Goal: Transaction & Acquisition: Purchase product/service

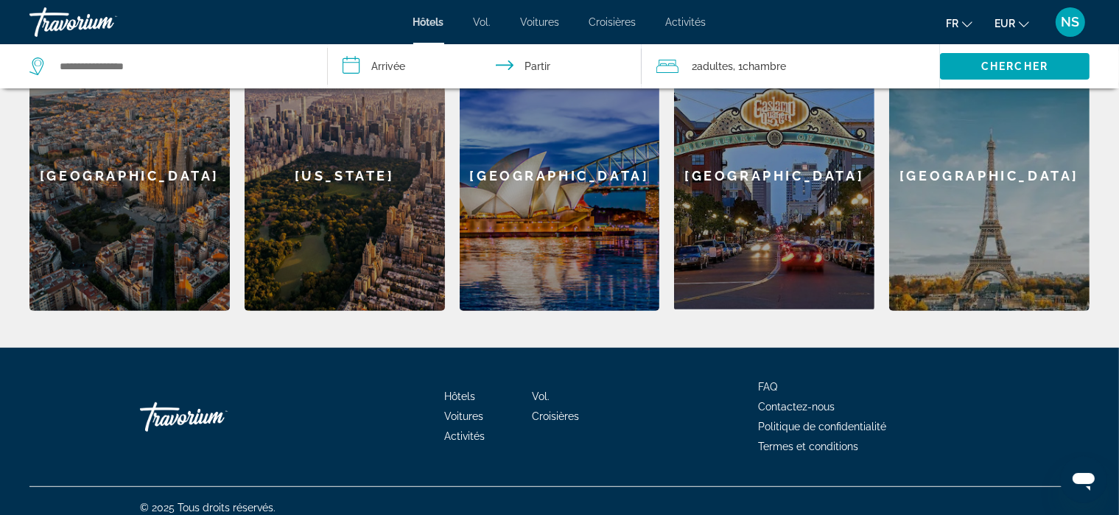
scroll to position [666, 0]
click at [452, 391] on font "Hôtels" at bounding box center [459, 397] width 31 height 12
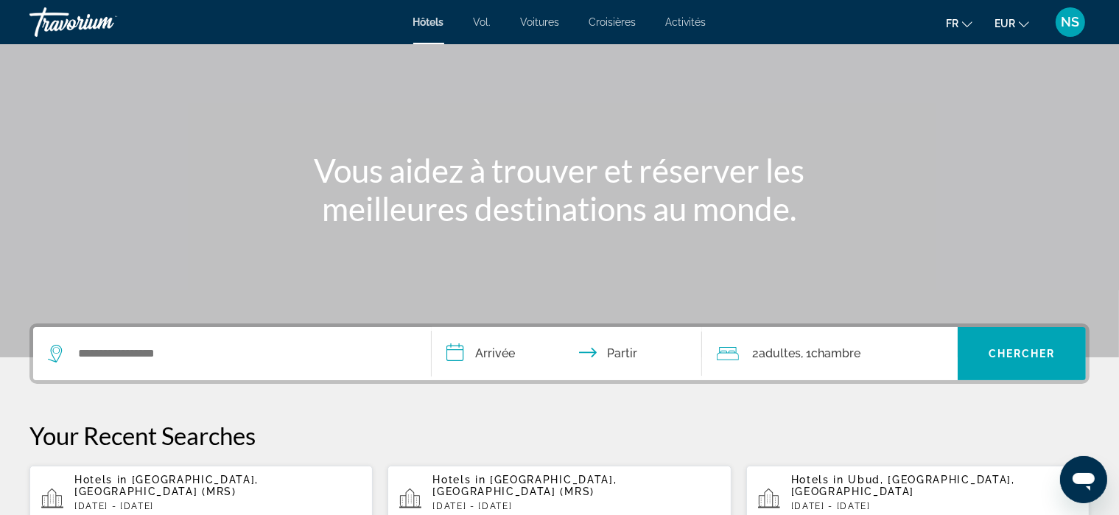
scroll to position [0, 0]
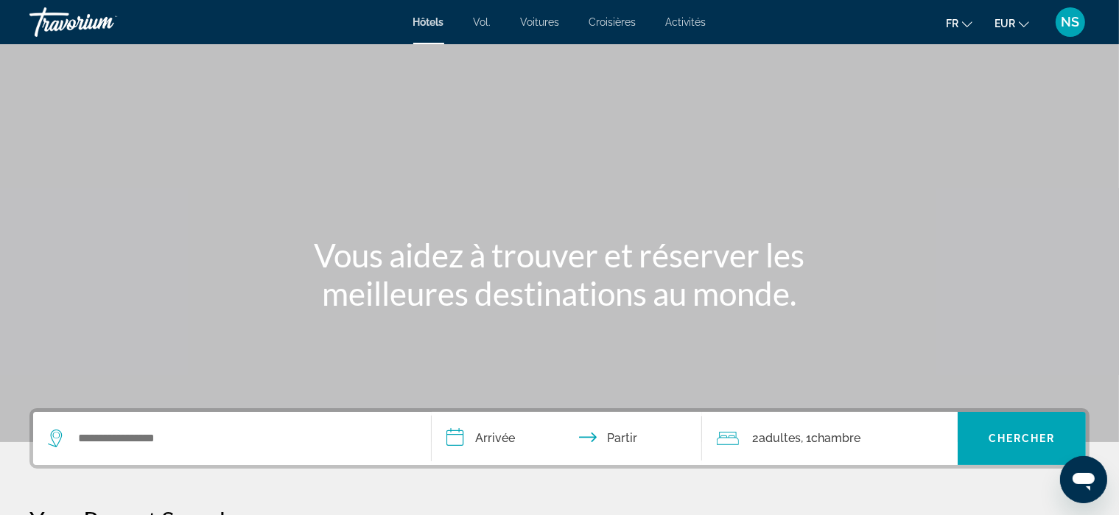
click at [486, 18] on font "Vol." at bounding box center [483, 22] width 18 height 12
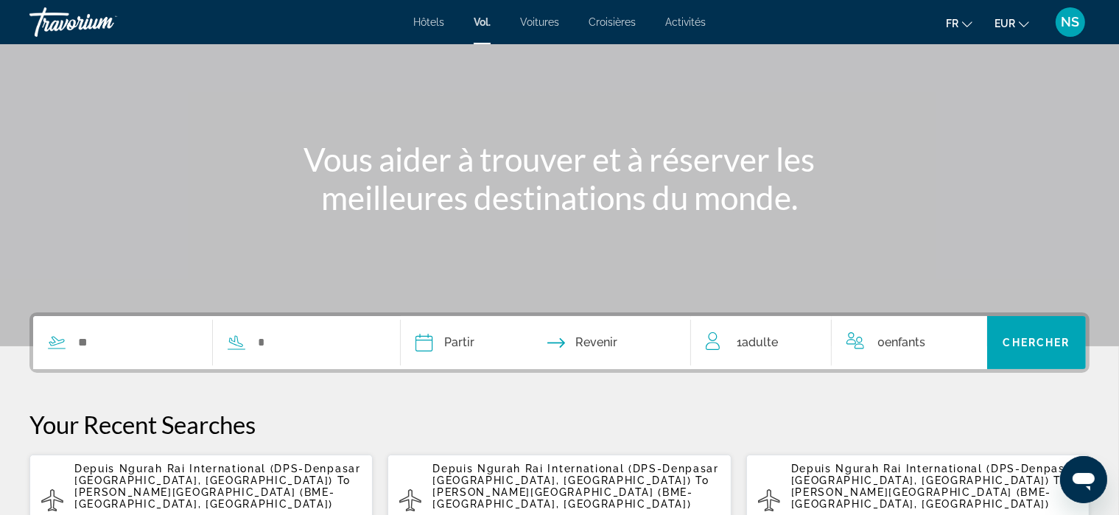
scroll to position [94, 0]
drag, startPoint x: 299, startPoint y: 170, endPoint x: 231, endPoint y: 182, distance: 68.8
click at [231, 182] on div "Vous aider à trouver et à réserver les meilleures destinations du monde." at bounding box center [559, 179] width 1119 height 77
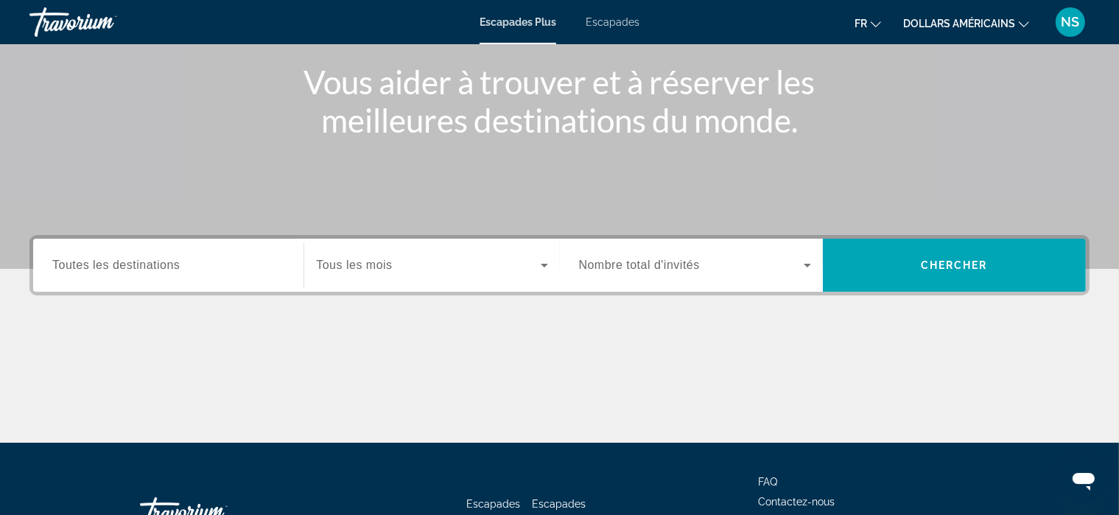
scroll to position [174, 0]
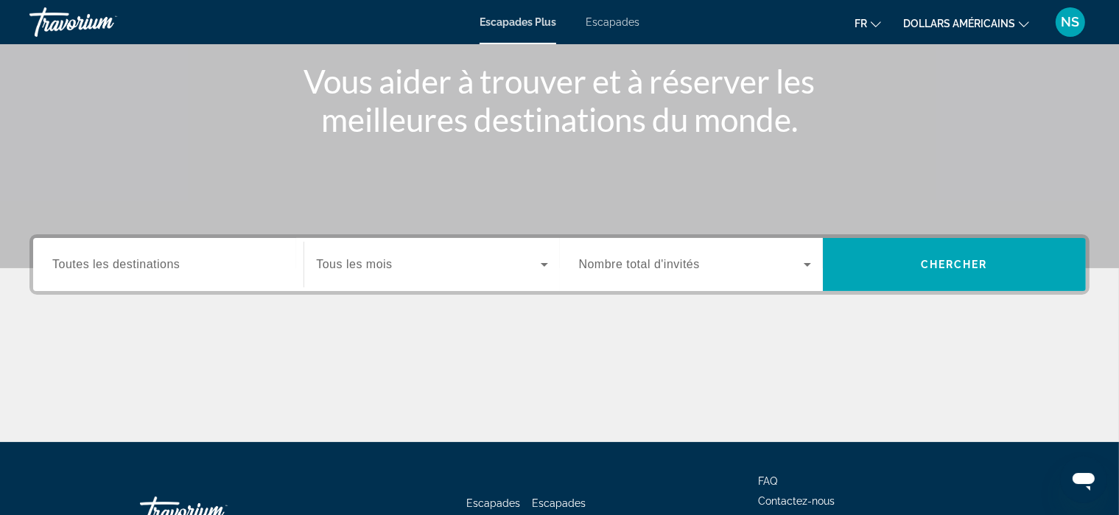
click at [200, 266] on input "Destination Toutes les destinations" at bounding box center [168, 265] width 232 height 18
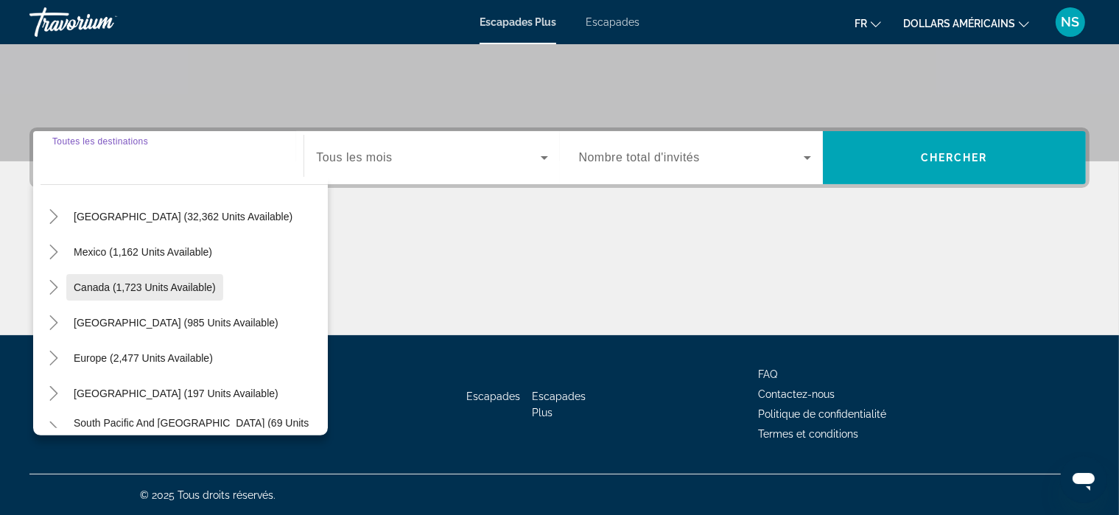
scroll to position [47, 0]
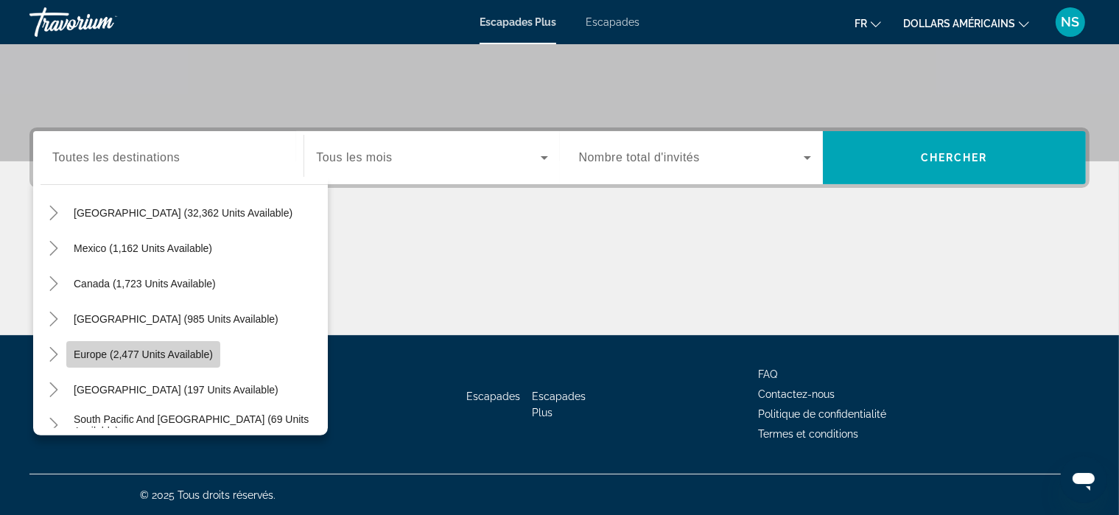
click at [186, 352] on span "Europe (2,477 units available)" at bounding box center [143, 355] width 139 height 12
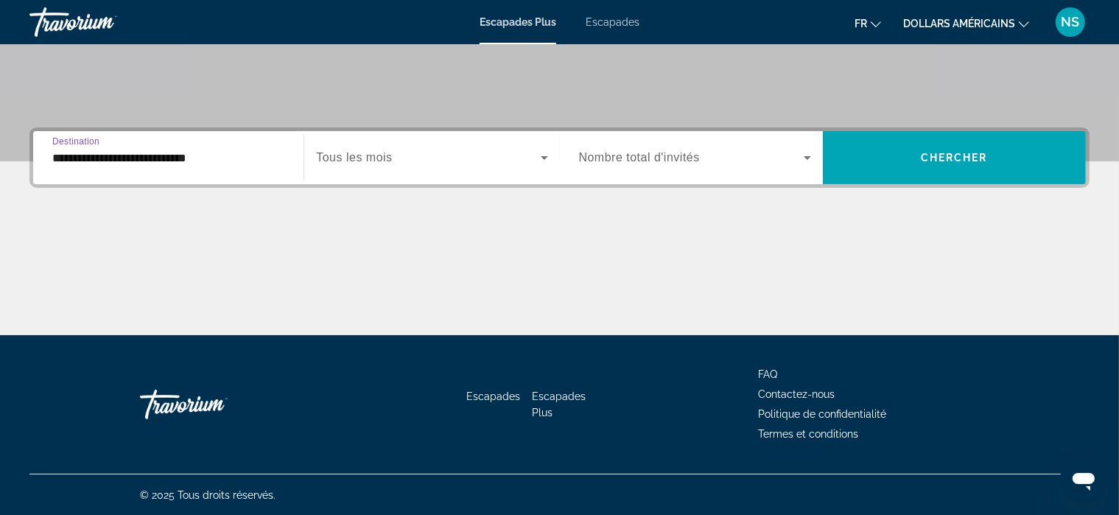
click at [198, 158] on input "**********" at bounding box center [168, 159] width 232 height 18
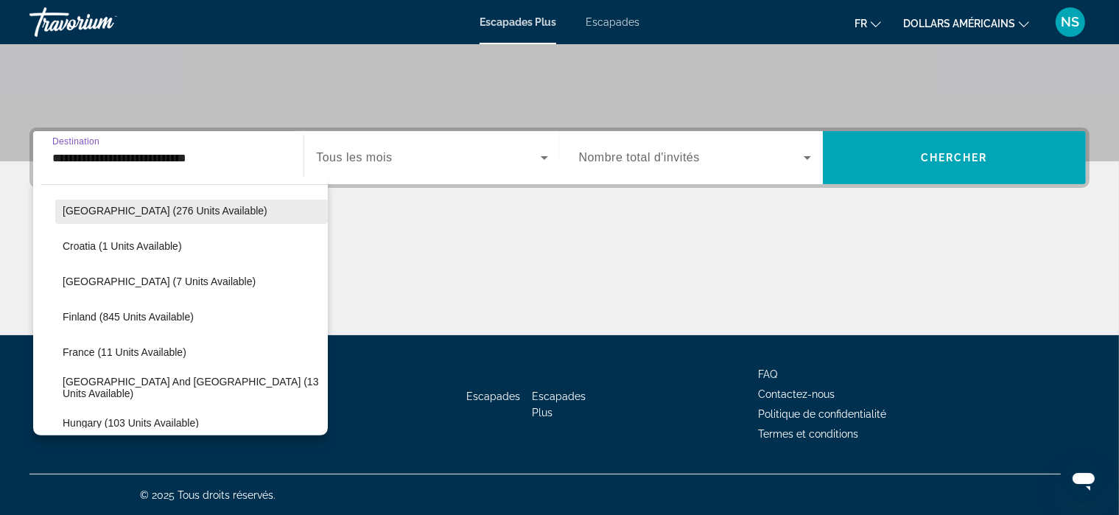
scroll to position [263, 0]
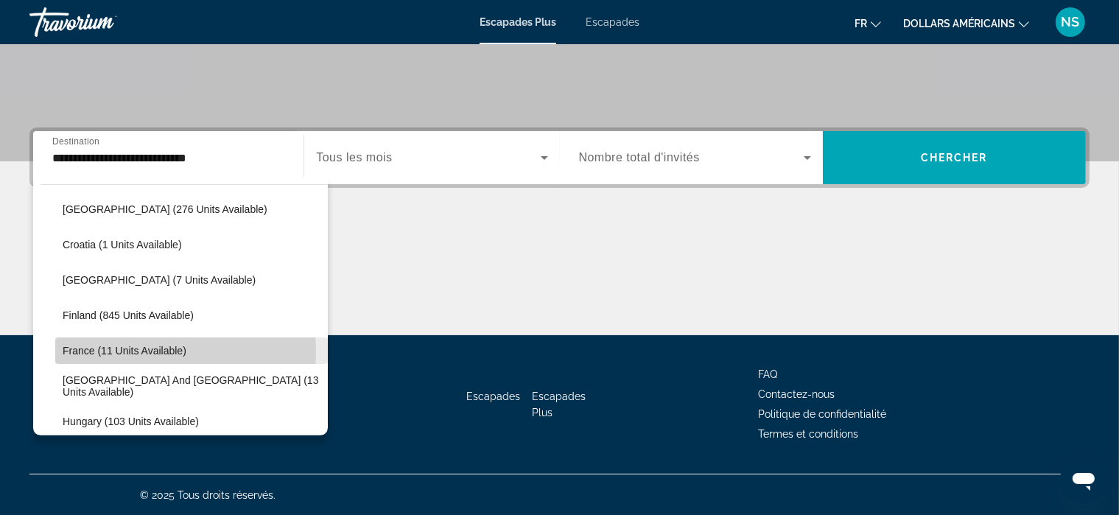
click at [139, 350] on span "France (11 units available)" at bounding box center [125, 351] width 124 height 12
type input "**********"
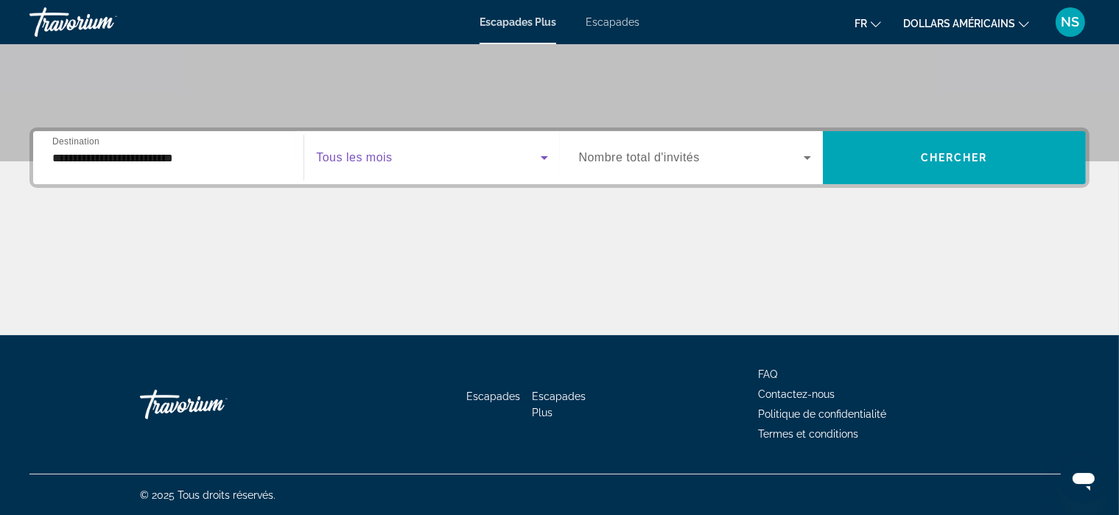
click at [542, 158] on icon "Widget de recherche" at bounding box center [545, 158] width 18 height 18
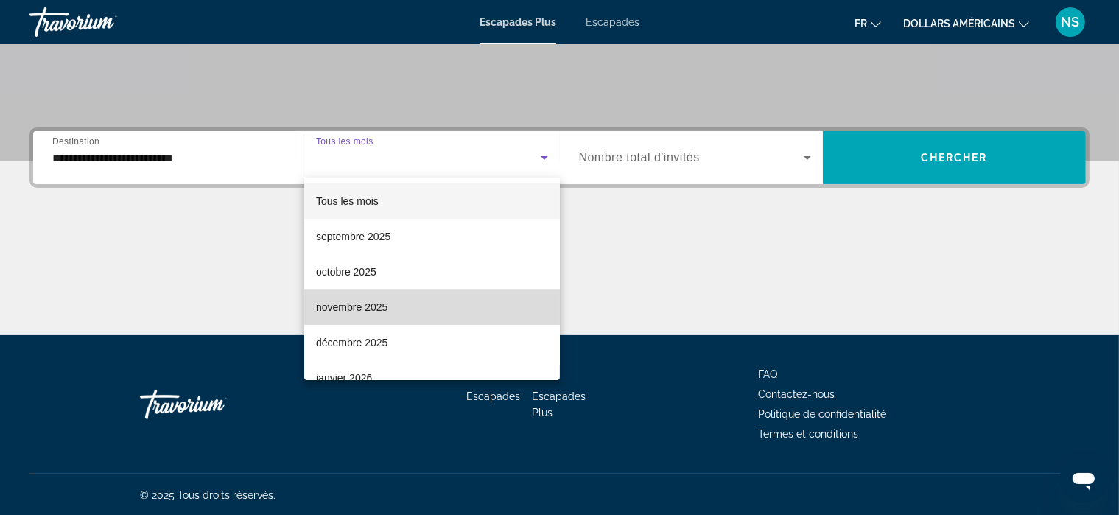
click at [454, 300] on mat-option "novembre 2025" at bounding box center [432, 307] width 256 height 35
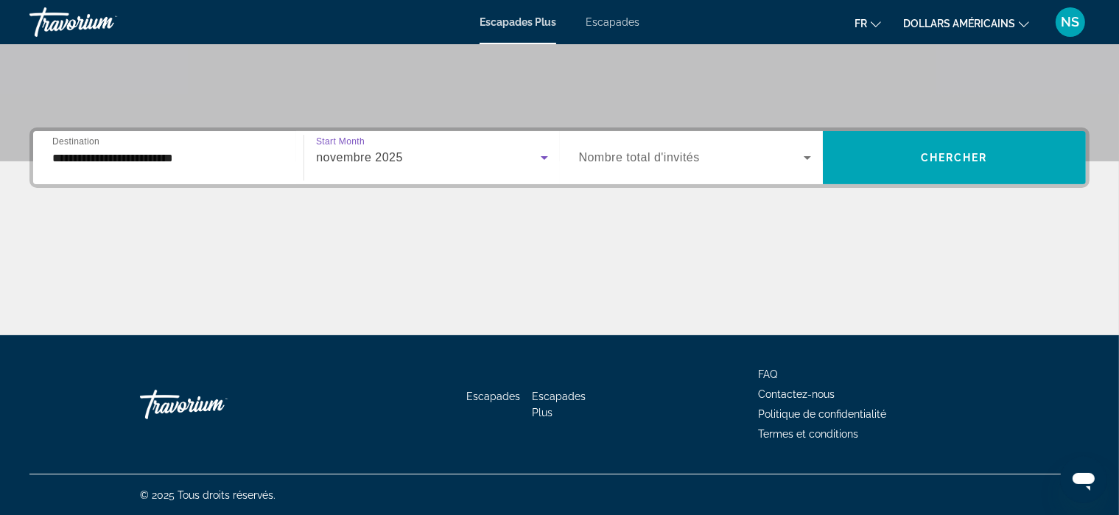
click at [807, 153] on icon "Widget de recherche" at bounding box center [808, 158] width 18 height 18
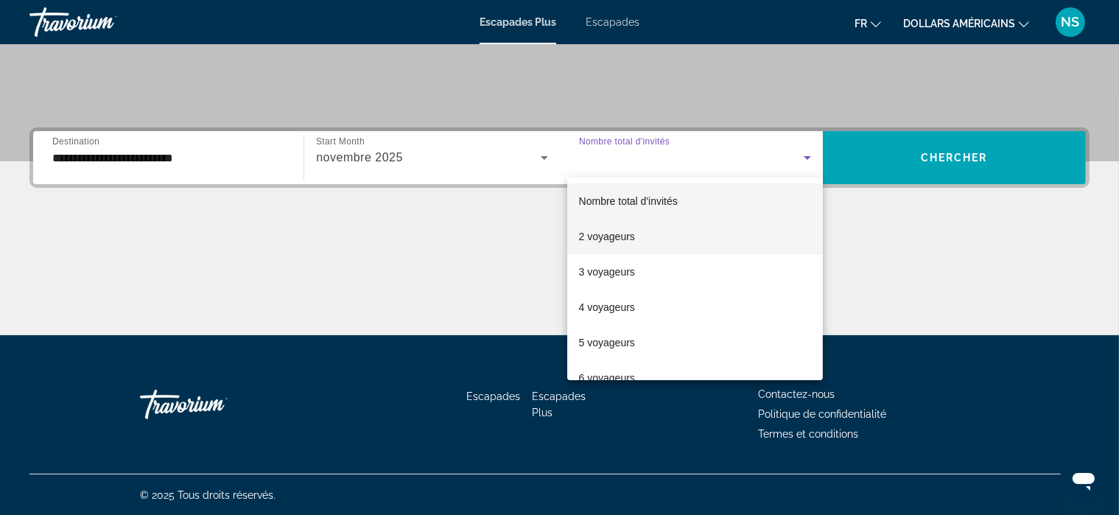
click at [696, 237] on mat-option "2 voyageurs" at bounding box center [695, 236] width 256 height 35
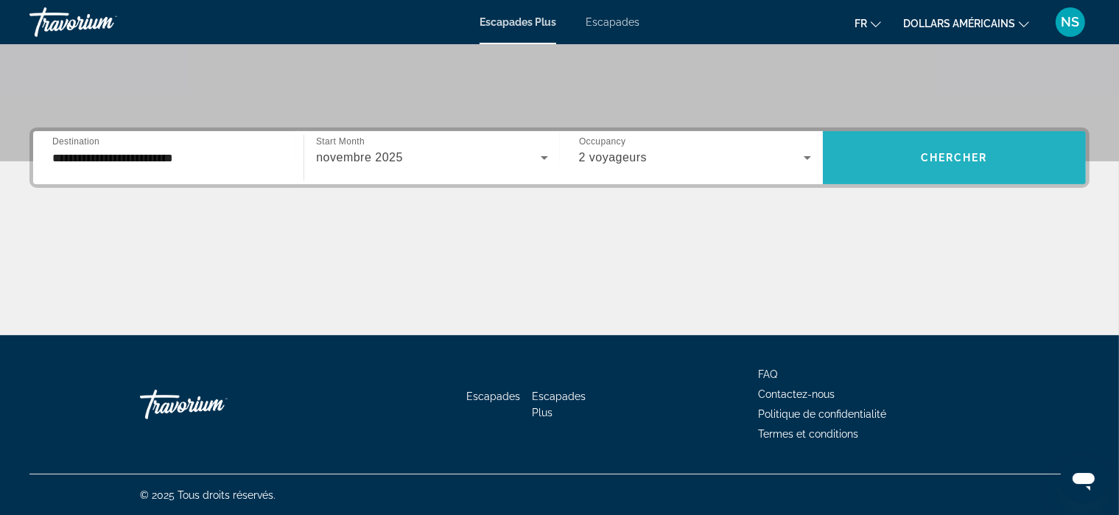
click at [981, 155] on span "Chercher" at bounding box center [954, 158] width 67 height 12
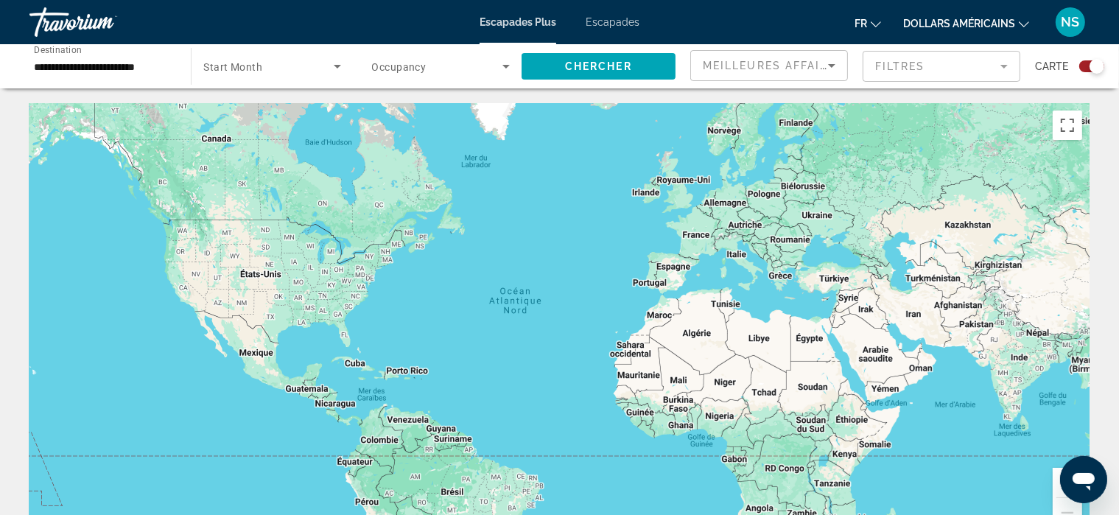
click at [693, 241] on div "Contenu principal" at bounding box center [559, 324] width 1060 height 442
click at [336, 61] on icon "Search widget" at bounding box center [338, 66] width 18 height 18
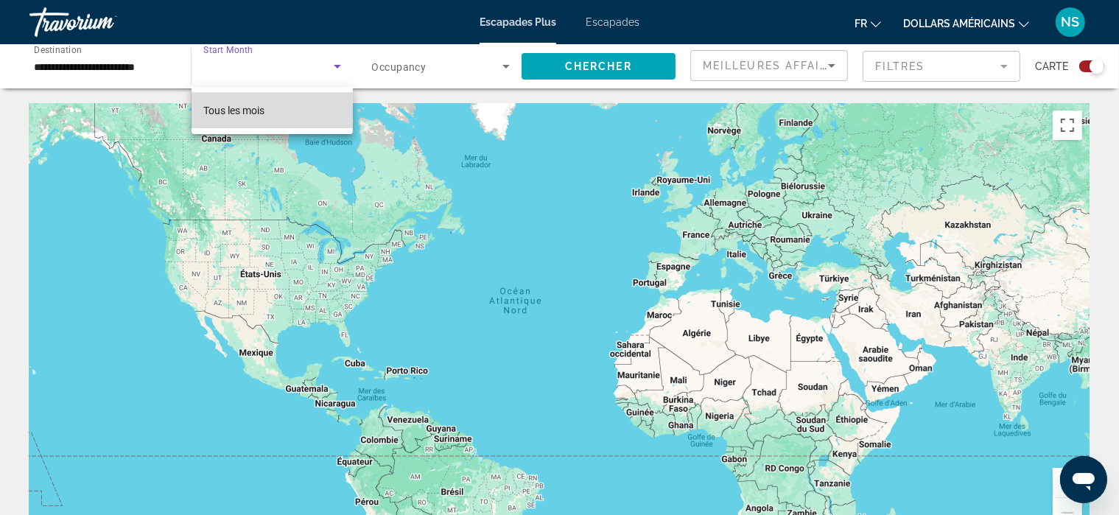
click at [265, 106] on font "Tous les mois" at bounding box center [233, 111] width 61 height 12
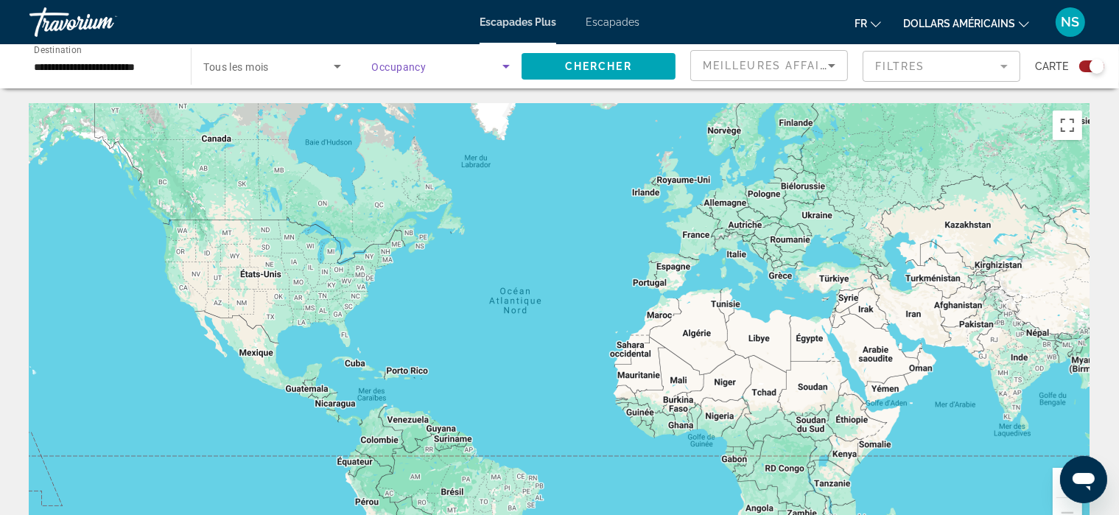
click at [507, 62] on icon "Search widget" at bounding box center [506, 66] width 18 height 18
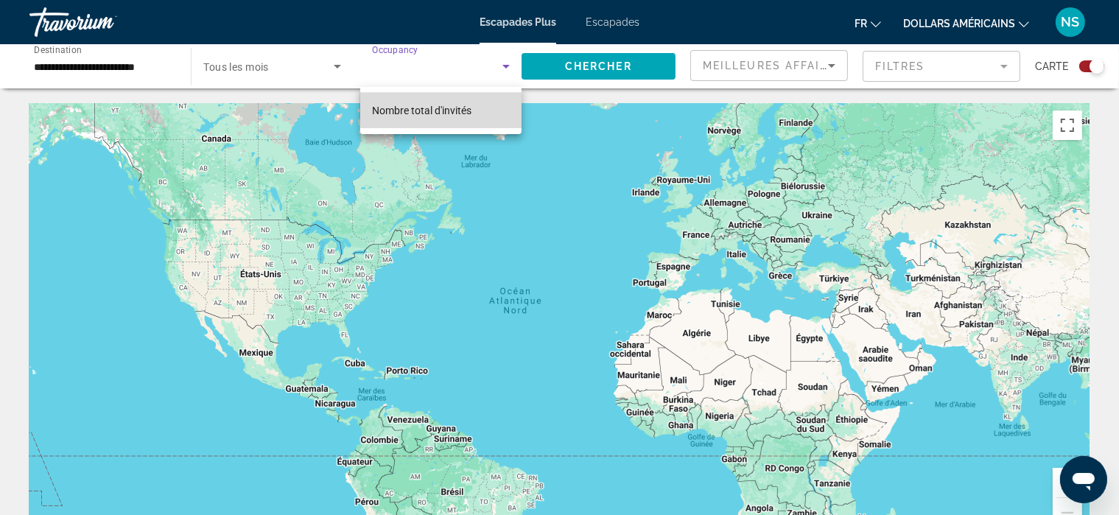
click at [486, 108] on mat-option "Nombre total d'invités" at bounding box center [440, 110] width 161 height 35
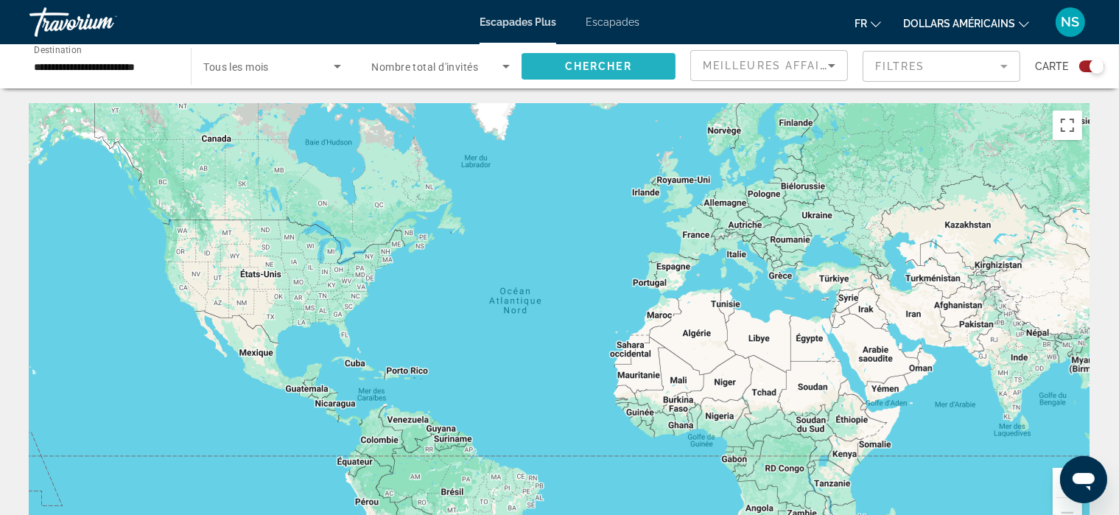
click at [595, 74] on span "Search widget" at bounding box center [599, 66] width 154 height 35
click at [606, 23] on font "Escapades" at bounding box center [613, 22] width 54 height 12
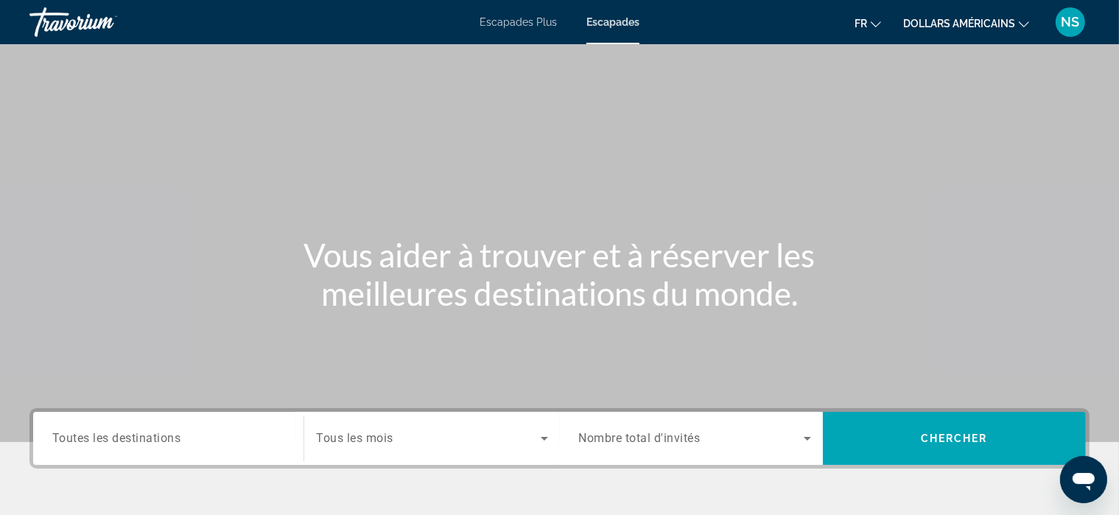
click at [203, 424] on div "Search widget" at bounding box center [168, 439] width 232 height 42
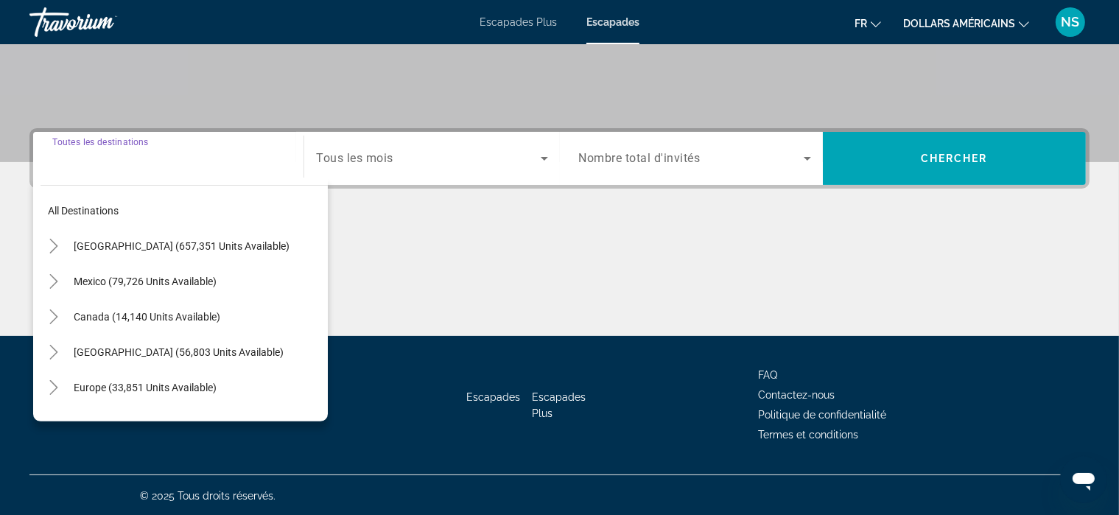
scroll to position [281, 0]
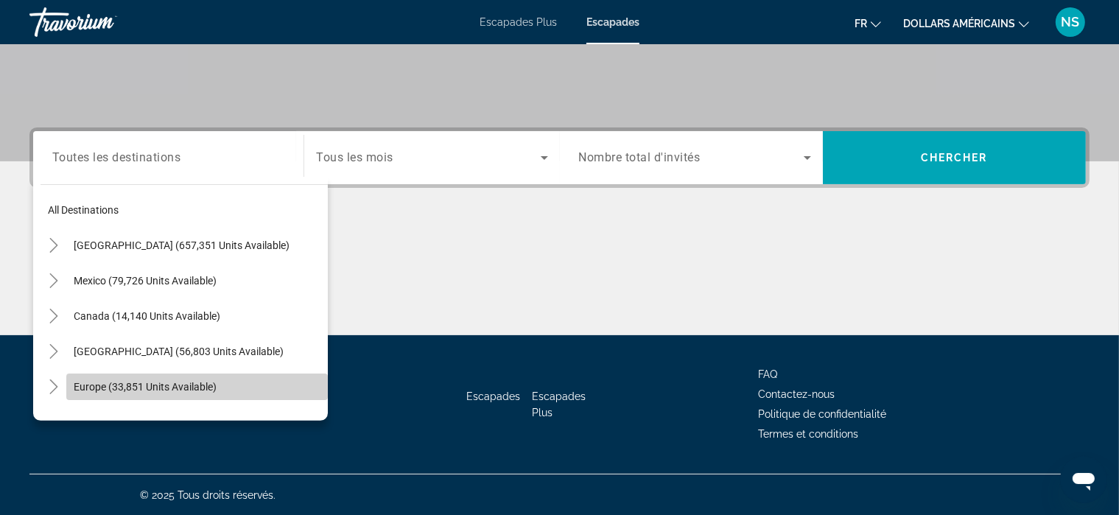
click at [209, 391] on span "Europe (33,851 units available)" at bounding box center [145, 387] width 143 height 12
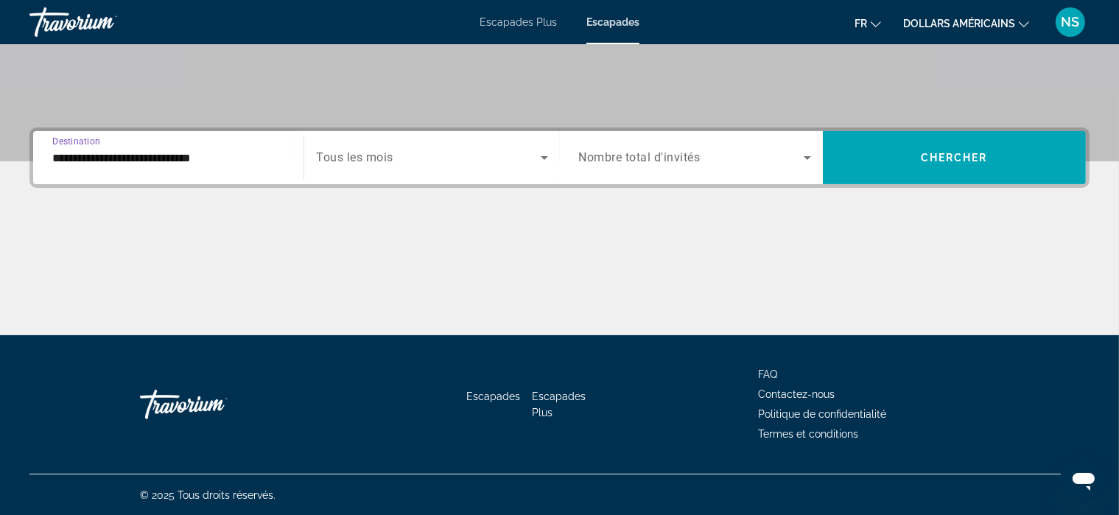
click at [178, 156] on input "**********" at bounding box center [168, 159] width 232 height 18
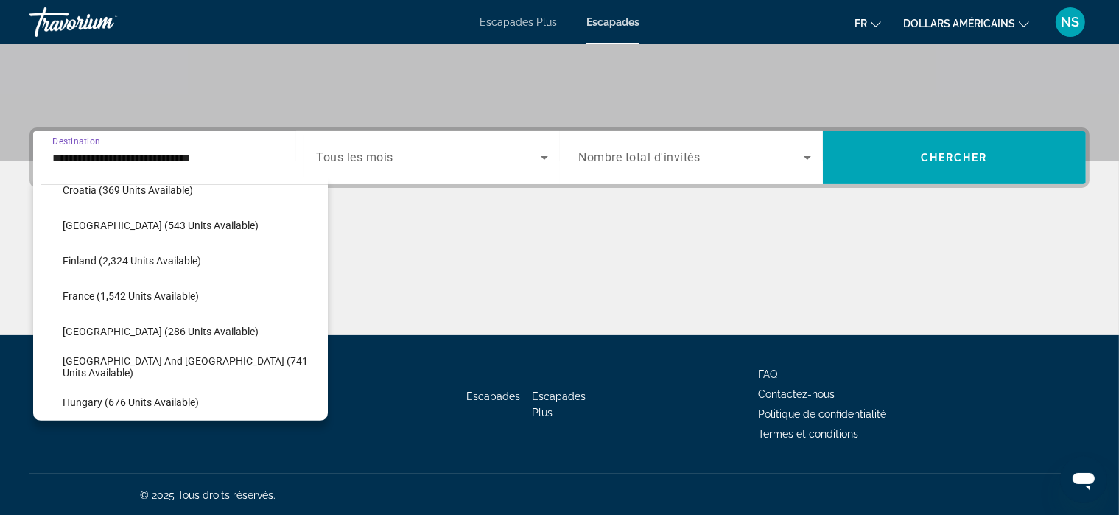
scroll to position [339, 0]
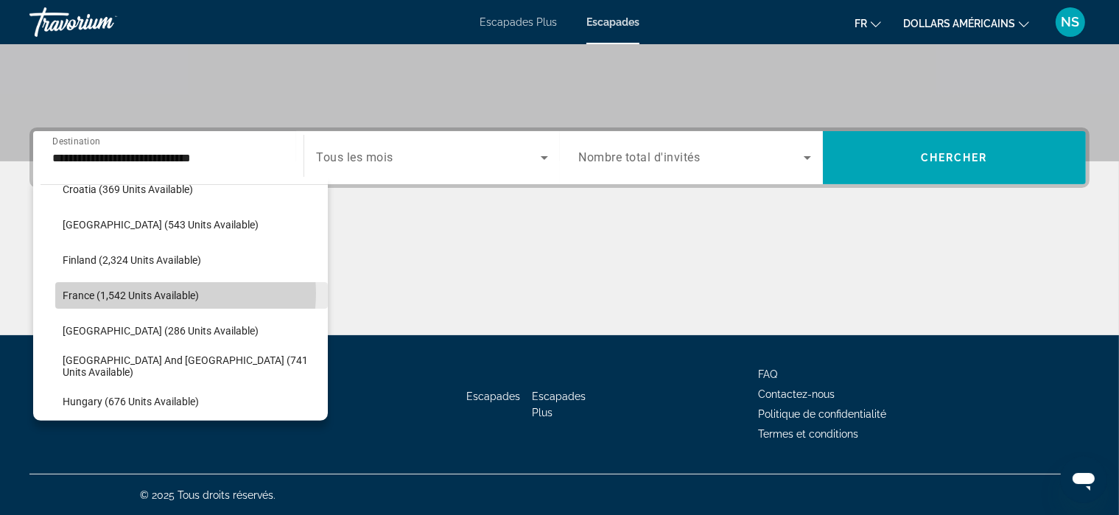
click at [169, 293] on span "France (1,542 units available)" at bounding box center [131, 296] width 136 height 12
type input "**********"
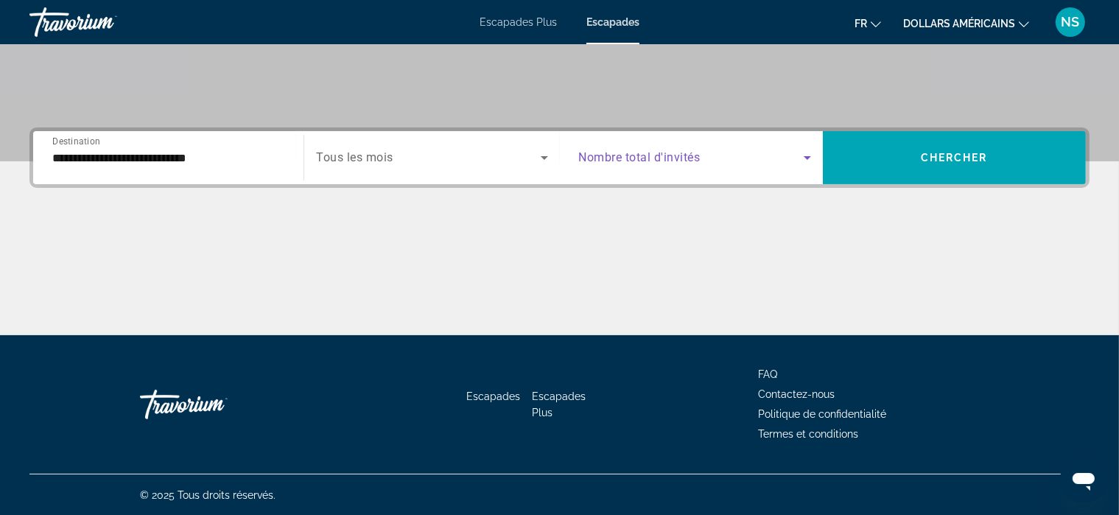
click at [803, 155] on icon "Search widget" at bounding box center [808, 158] width 18 height 18
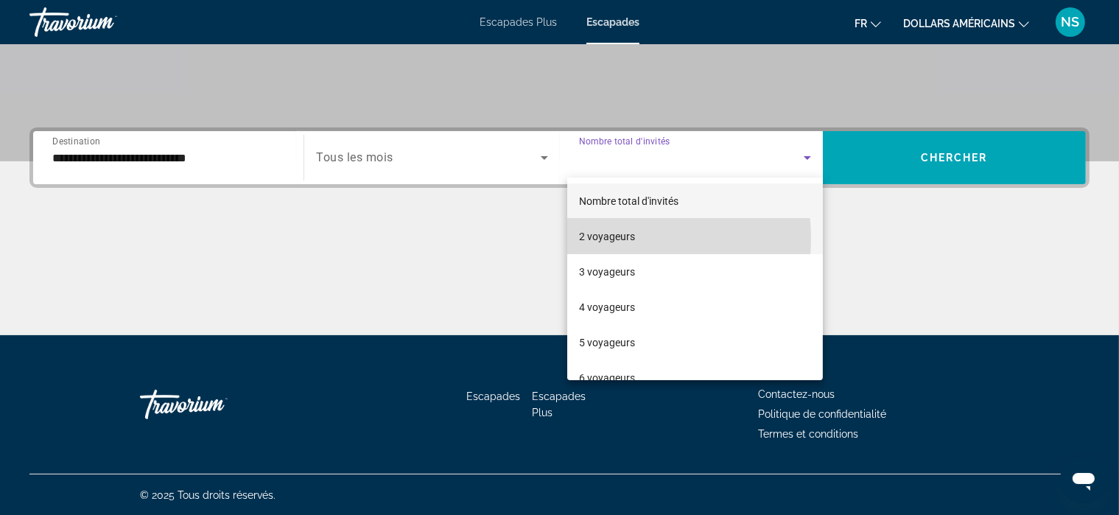
click at [599, 238] on font "2 voyageurs" at bounding box center [607, 237] width 56 height 12
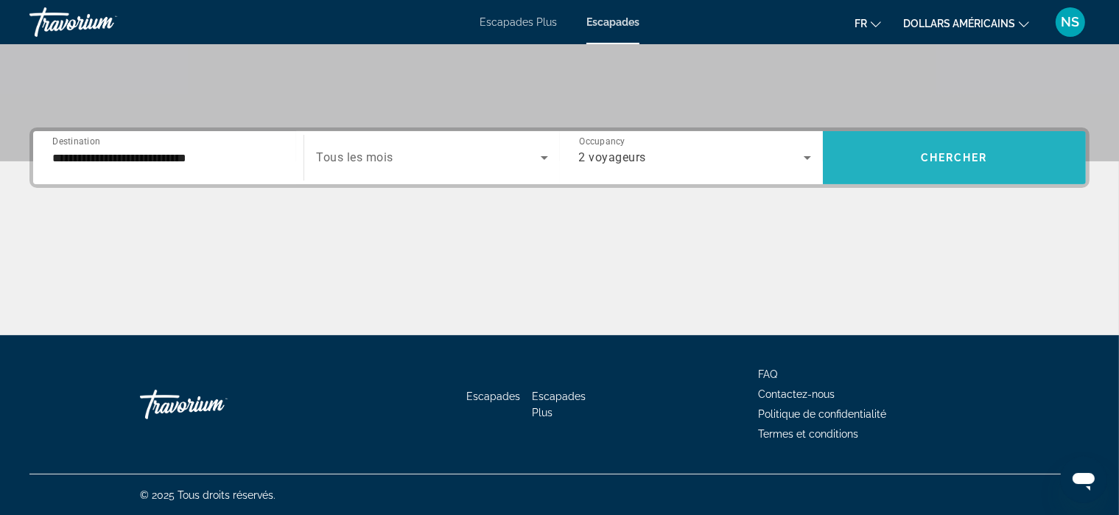
click at [930, 157] on span "Chercher" at bounding box center [954, 158] width 67 height 12
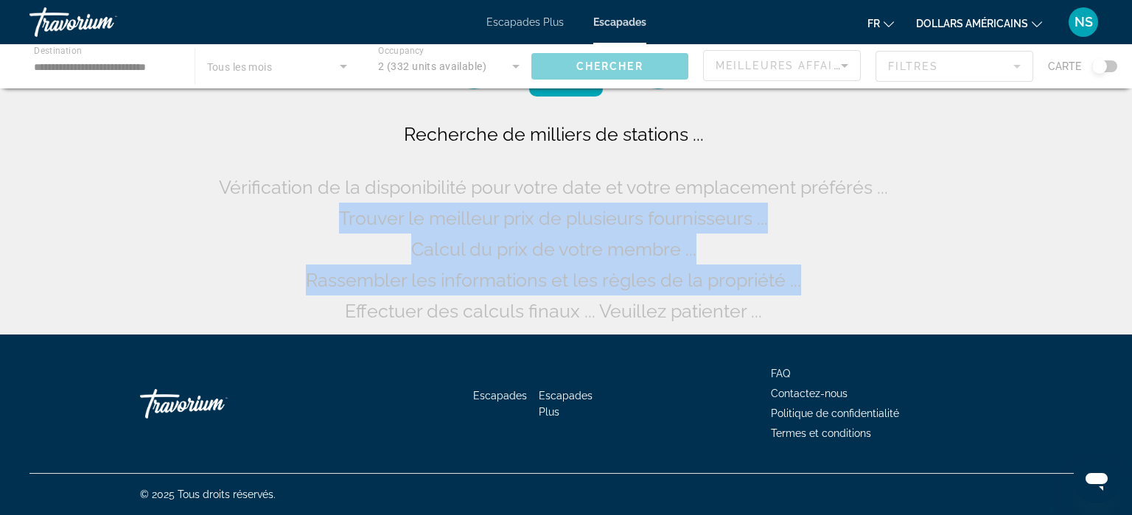
drag, startPoint x: 930, startPoint y: 157, endPoint x: 786, endPoint y: 321, distance: 218.3
click at [786, 321] on div "Recherche de milliers de stations ... Vérification de la disponibilité pour vot…" at bounding box center [566, 171] width 1132 height 342
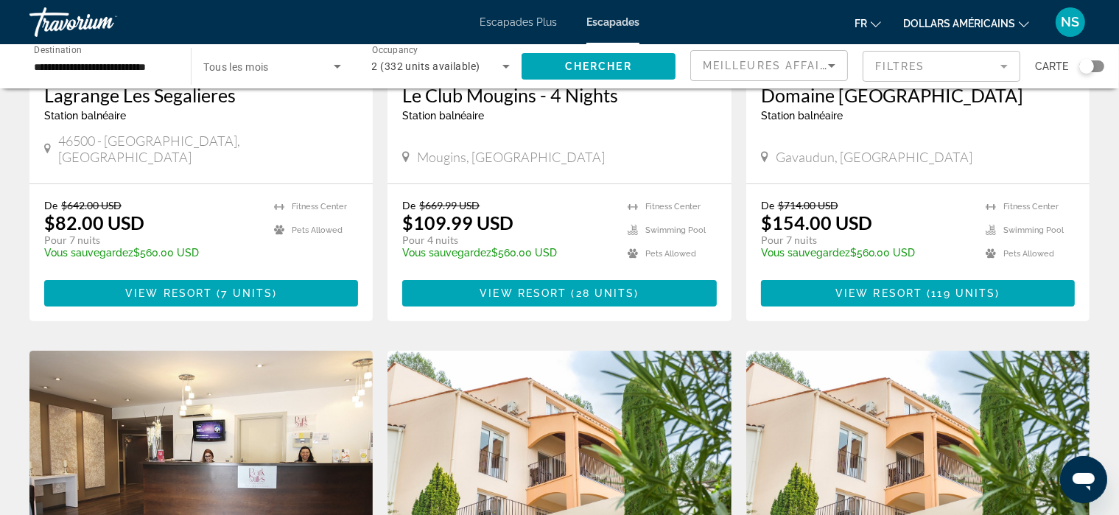
scroll to position [311, 0]
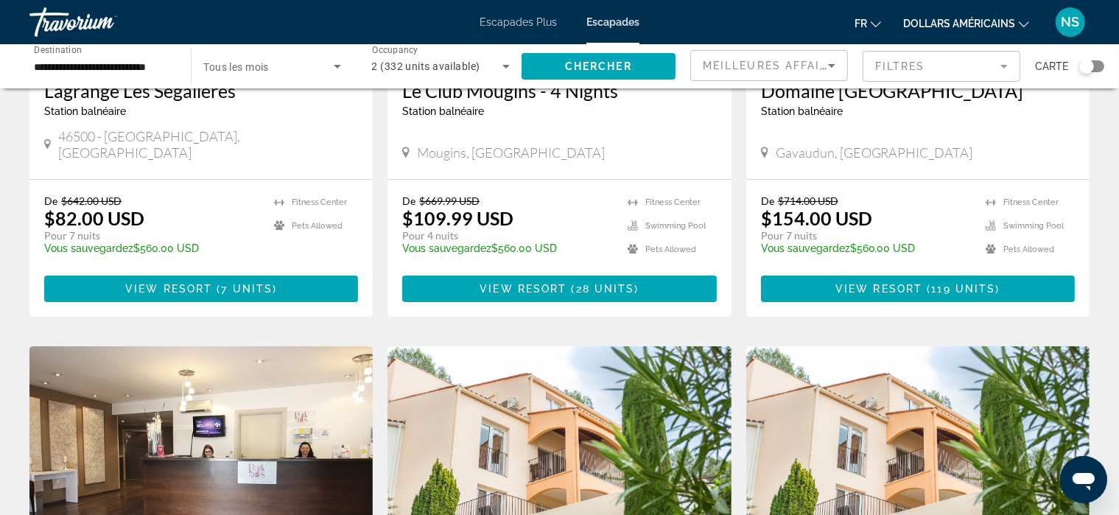
click at [1025, 19] on icon "Changer de devise" at bounding box center [1024, 24] width 10 height 10
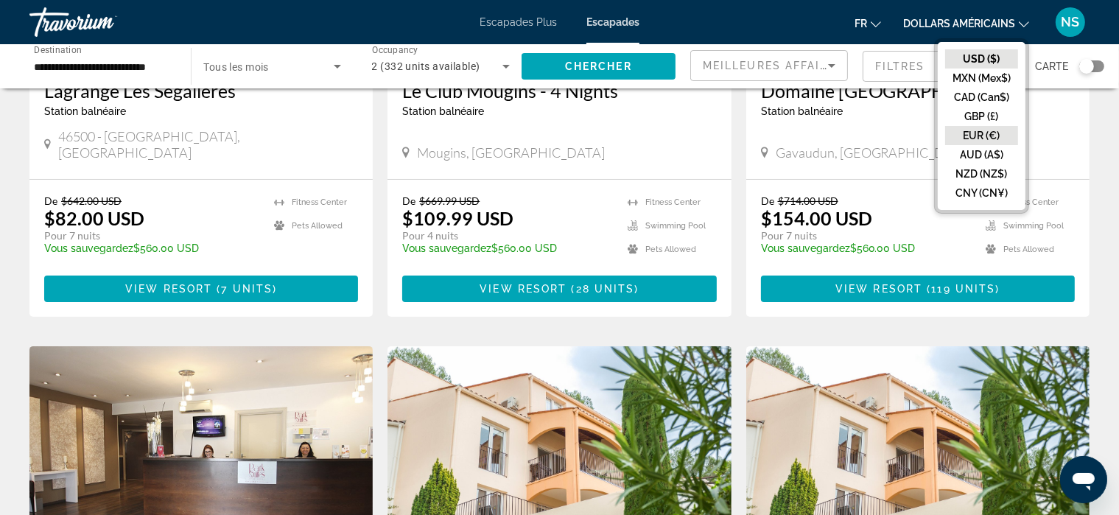
click at [978, 128] on button "EUR (€)" at bounding box center [981, 135] width 73 height 19
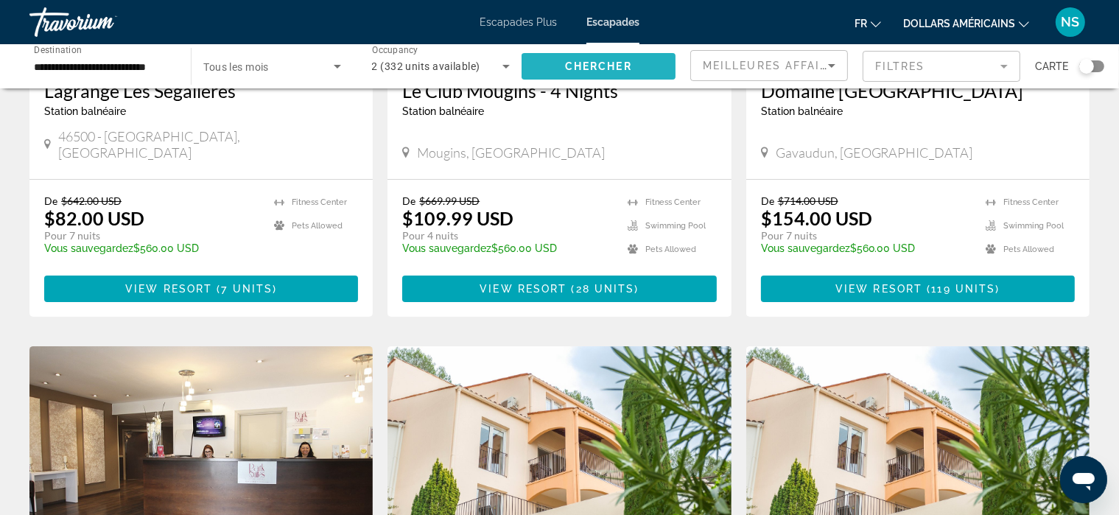
click at [582, 68] on span "Chercher" at bounding box center [598, 66] width 67 height 12
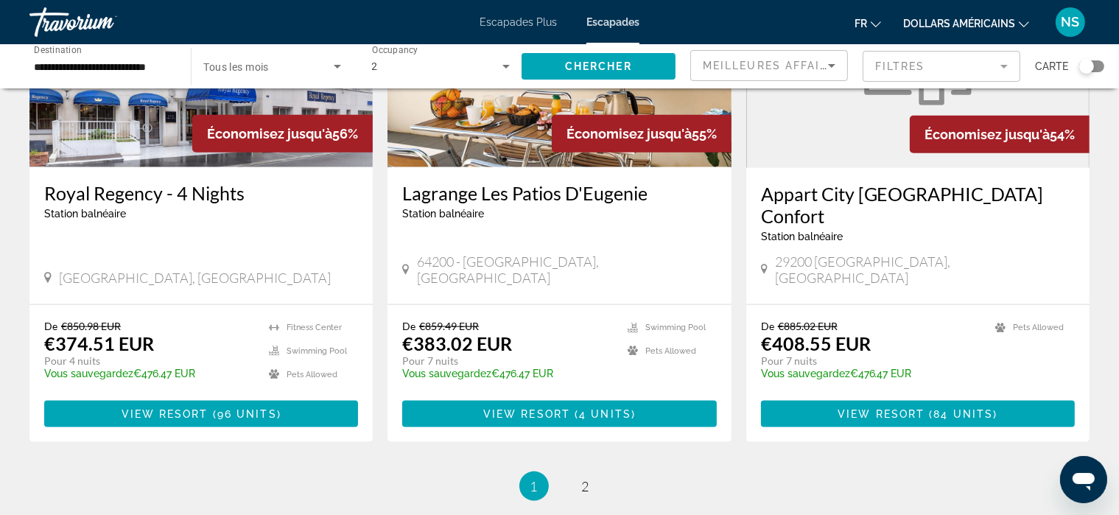
scroll to position [1754, 0]
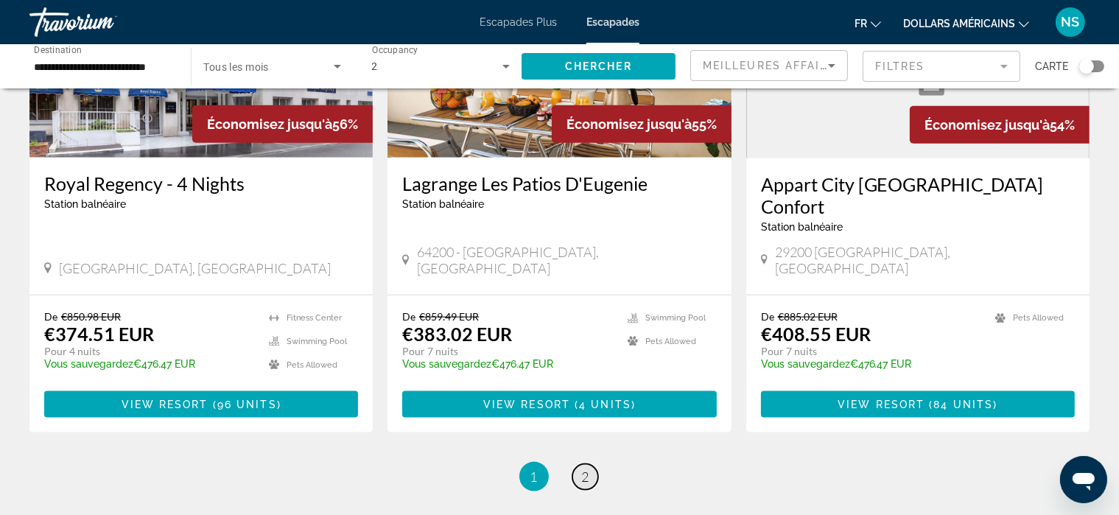
click at [587, 469] on span "2" at bounding box center [585, 477] width 7 height 16
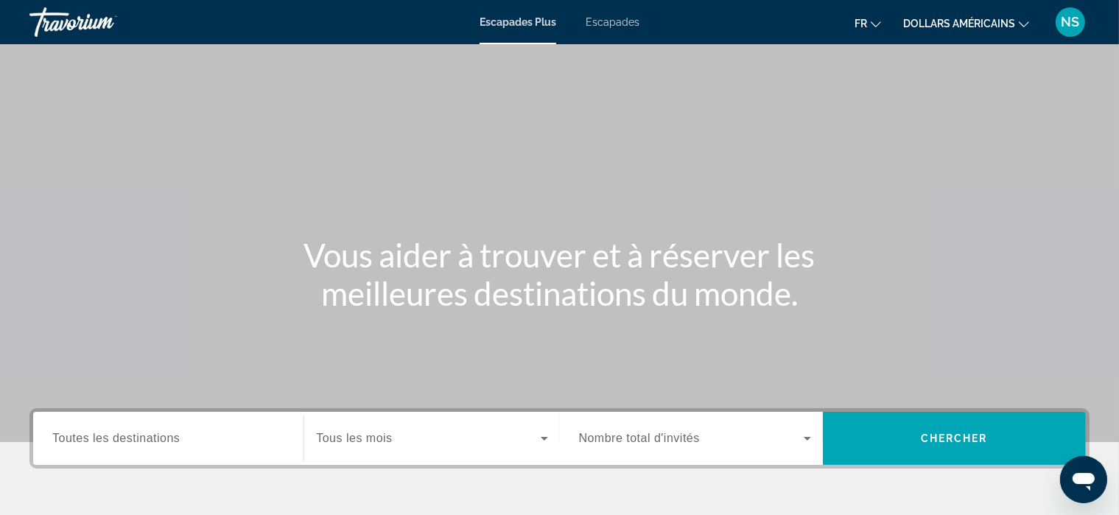
click at [625, 21] on font "Escapades" at bounding box center [613, 22] width 54 height 12
click at [206, 430] on input "Destination Toutes les destinations" at bounding box center [168, 439] width 232 height 18
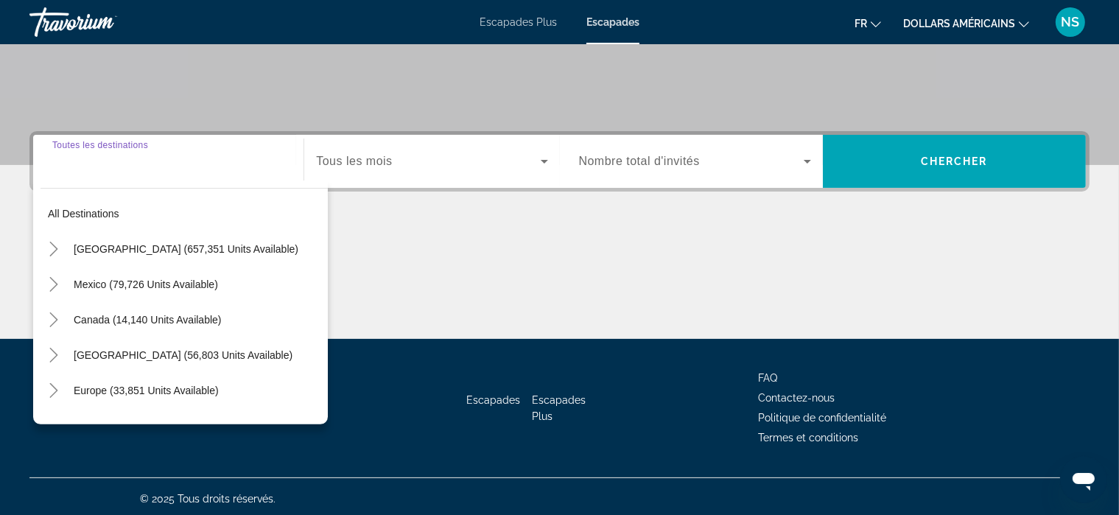
scroll to position [281, 0]
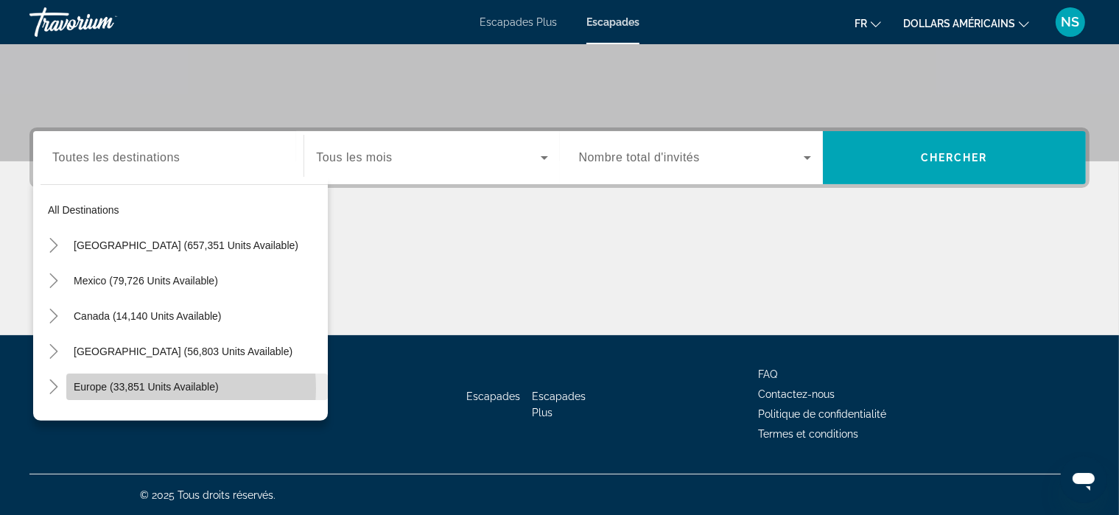
click at [144, 388] on span "Europe (33,851 units available)" at bounding box center [146, 387] width 145 height 12
type input "**********"
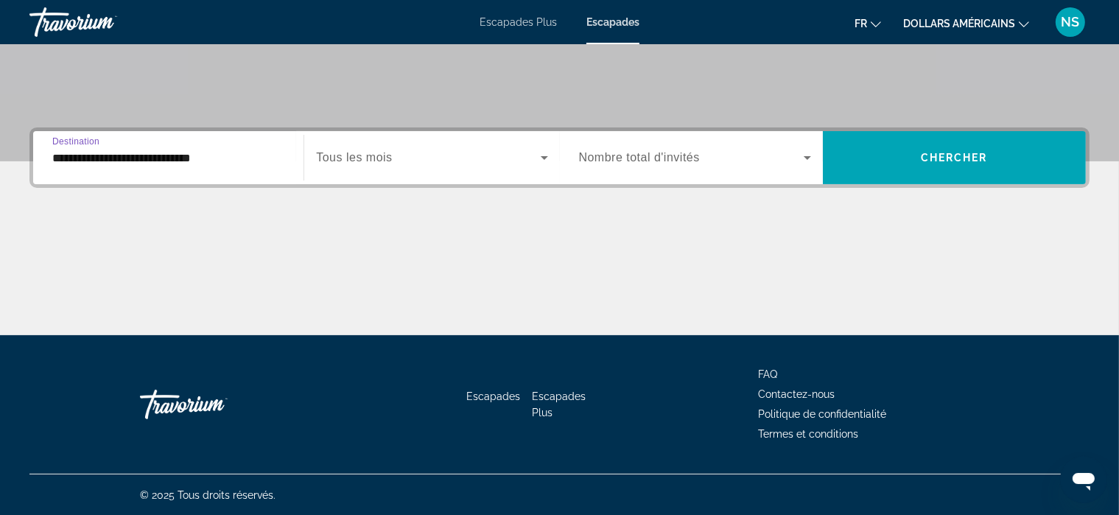
click at [546, 155] on icon "Search widget" at bounding box center [545, 158] width 18 height 18
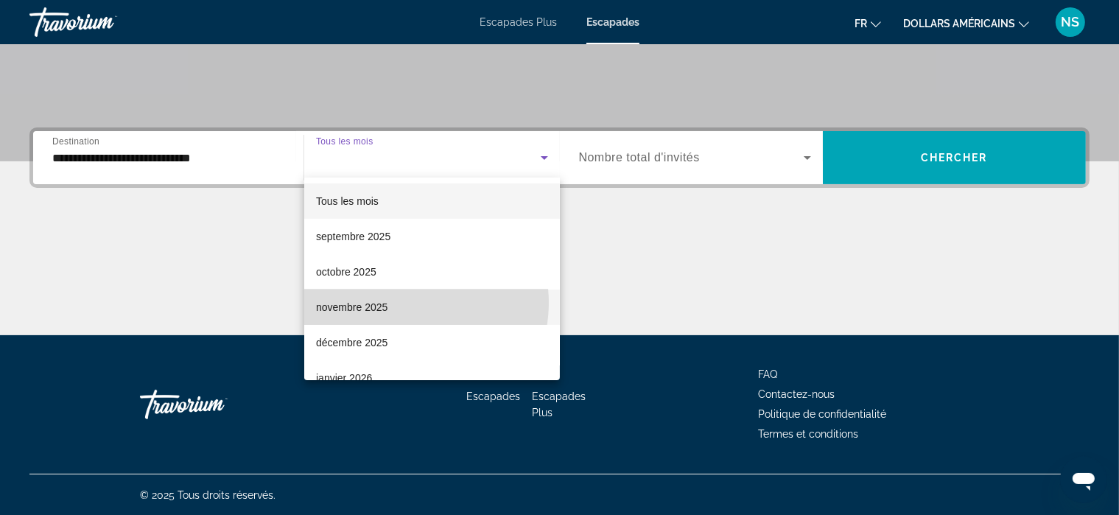
drag, startPoint x: 483, startPoint y: 294, endPoint x: 408, endPoint y: 303, distance: 74.9
click at [408, 303] on mat-option "novembre 2025" at bounding box center [432, 307] width 256 height 35
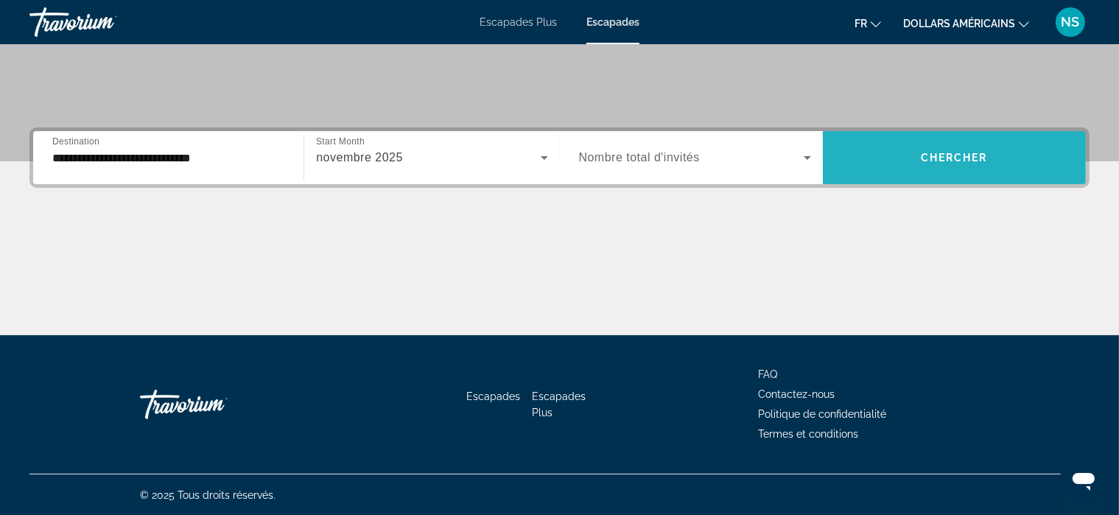
click at [953, 155] on span "Chercher" at bounding box center [954, 158] width 67 height 12
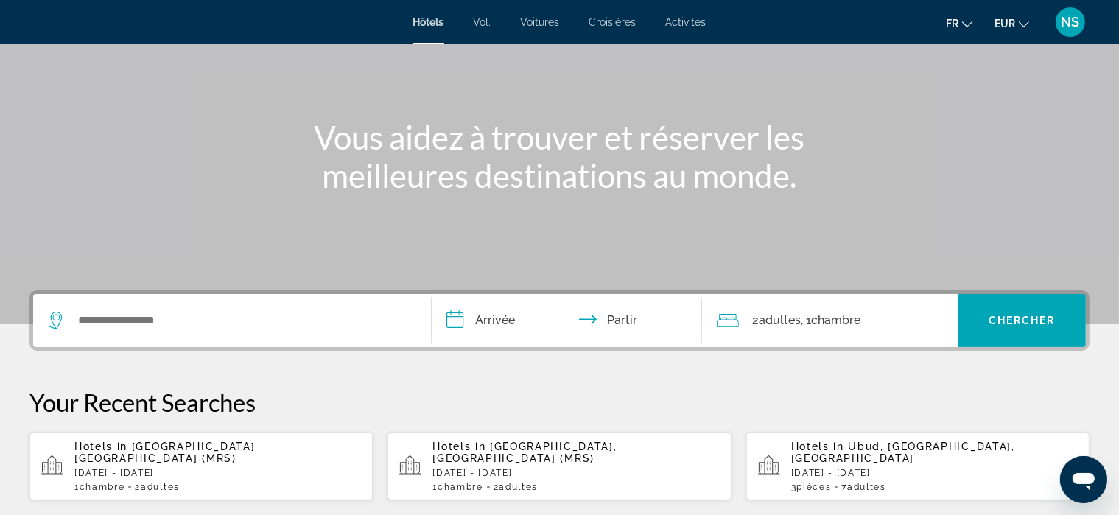
scroll to position [120, 0]
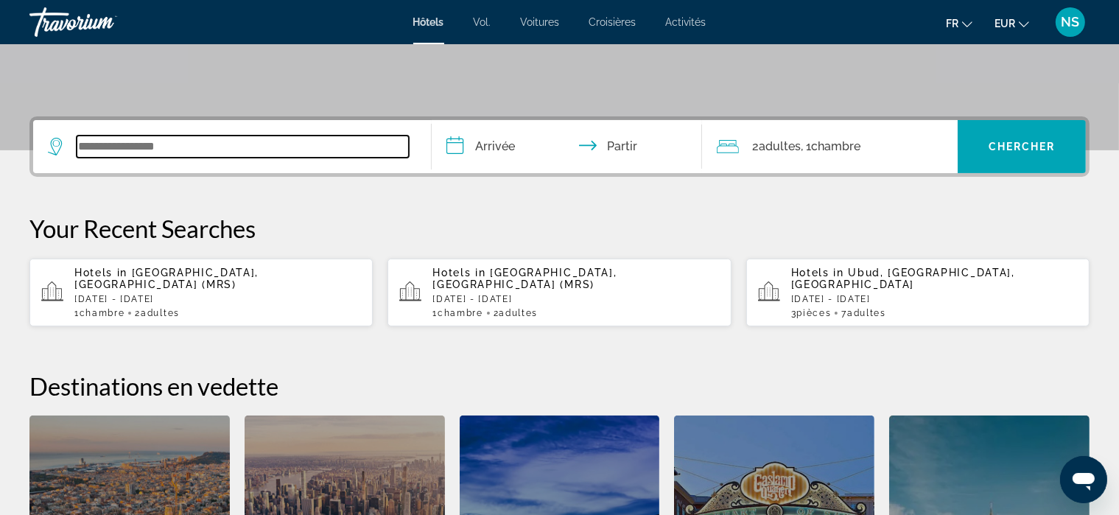
click at [140, 153] on input "Widget de recherche" at bounding box center [243, 147] width 332 height 22
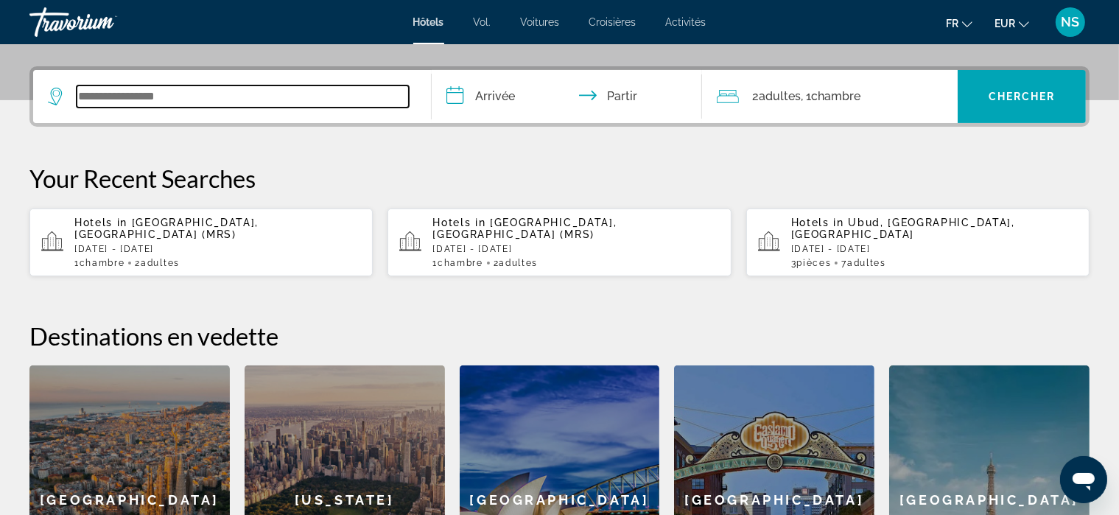
scroll to position [360, 0]
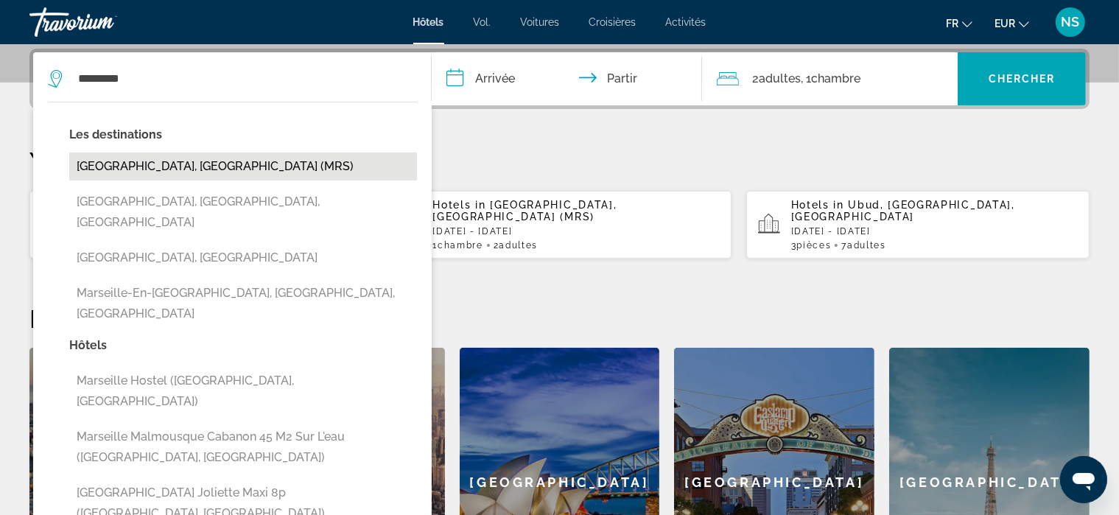
click at [143, 167] on button "Marseille, France (MRS)" at bounding box center [243, 167] width 348 height 28
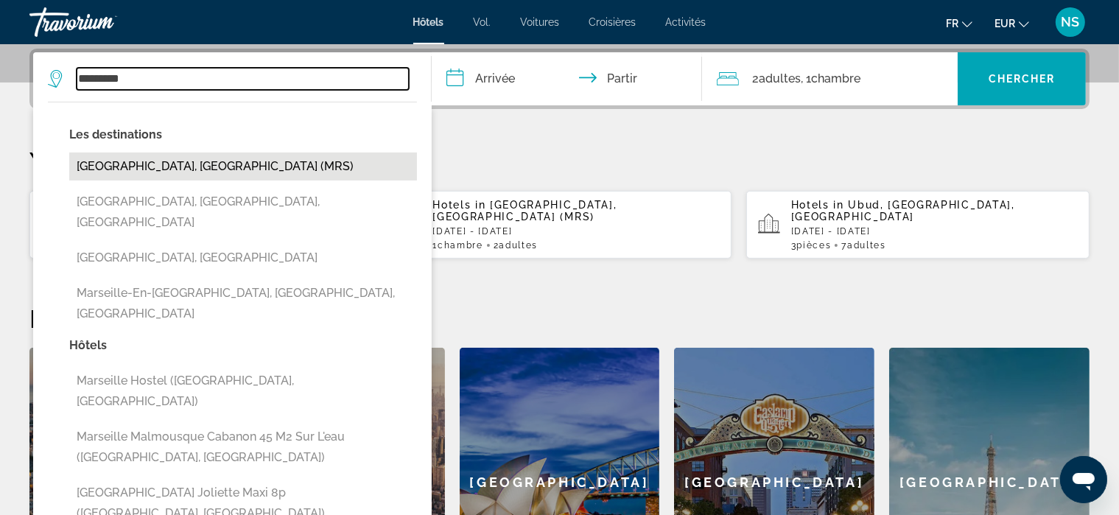
type input "**********"
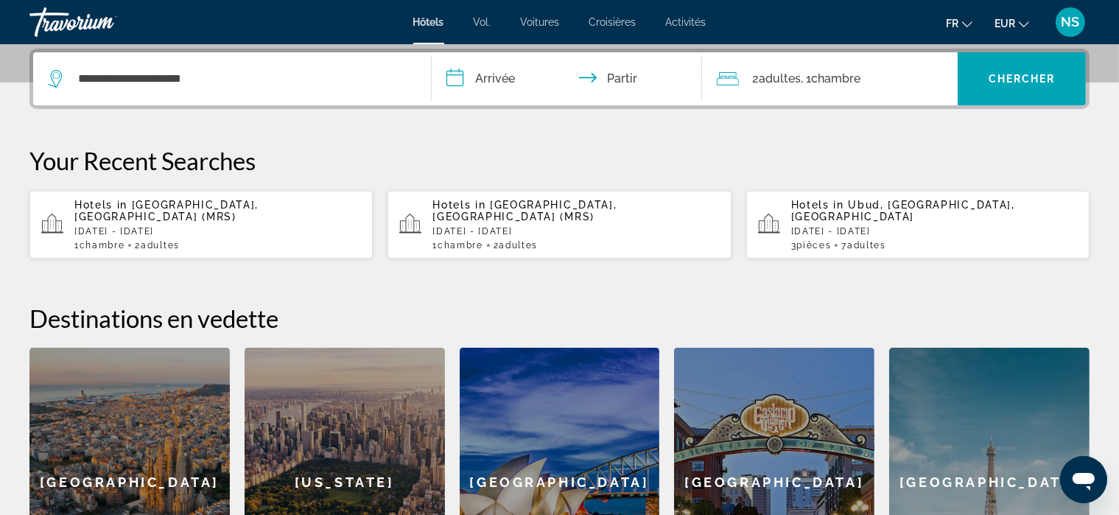
click at [492, 80] on input "**********" at bounding box center [570, 80] width 276 height 57
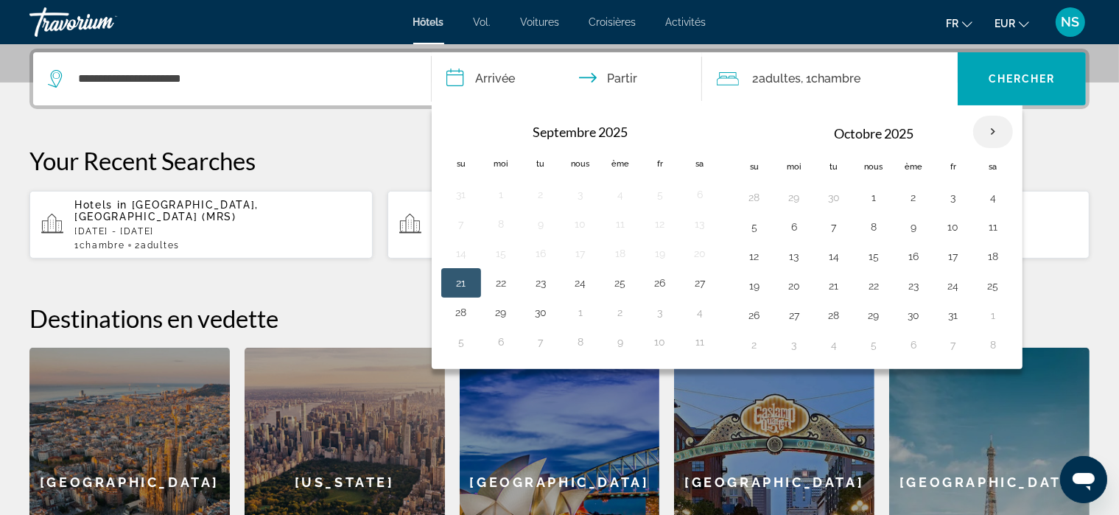
click at [987, 127] on th "Mois prochain" at bounding box center [993, 132] width 40 height 32
click at [448, 76] on input "**********" at bounding box center [570, 80] width 276 height 57
click at [343, 150] on p "Your Recent Searches" at bounding box center [559, 160] width 1060 height 29
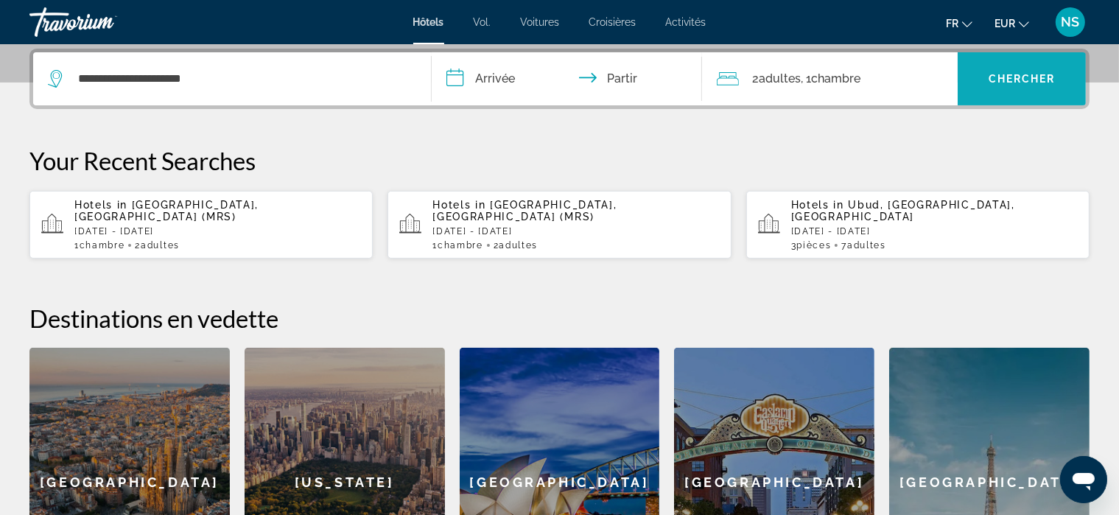
click at [999, 79] on font "Chercher" at bounding box center [1022, 79] width 67 height 12
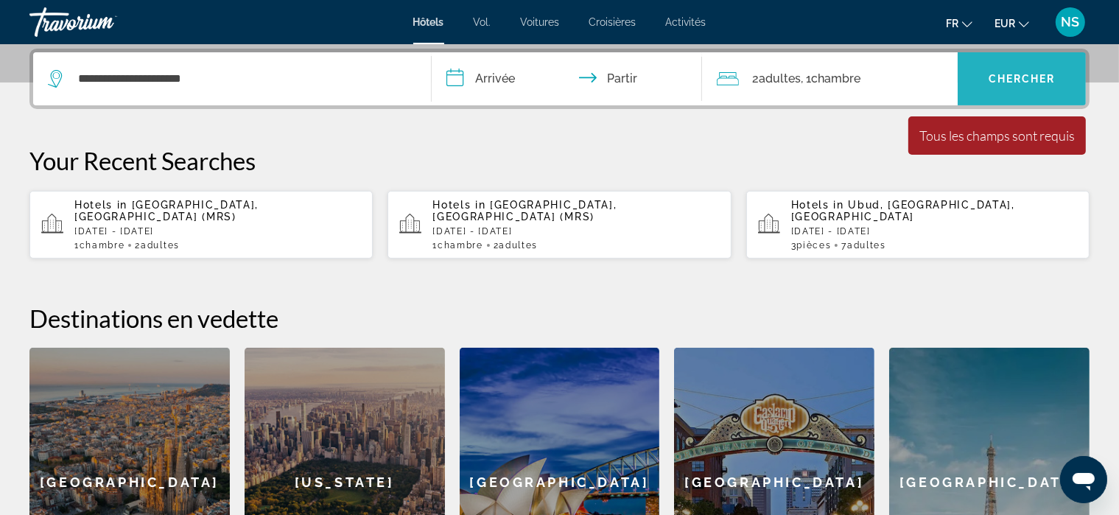
click at [999, 79] on font "Chercher" at bounding box center [1022, 79] width 67 height 12
click at [502, 79] on input "**********" at bounding box center [570, 80] width 276 height 57
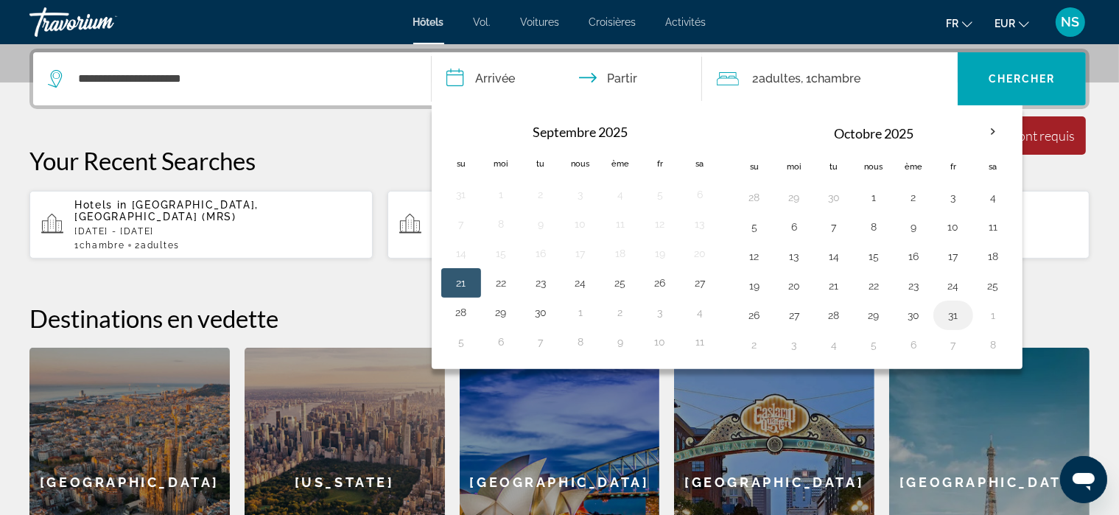
click at [947, 311] on button "31" at bounding box center [954, 315] width 24 height 21
click at [484, 78] on input "**********" at bounding box center [570, 80] width 276 height 57
click at [619, 75] on input "**********" at bounding box center [570, 80] width 276 height 57
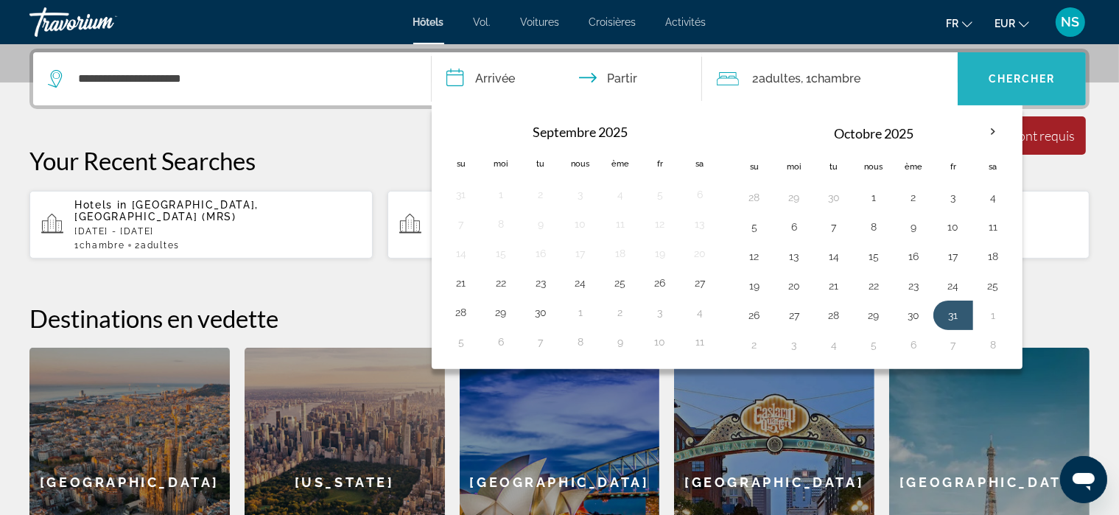
click at [1014, 74] on font "Chercher" at bounding box center [1022, 79] width 67 height 12
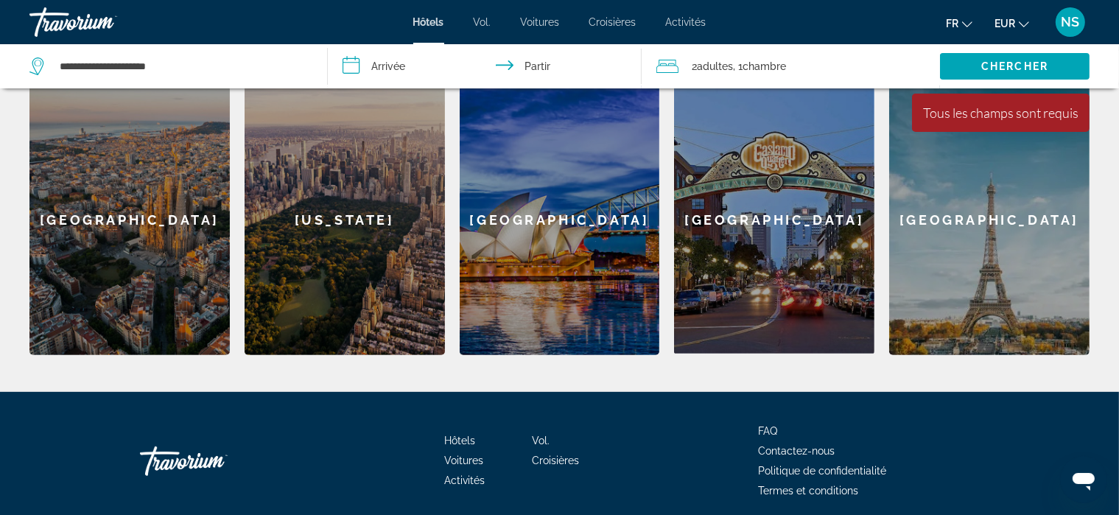
scroll to position [666, 0]
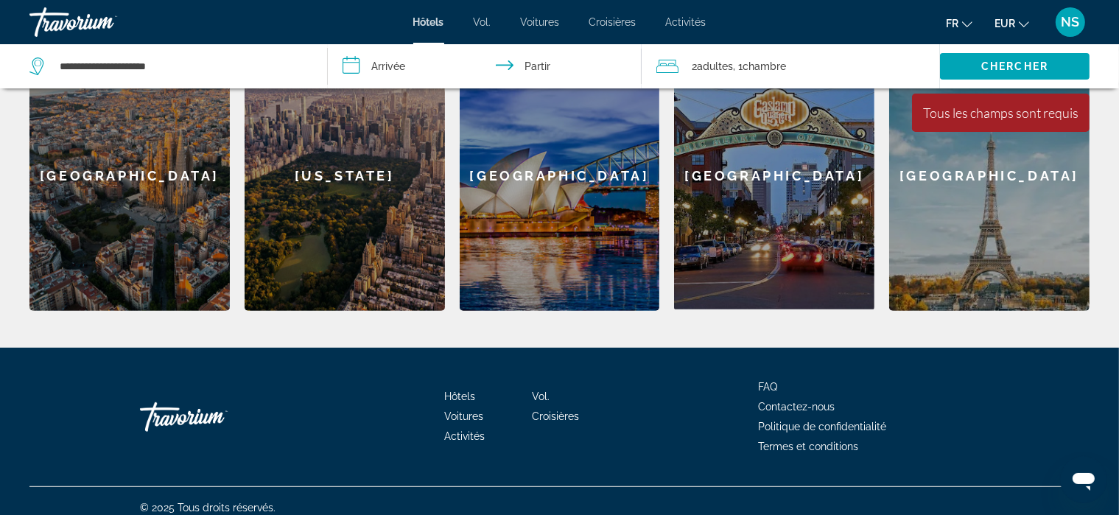
click at [450, 391] on font "Hôtels" at bounding box center [459, 397] width 31 height 12
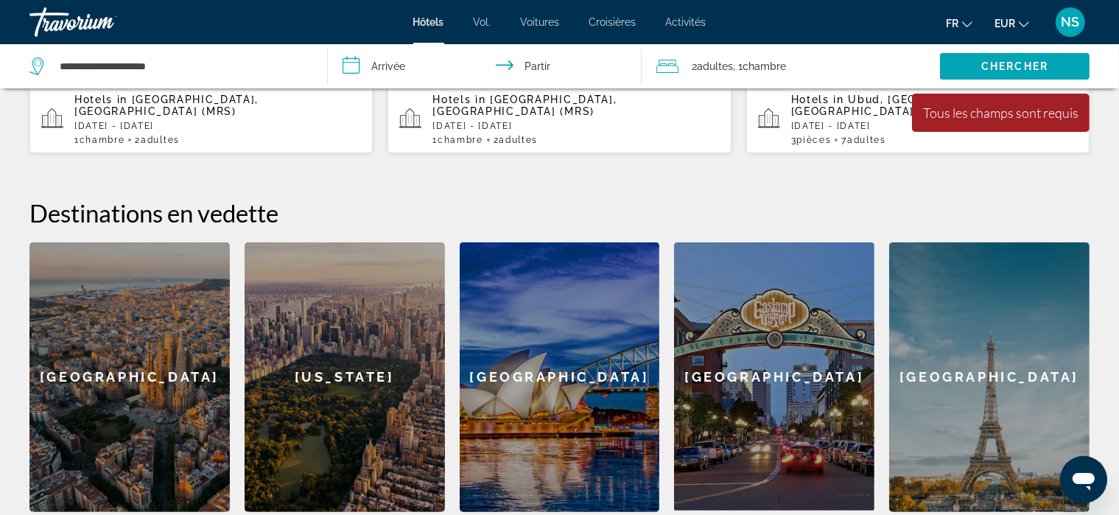
scroll to position [466, 0]
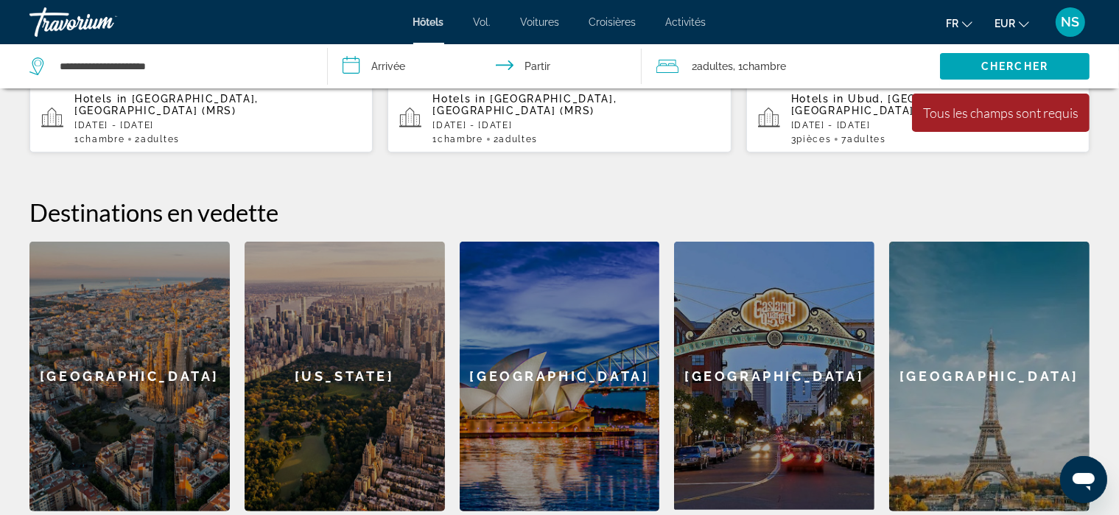
click at [174, 120] on p "Sat, 15 Nov - Mon, 17 Nov" at bounding box center [217, 125] width 287 height 10
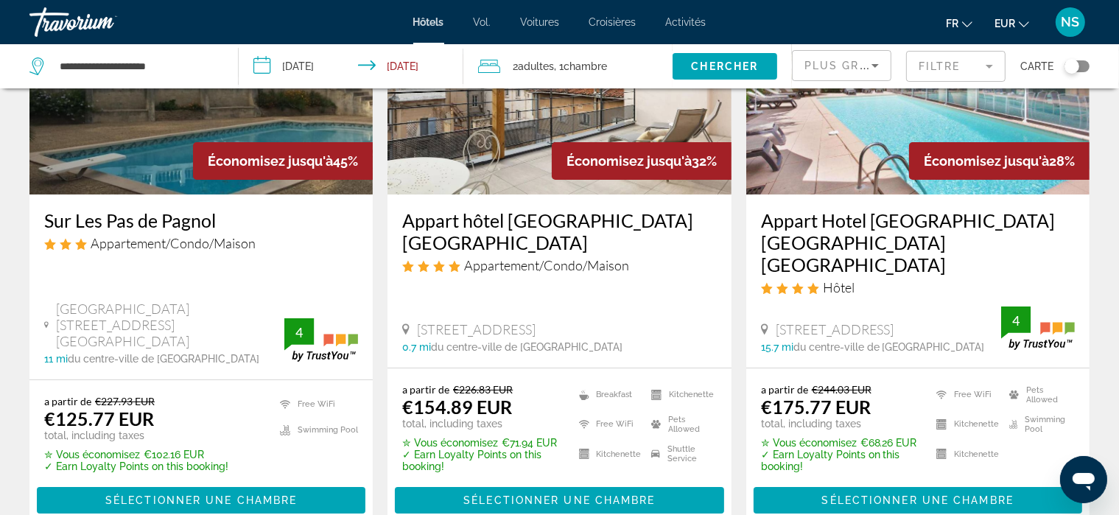
scroll to position [183, 0]
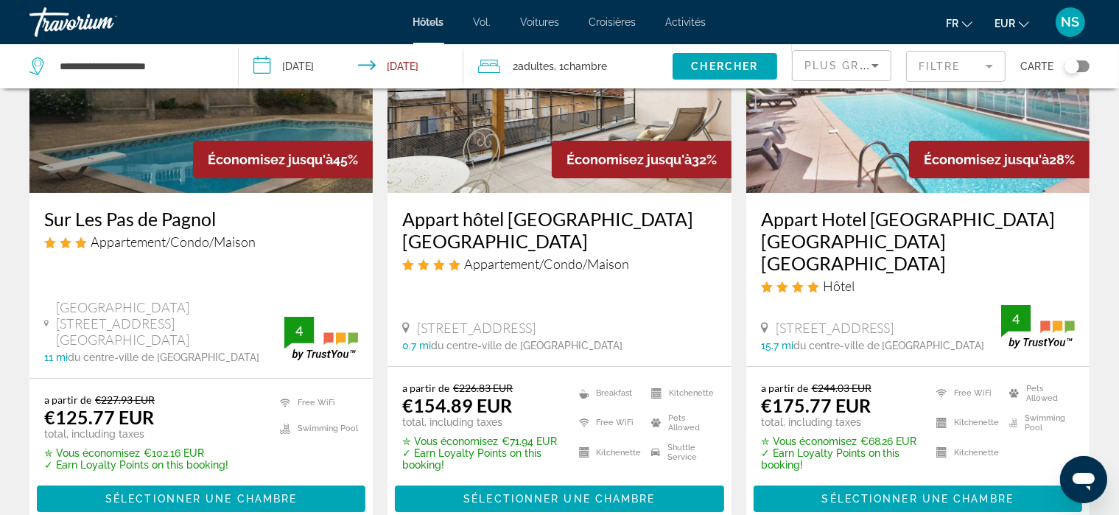
click at [174, 113] on img "Contenu principal" at bounding box center [200, 75] width 343 height 236
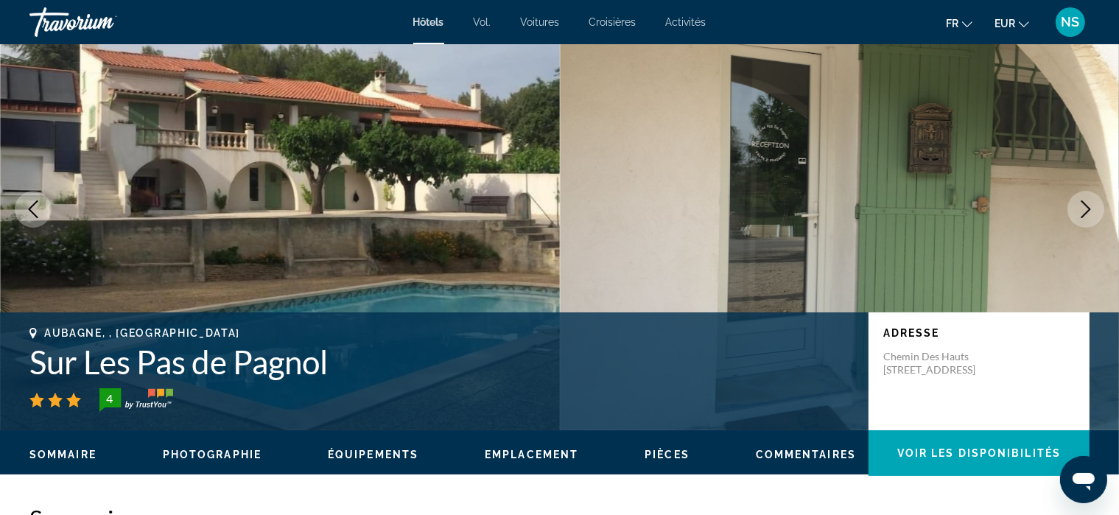
scroll to position [60, 0]
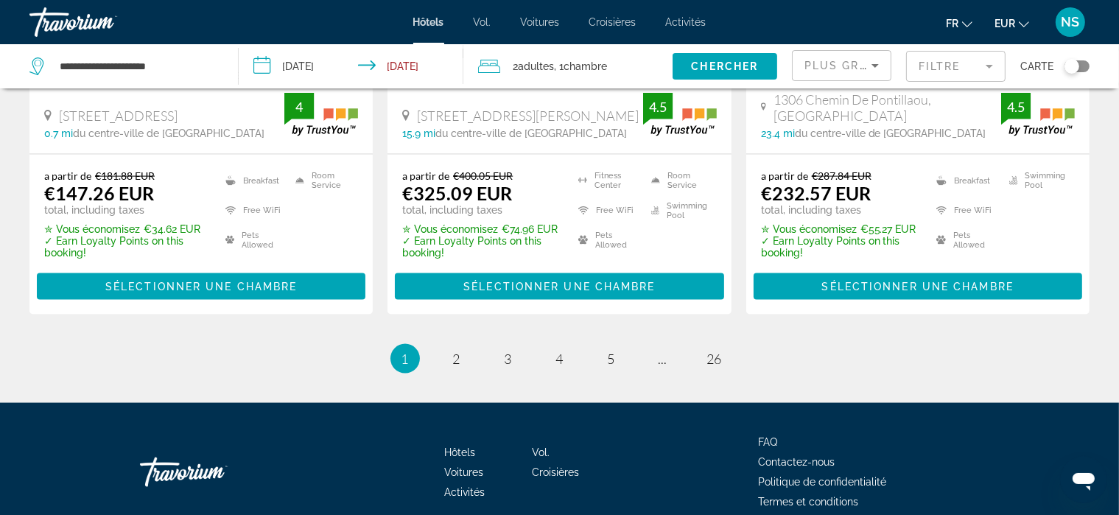
scroll to position [2122, 0]
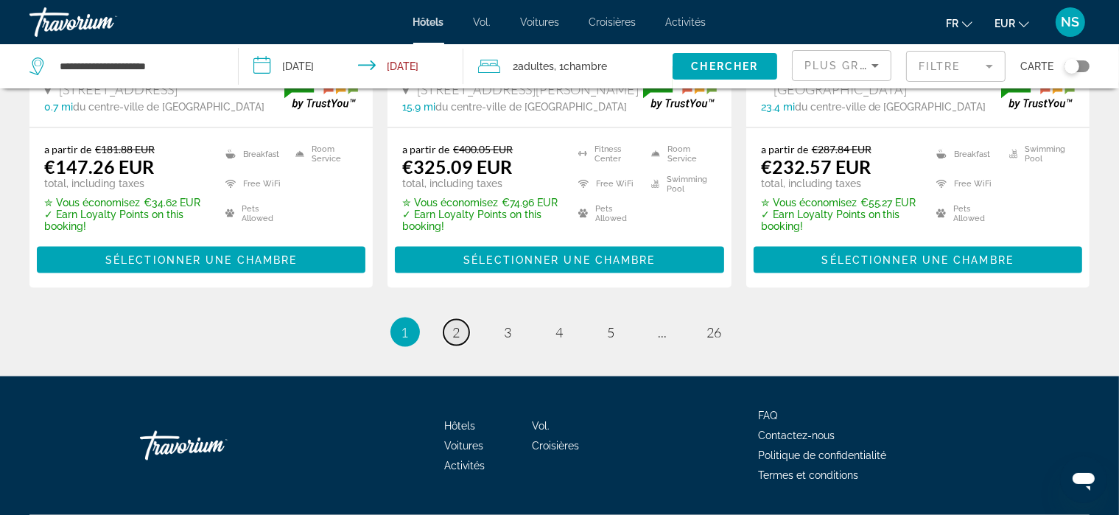
click at [460, 320] on link "page 2" at bounding box center [457, 333] width 26 height 26
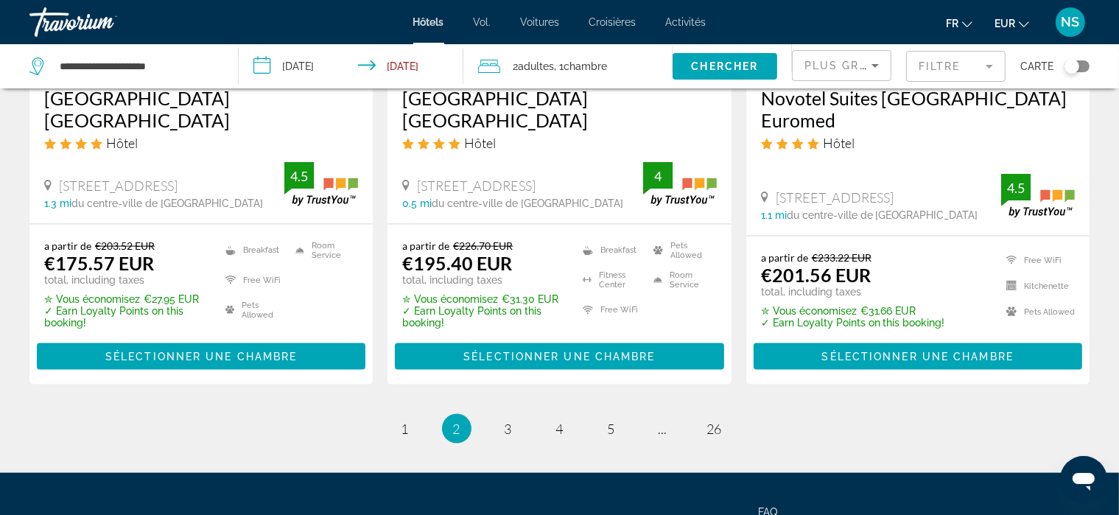
scroll to position [2013, 0]
click at [508, 421] on span "3" at bounding box center [508, 429] width 7 height 16
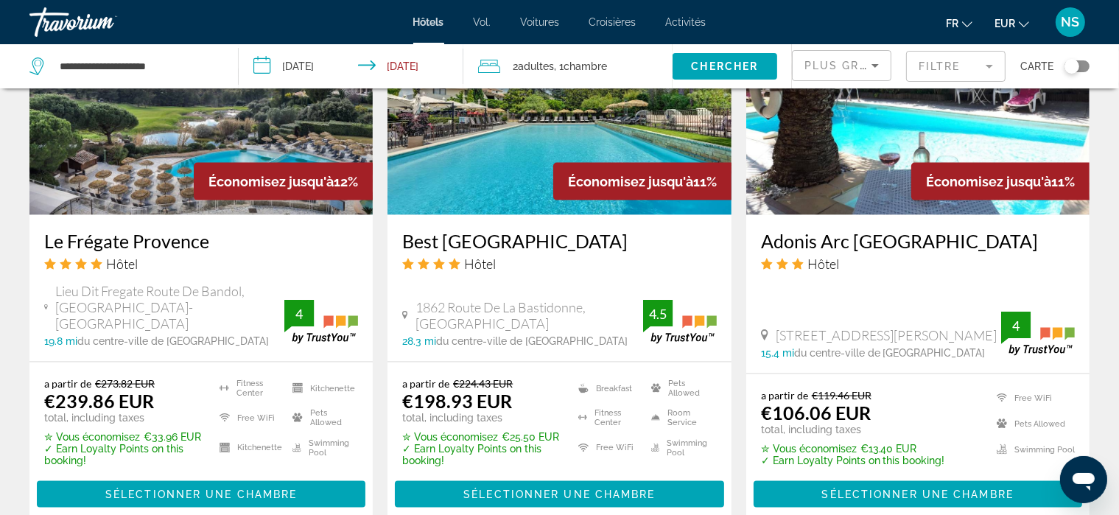
scroll to position [1959, 0]
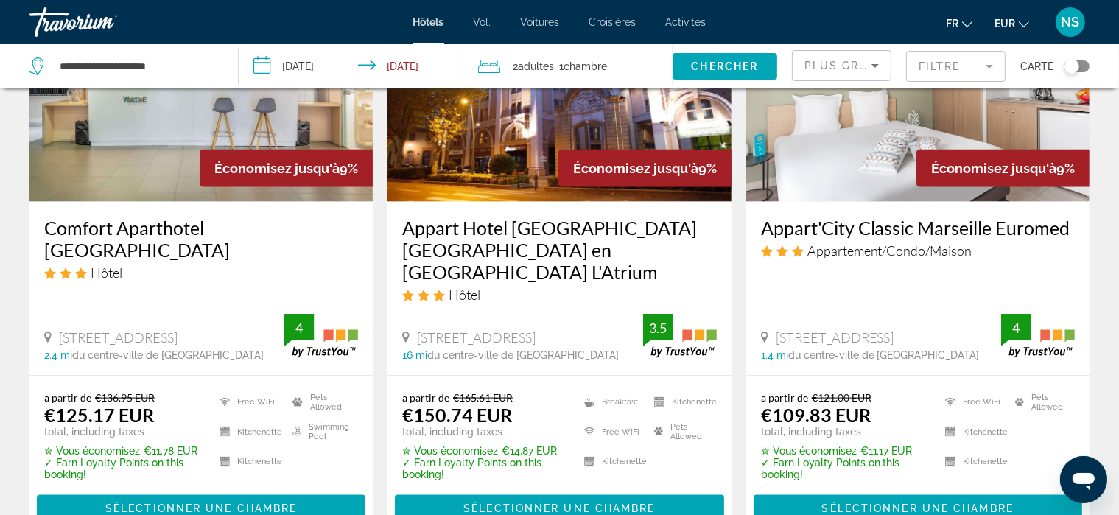
scroll to position [1948, 0]
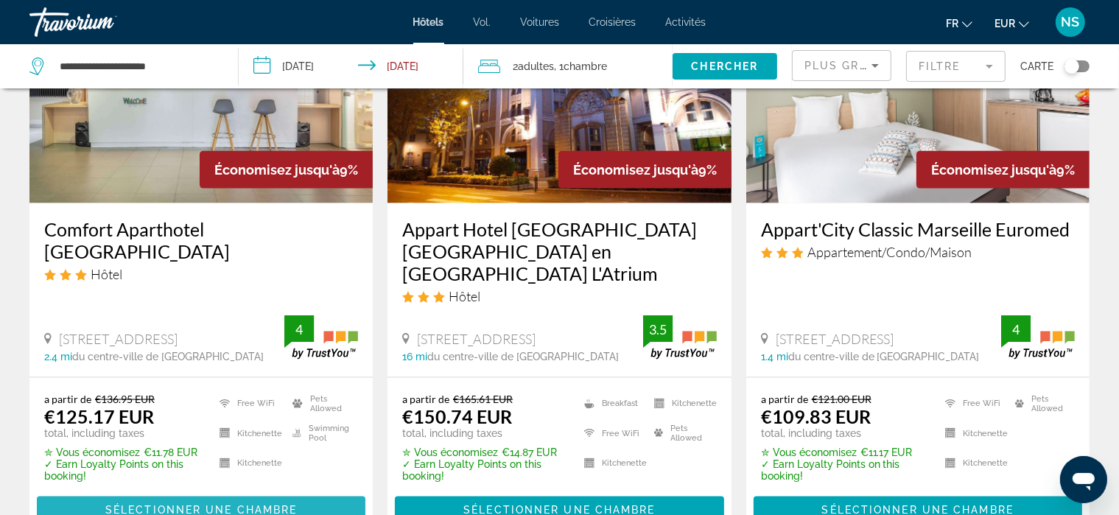
click at [260, 504] on span "Sélectionner une chambre" at bounding box center [201, 510] width 192 height 12
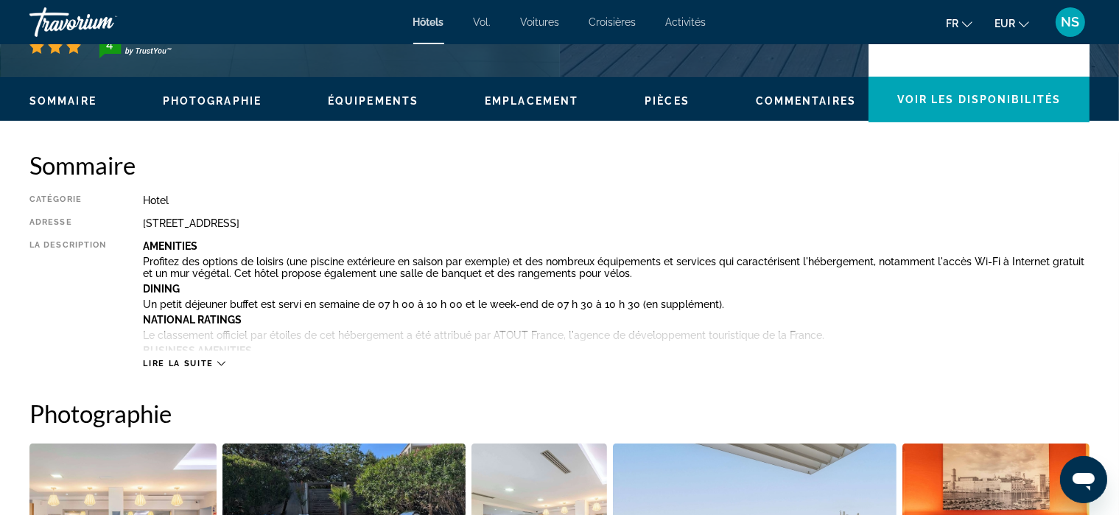
scroll to position [413, 0]
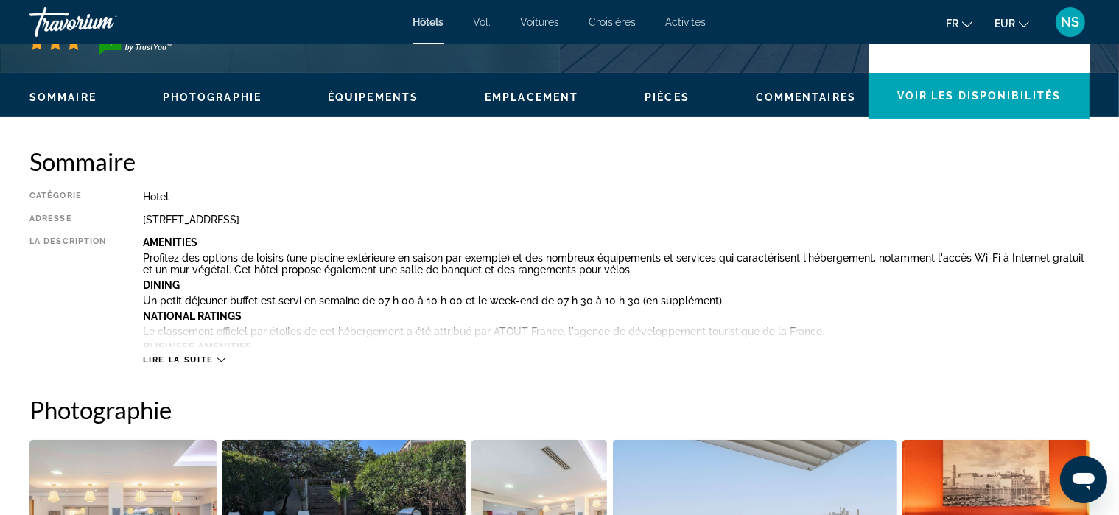
click at [222, 362] on icon "Contenu principal" at bounding box center [221, 360] width 8 height 8
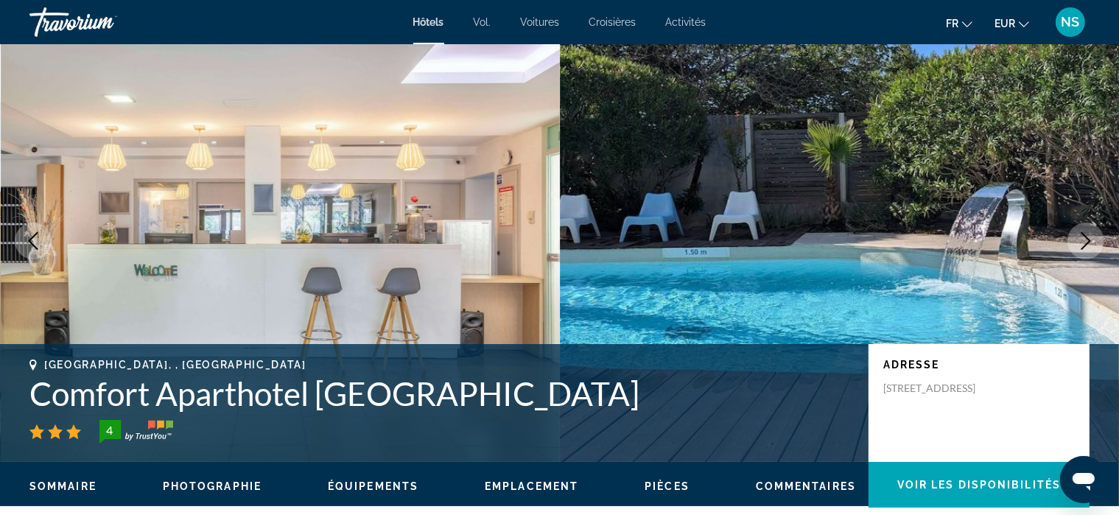
scroll to position [0, 0]
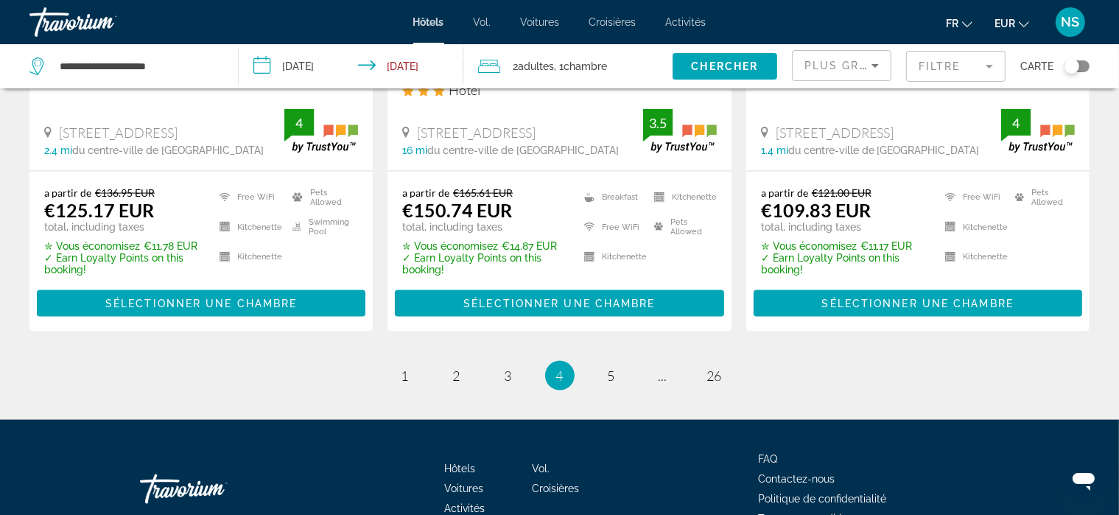
scroll to position [2175, 0]
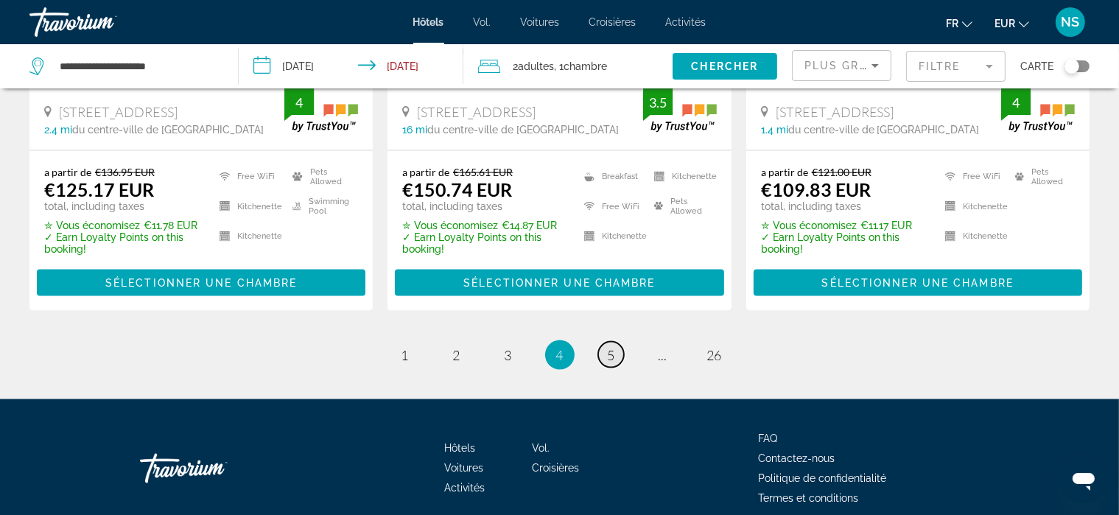
click at [612, 347] on span "5" at bounding box center [611, 355] width 7 height 16
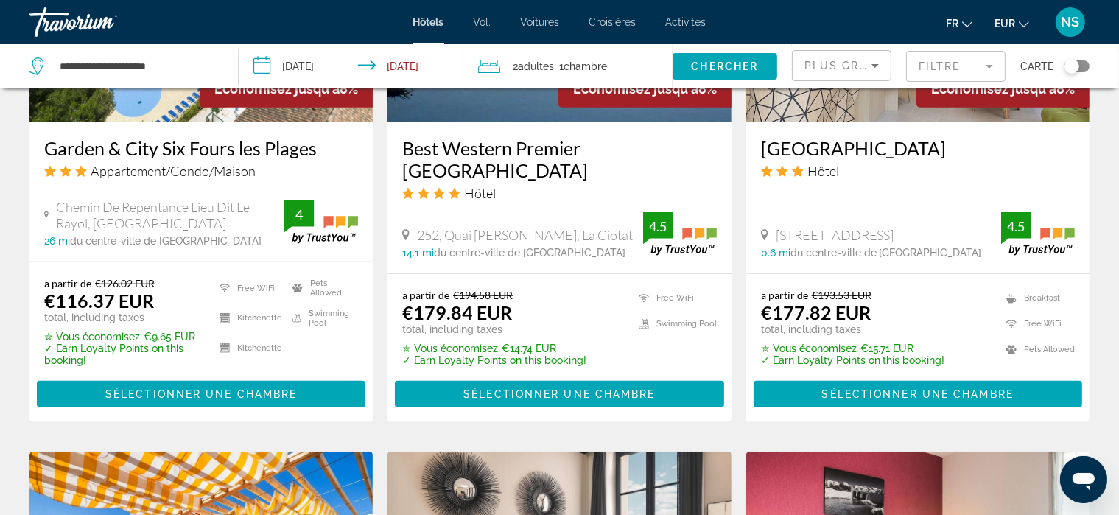
scroll to position [1421, 0]
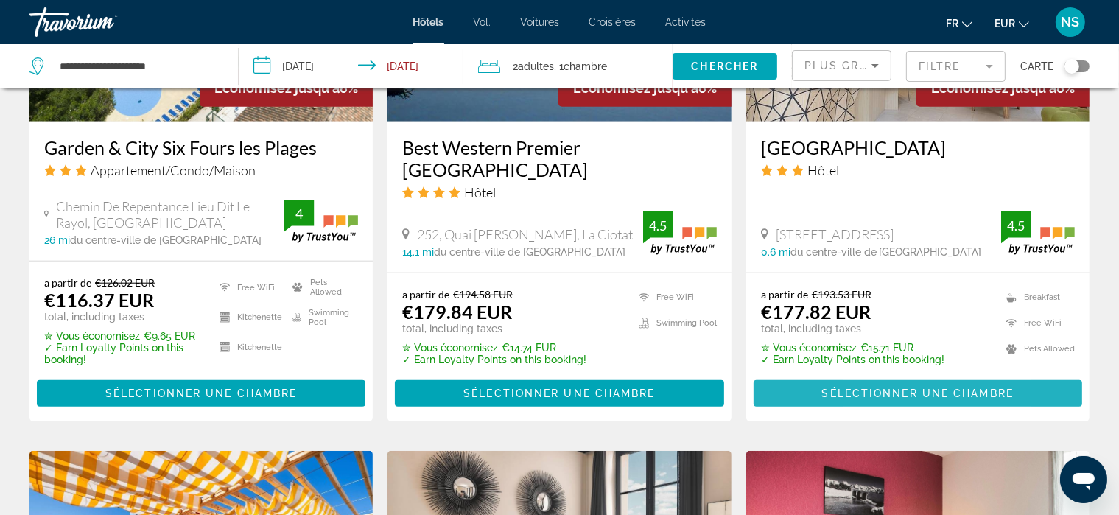
click at [869, 396] on span "Sélectionner une chambre" at bounding box center [918, 394] width 192 height 12
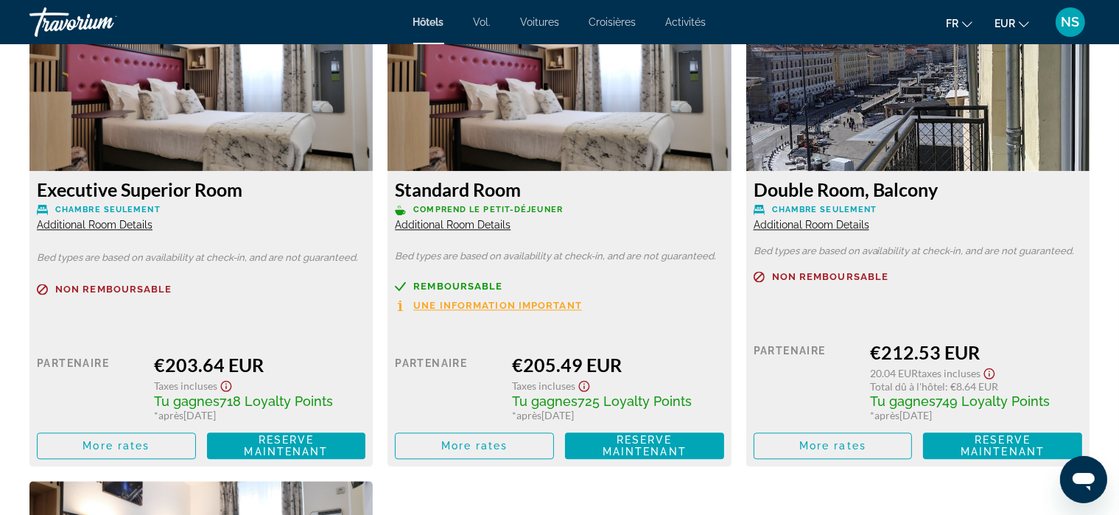
scroll to position [3120, 0]
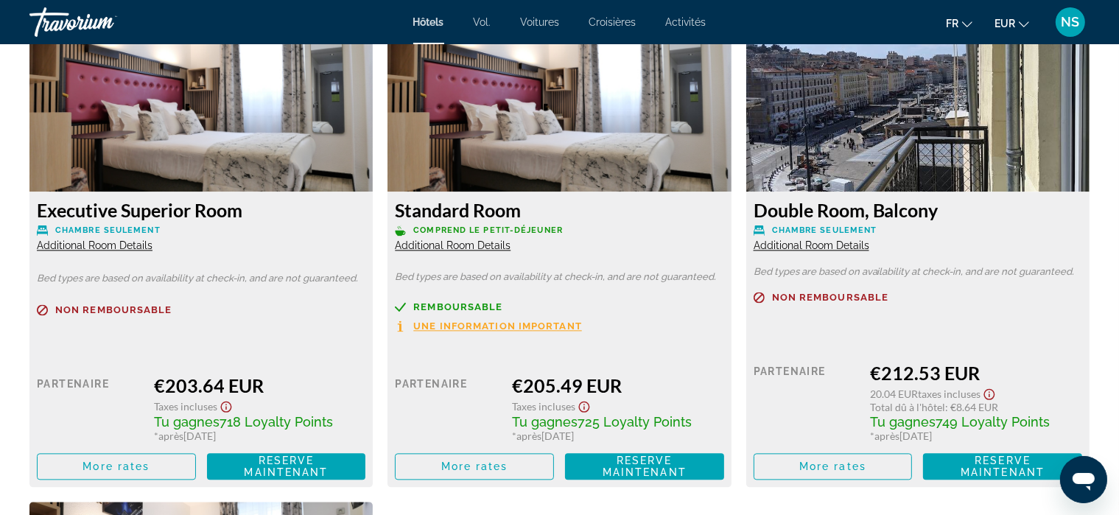
click at [520, 178] on img "Contenu principal" at bounding box center [559, 99] width 343 height 184
click at [585, 91] on img "Contenu principal" at bounding box center [559, 99] width 343 height 184
click at [567, 329] on span "Une information important" at bounding box center [497, 326] width 169 height 10
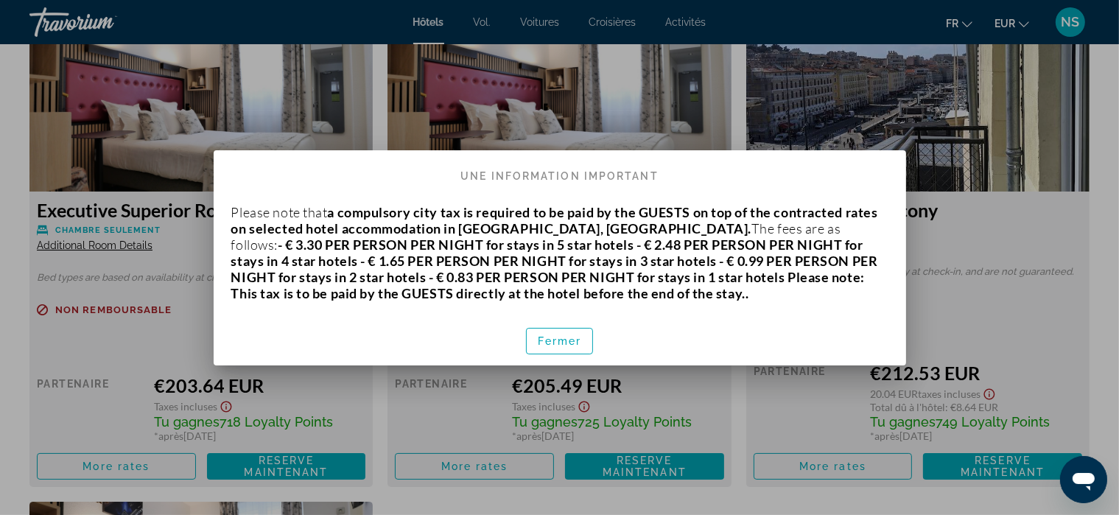
scroll to position [0, 0]
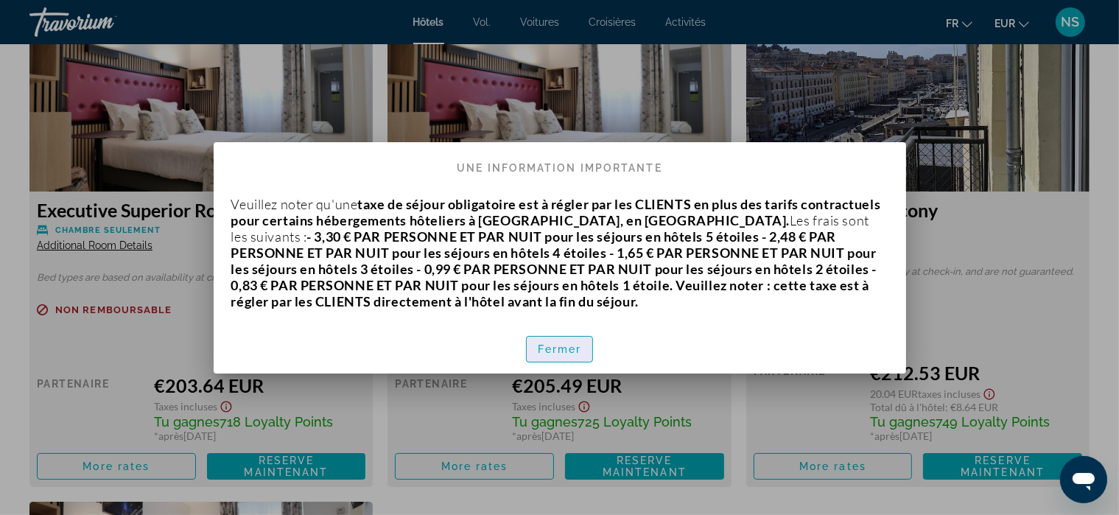
click at [591, 344] on span "button" at bounding box center [560, 349] width 66 height 35
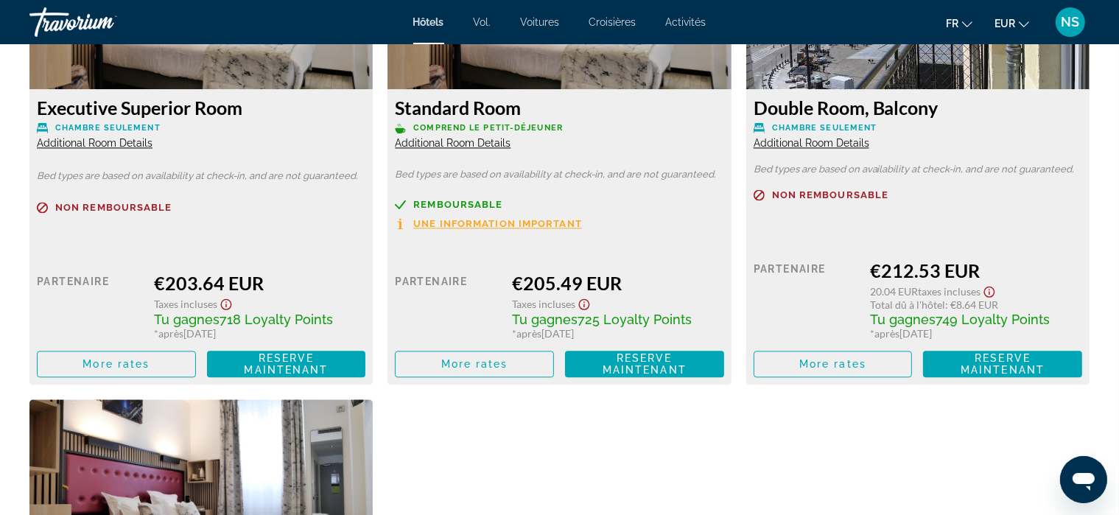
scroll to position [3223, 0]
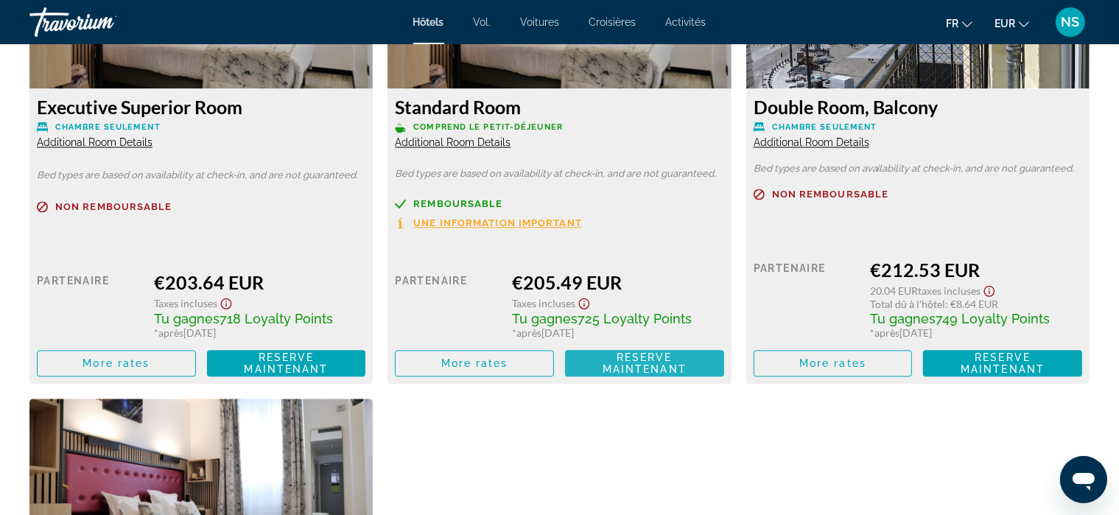
click at [636, 360] on span "Reserve maintenant" at bounding box center [645, 363] width 84 height 24
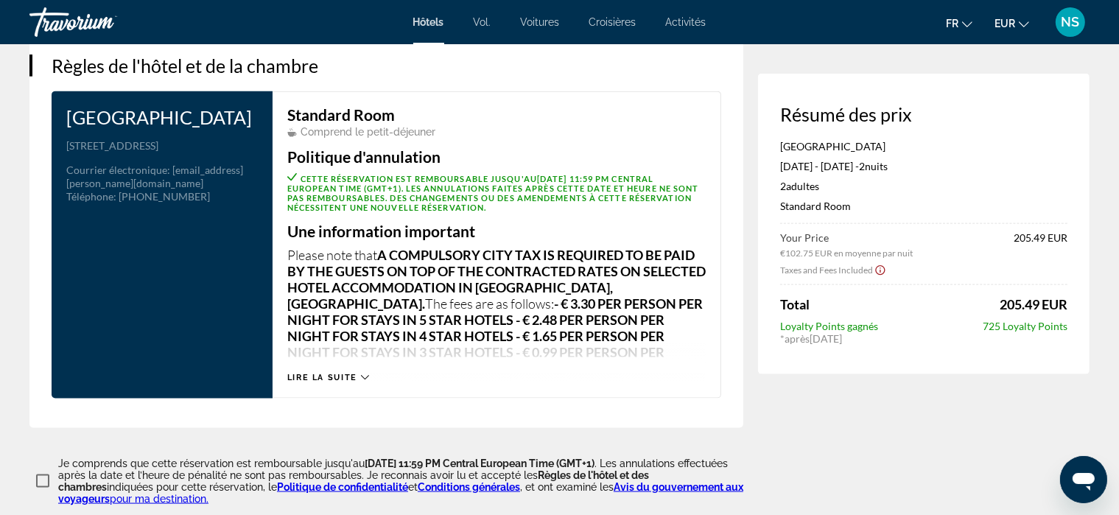
scroll to position [1910, 0]
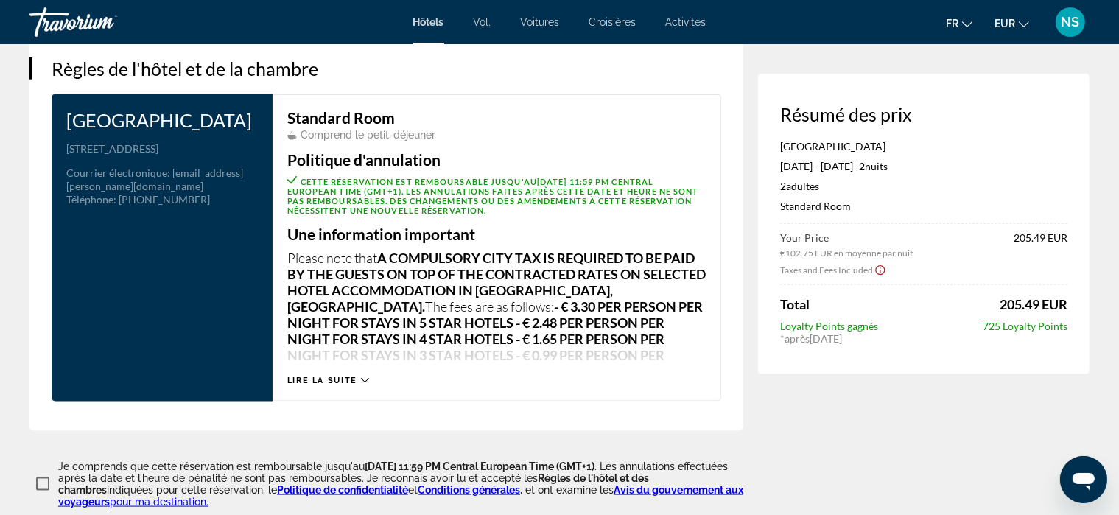
click at [345, 385] on span "Lire la suite" at bounding box center [322, 381] width 70 height 10
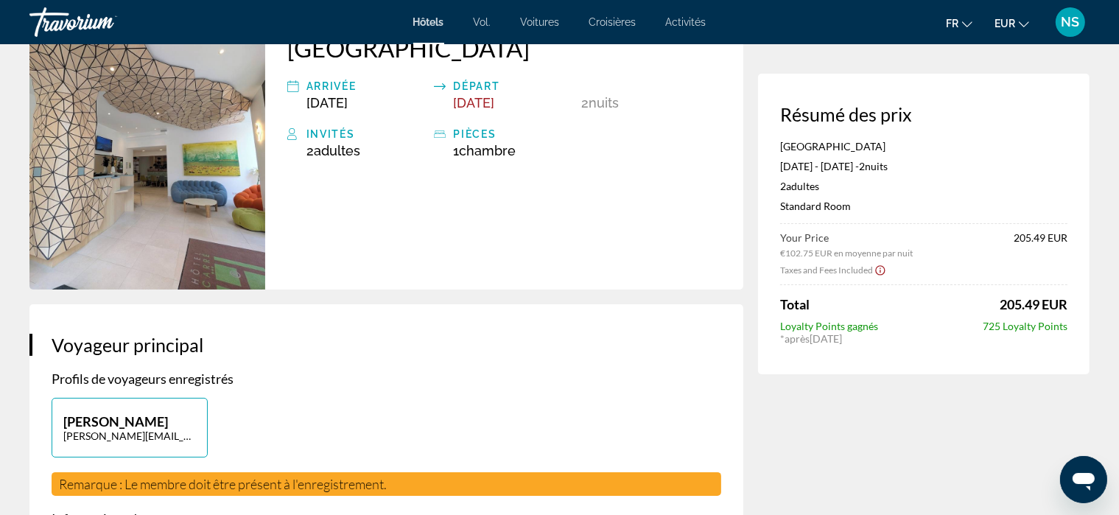
scroll to position [0, 0]
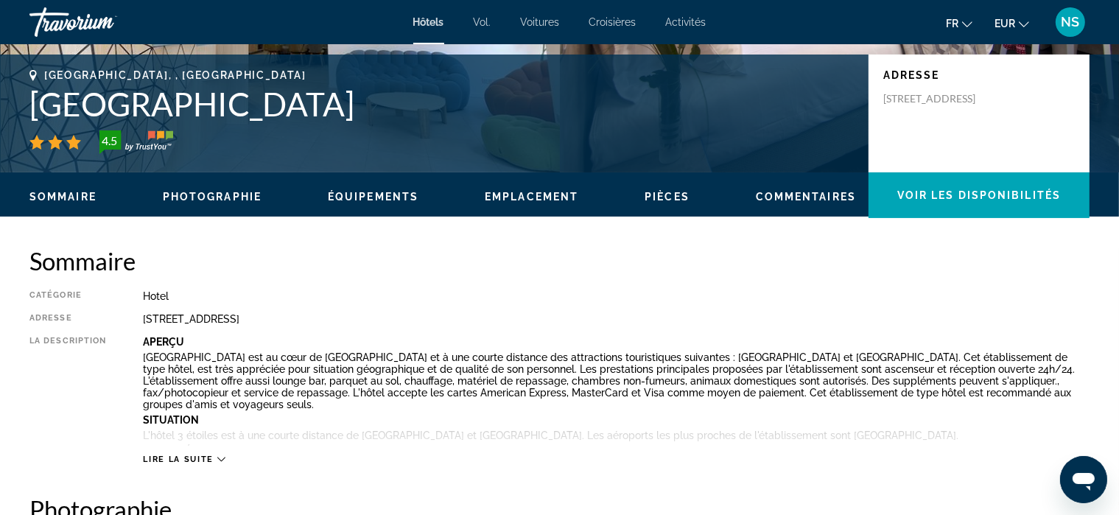
scroll to position [350, 0]
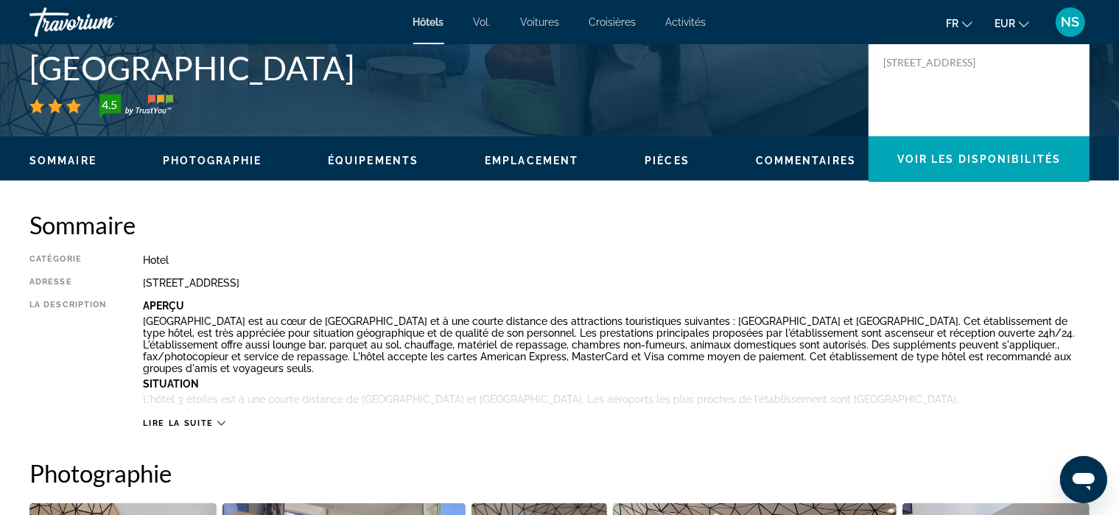
click at [220, 423] on icon "Contenu principal" at bounding box center [221, 423] width 8 height 8
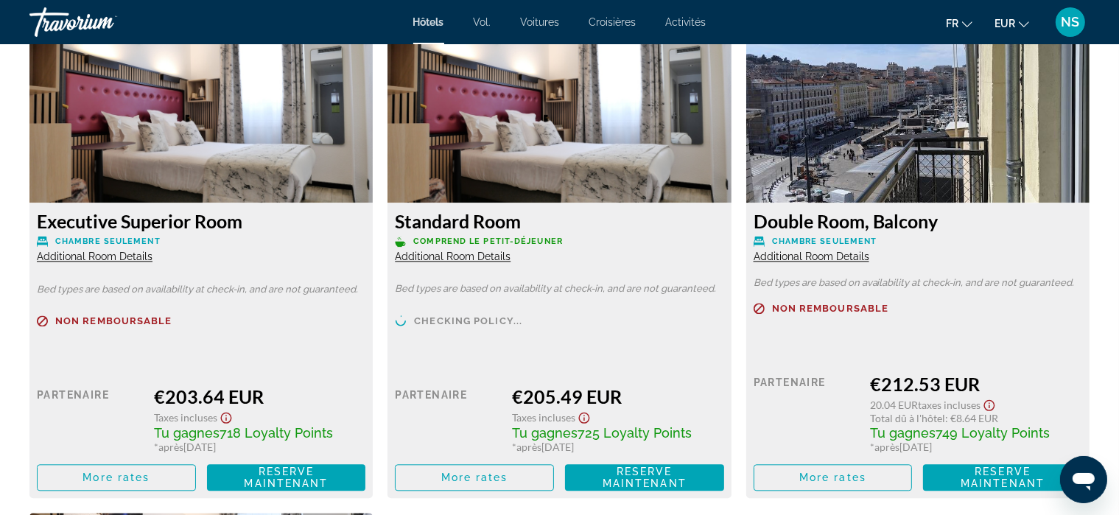
scroll to position [3249, 0]
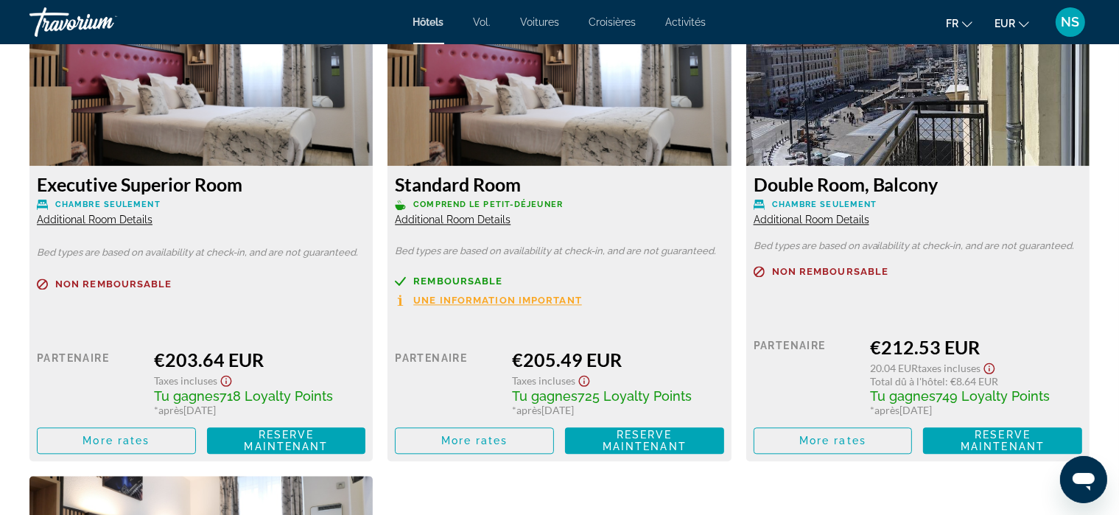
click at [584, 376] on icon "Show Taxes and Fees disclaimer" at bounding box center [583, 381] width 11 height 11
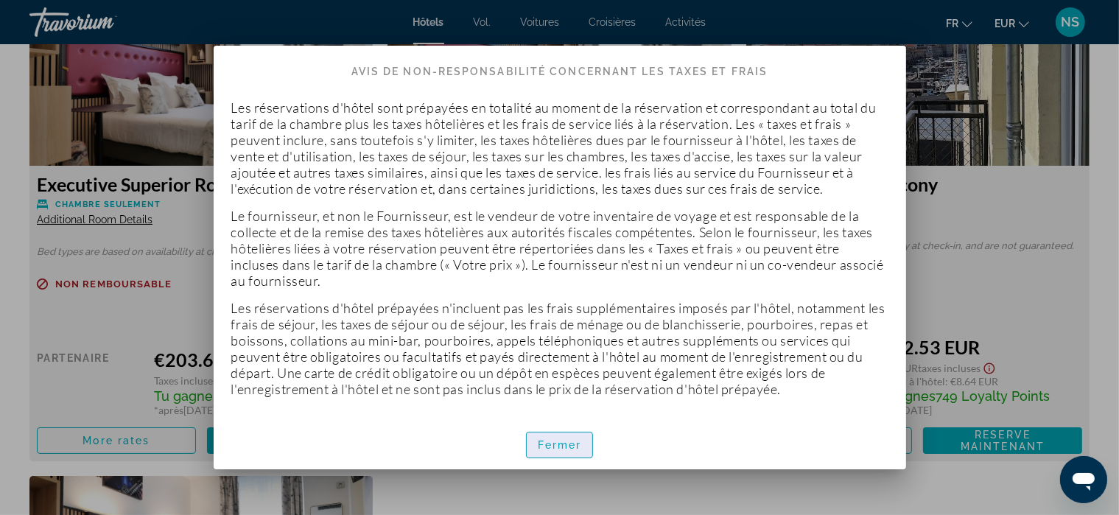
click at [566, 440] on font "Fermer" at bounding box center [560, 445] width 44 height 12
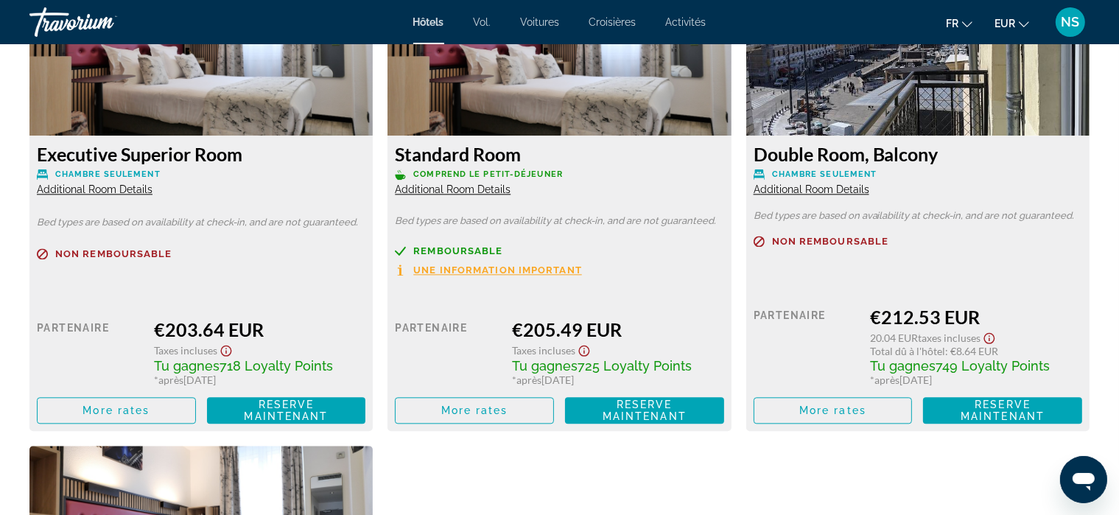
scroll to position [3268, 0]
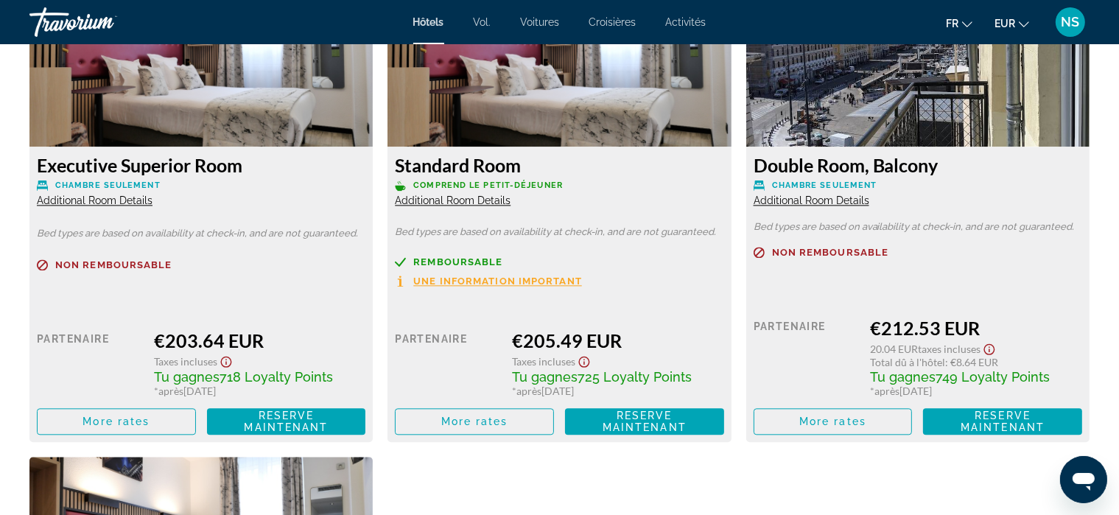
click at [477, 195] on span "Additional Room Details" at bounding box center [453, 201] width 116 height 12
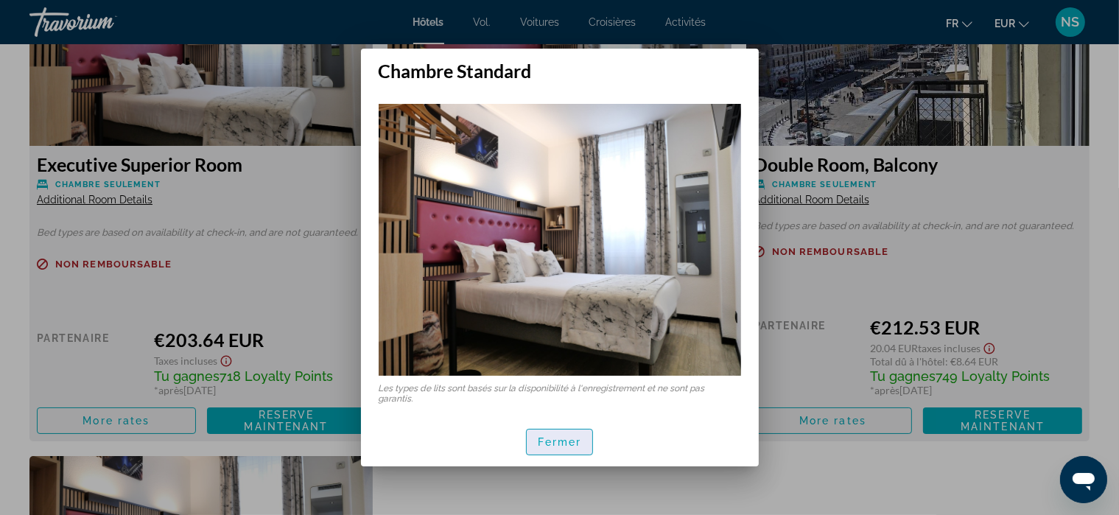
click at [562, 447] on font "Fermer" at bounding box center [560, 442] width 44 height 12
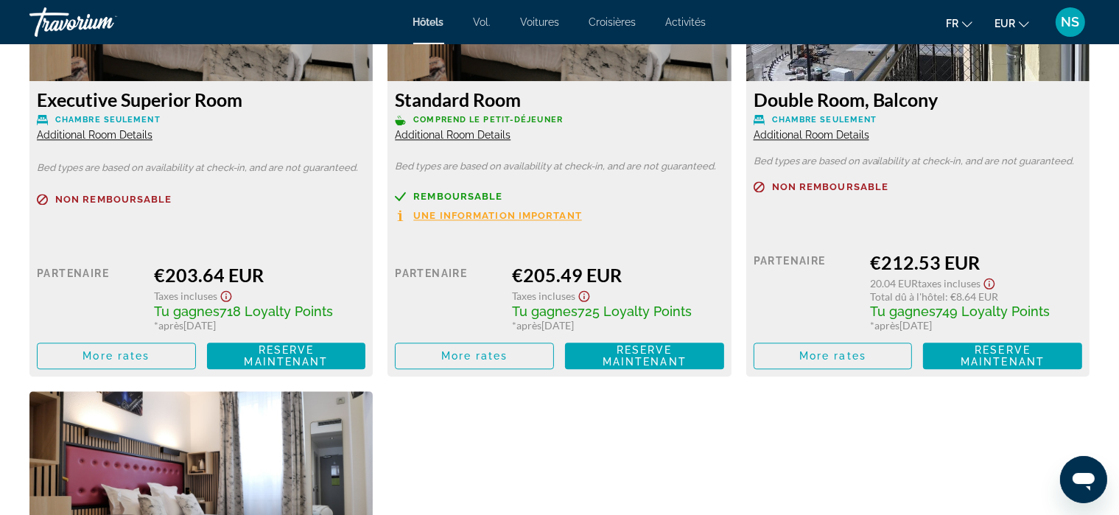
scroll to position [3335, 0]
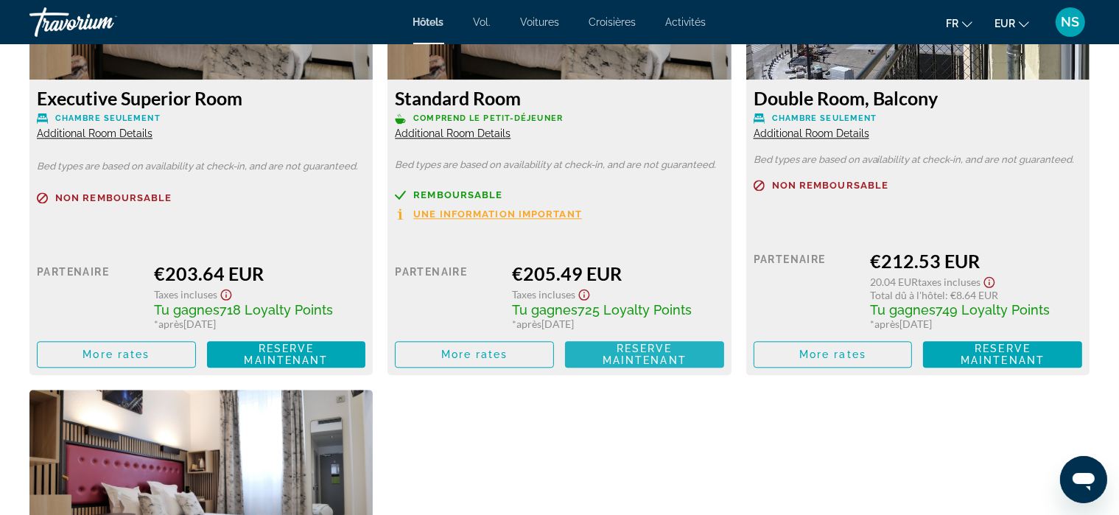
click at [649, 343] on span "Reserve maintenant" at bounding box center [645, 355] width 84 height 24
click at [649, 340] on div "Contenu principal" at bounding box center [644, 353] width 27 height 27
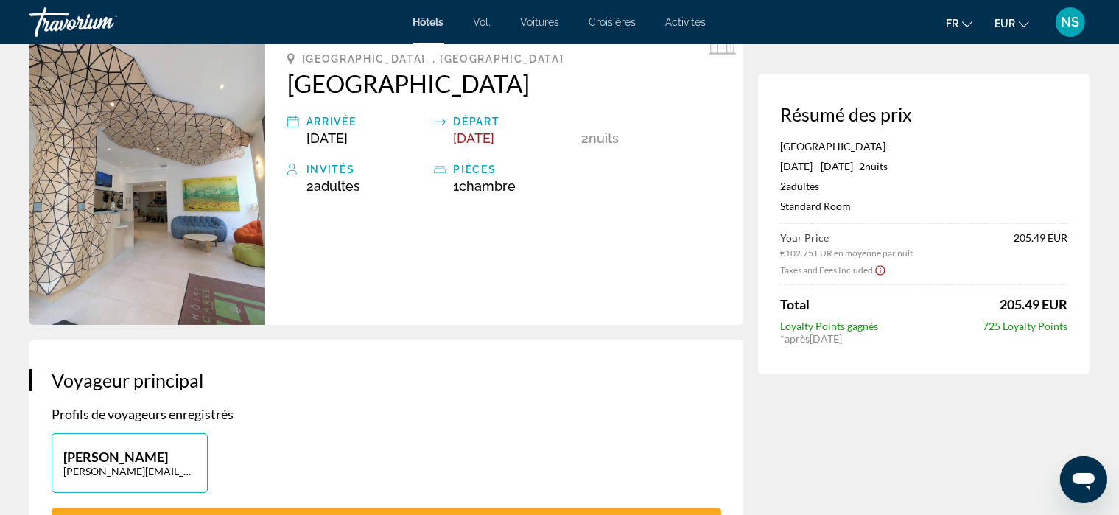
scroll to position [91, 0]
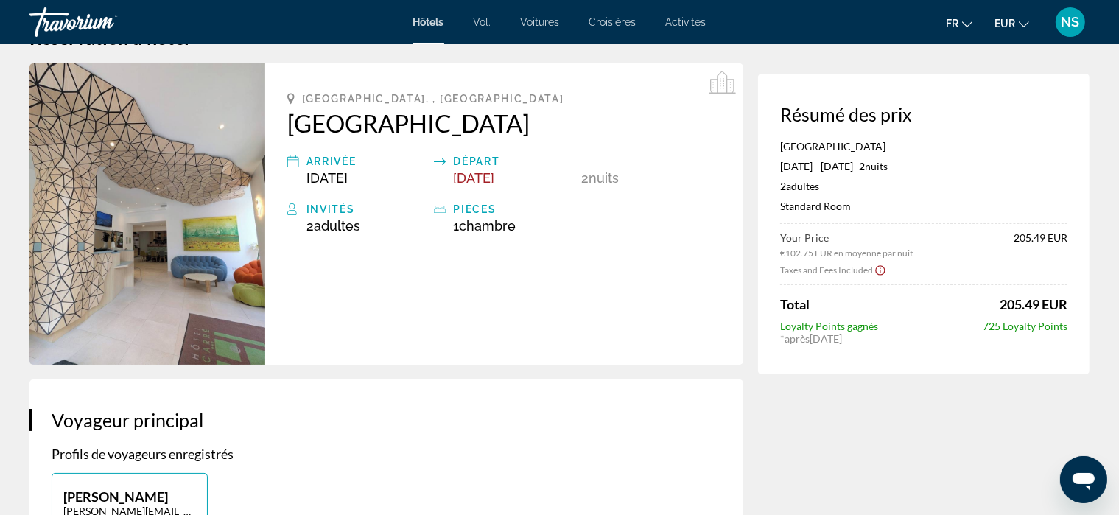
scroll to position [0, 0]
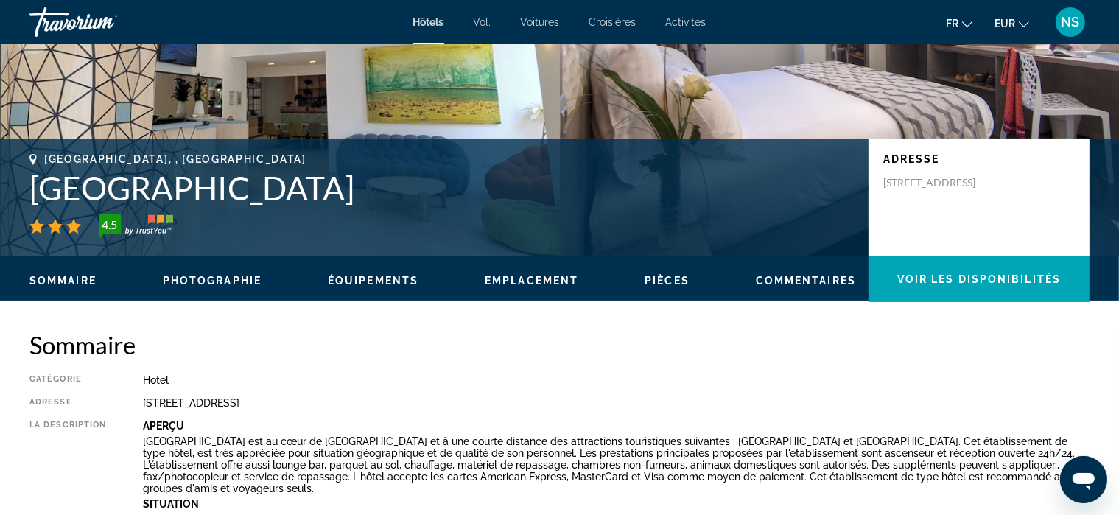
scroll to position [236, 0]
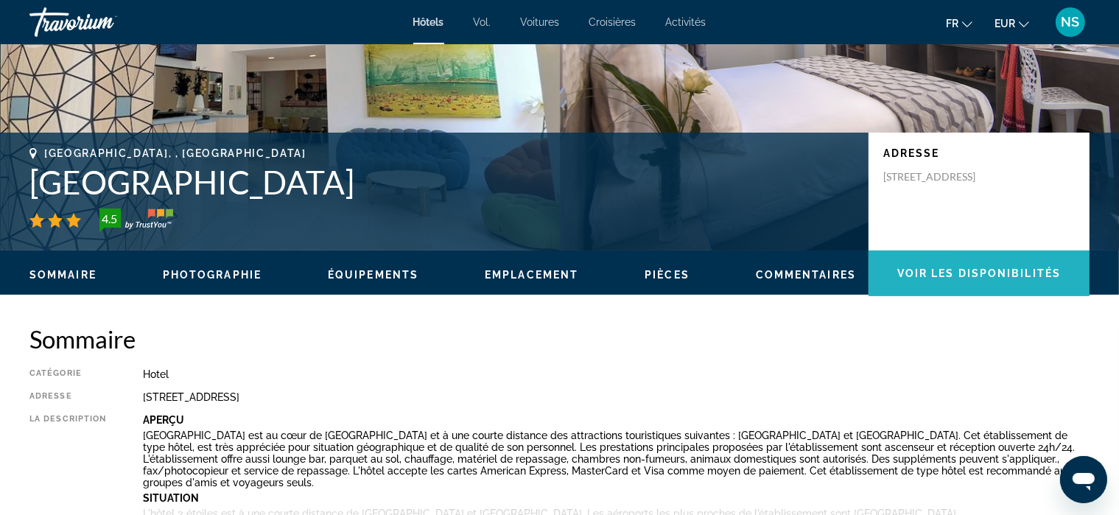
click at [979, 275] on span "Voir les disponibilités" at bounding box center [979, 273] width 164 height 12
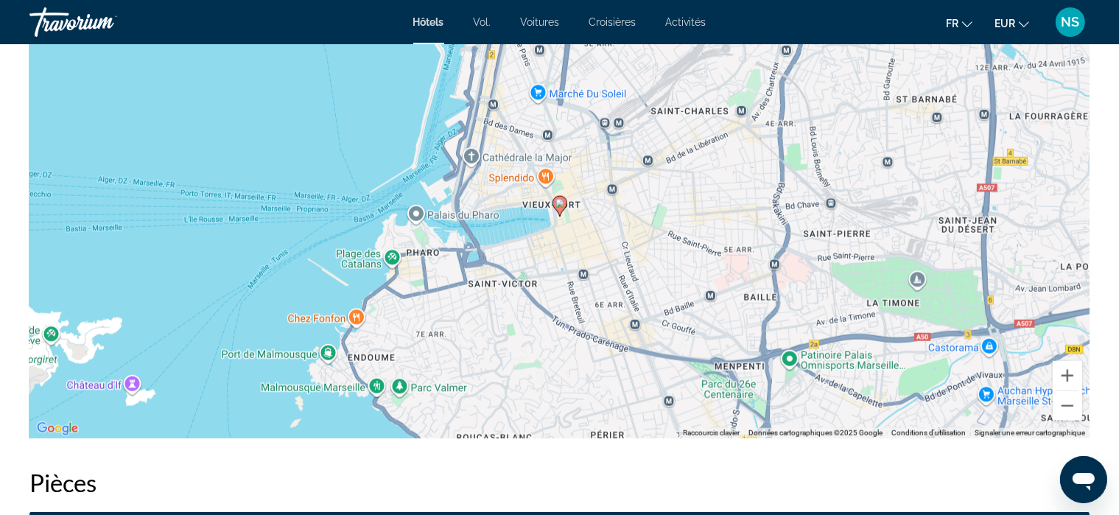
scroll to position [1865, 0]
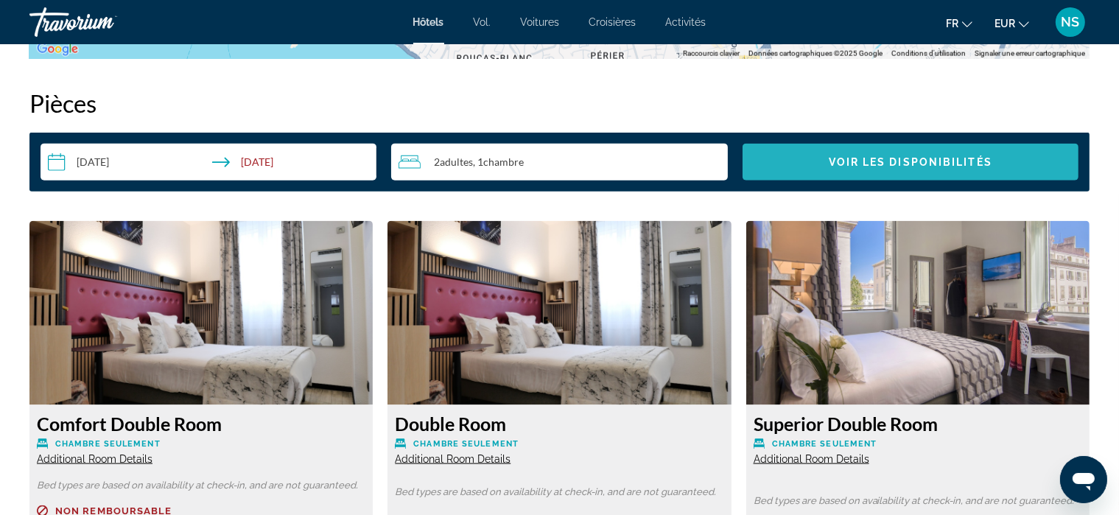
click at [934, 164] on span "Voir les disponibilités" at bounding box center [911, 162] width 164 height 12
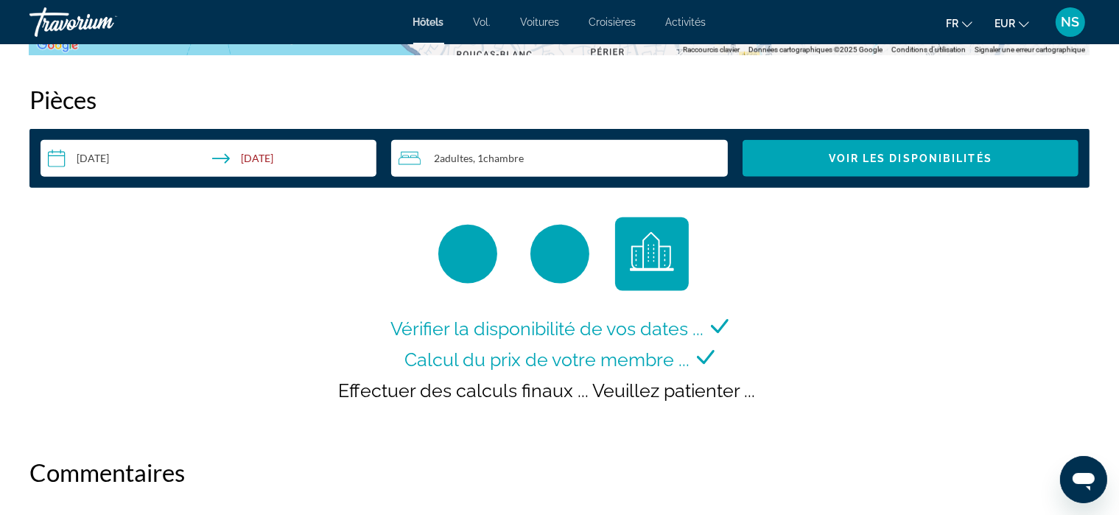
scroll to position [1867, 0]
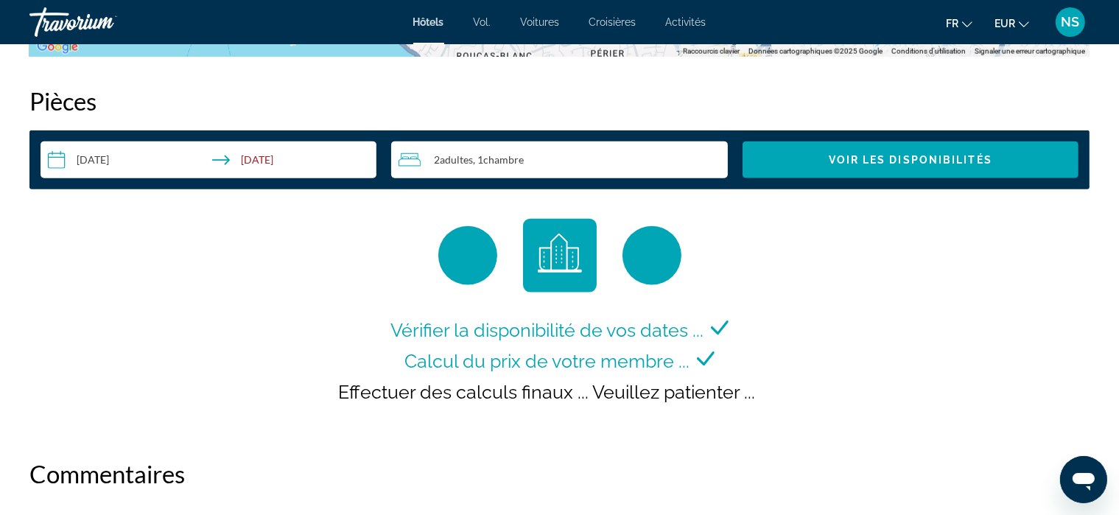
click at [97, 161] on input "**********" at bounding box center [212, 161] width 342 height 41
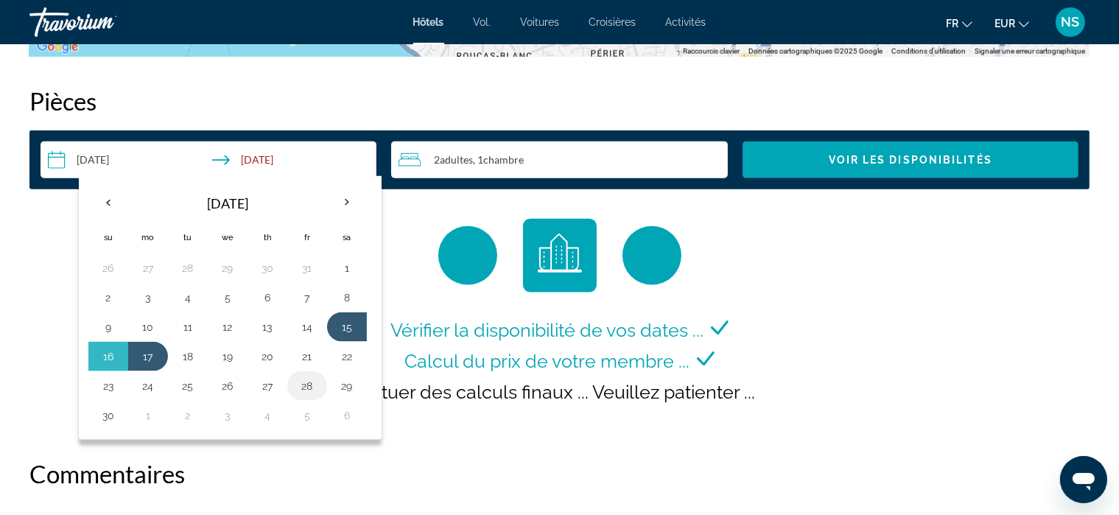
click at [307, 382] on button "28" at bounding box center [307, 386] width 24 height 21
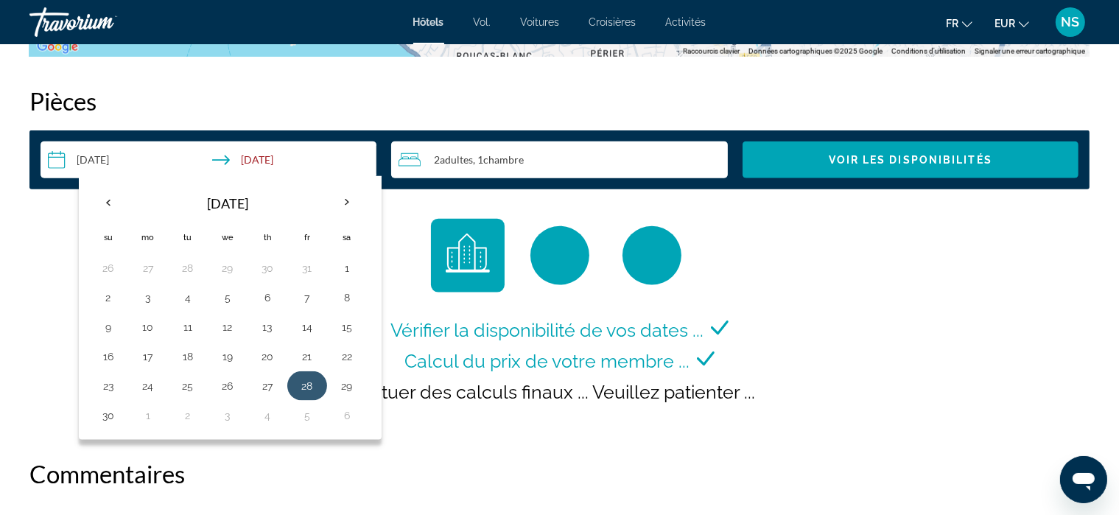
click at [307, 383] on button "28" at bounding box center [307, 386] width 24 height 21
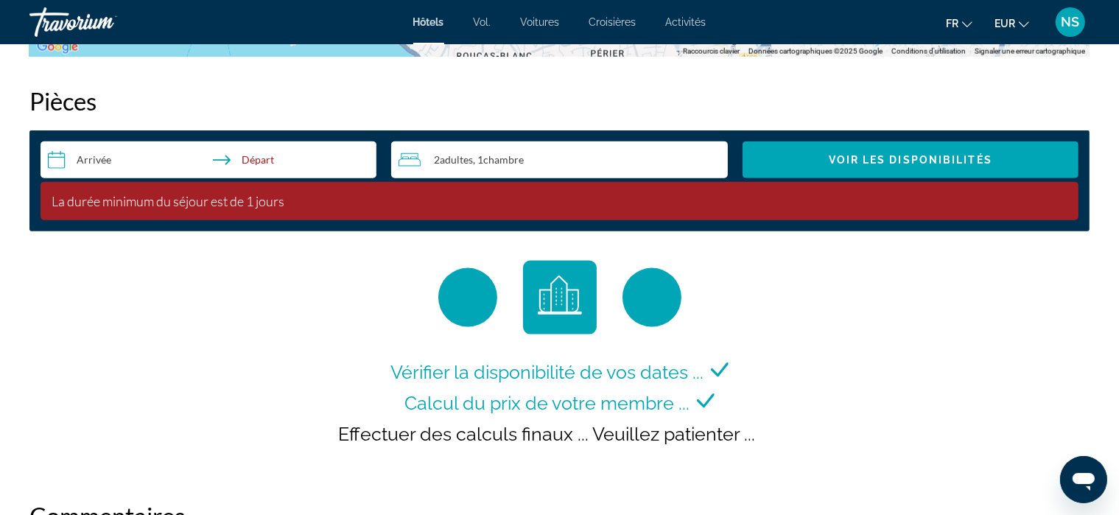
click at [271, 158] on input "**********" at bounding box center [212, 161] width 342 height 41
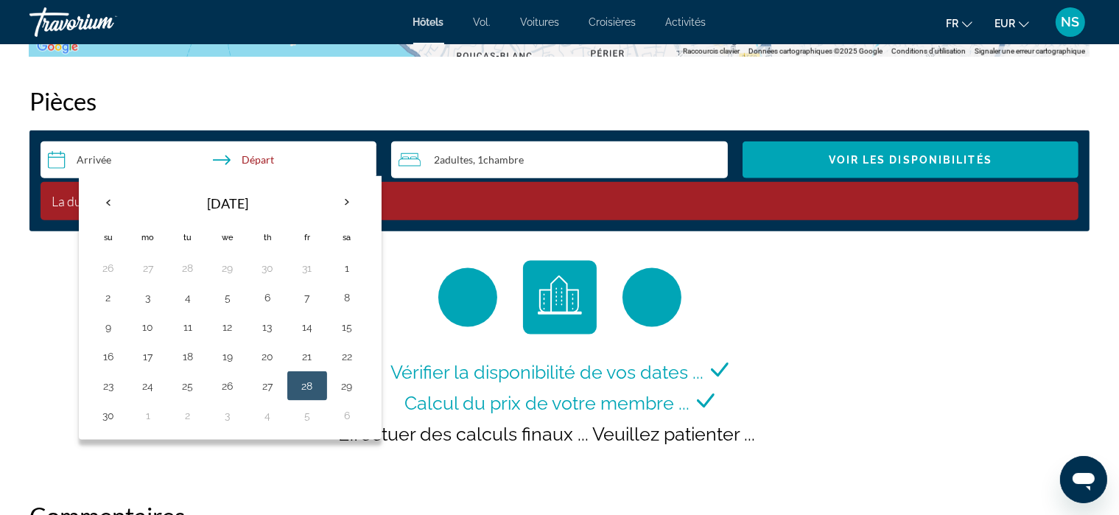
click at [66, 153] on input "**********" at bounding box center [212, 161] width 342 height 41
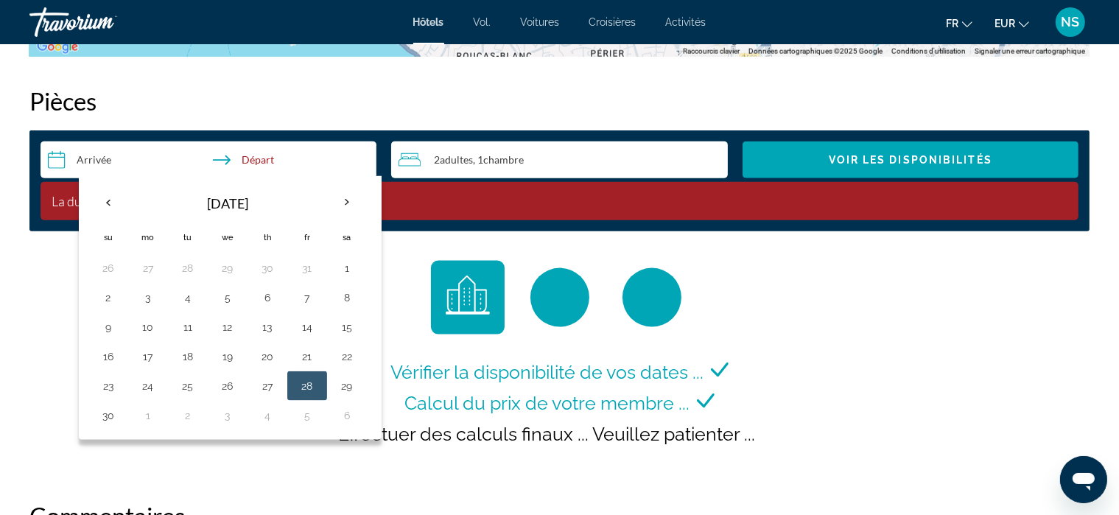
click at [66, 161] on input "**********" at bounding box center [212, 161] width 342 height 41
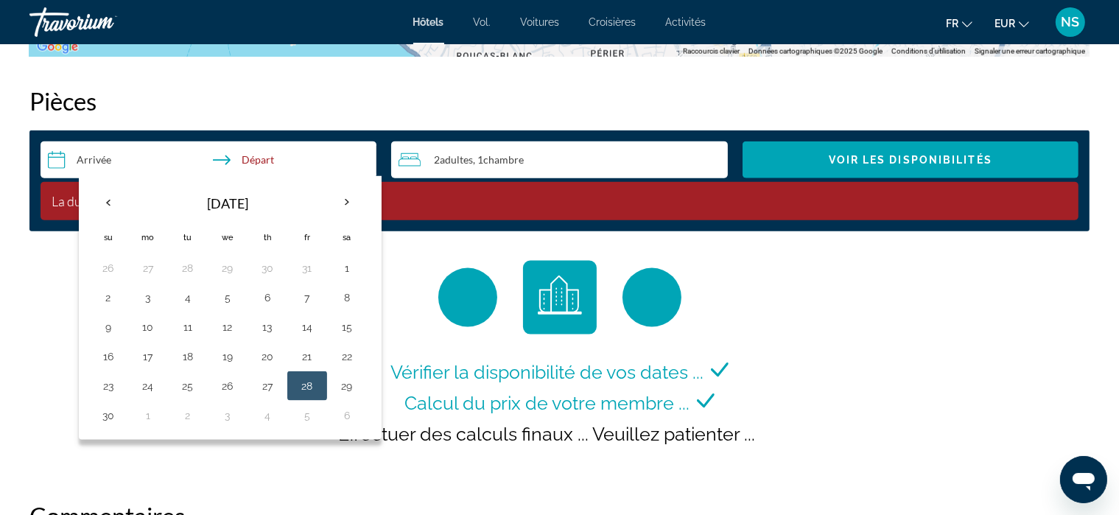
click at [85, 158] on input "**********" at bounding box center [212, 161] width 342 height 41
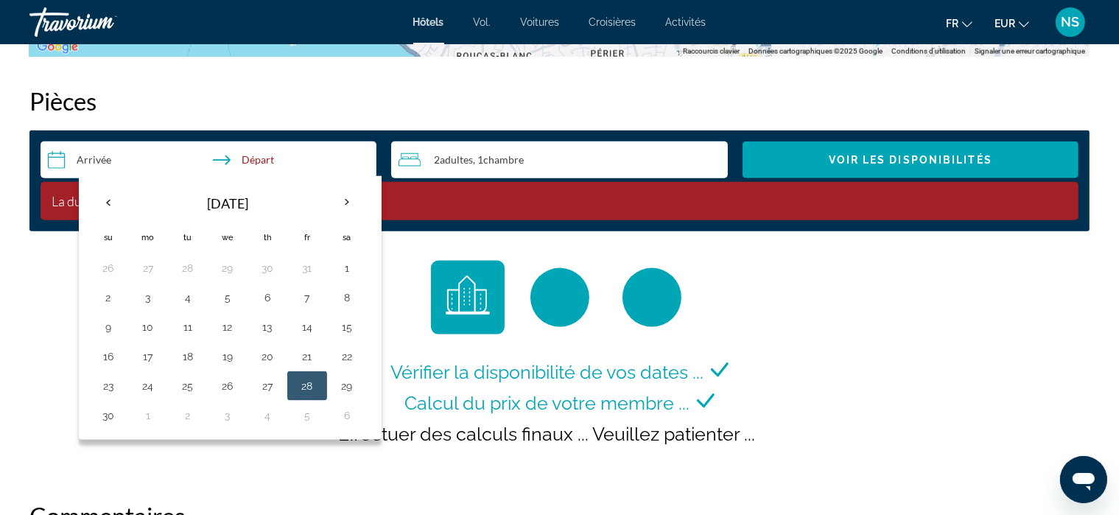
click at [307, 379] on button "28" at bounding box center [307, 386] width 24 height 21
click at [344, 385] on button "29" at bounding box center [347, 386] width 24 height 21
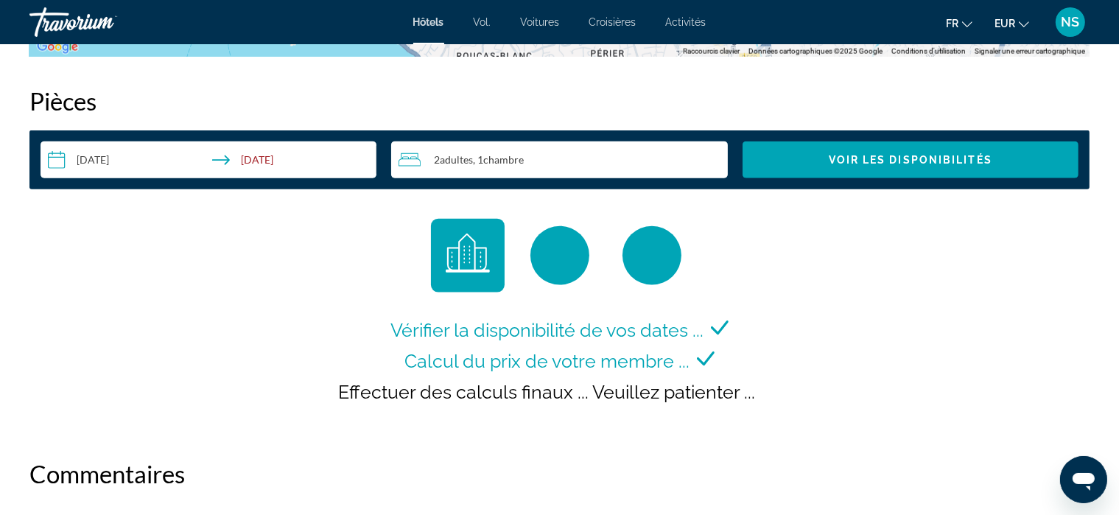
click at [262, 160] on input "**********" at bounding box center [212, 161] width 342 height 41
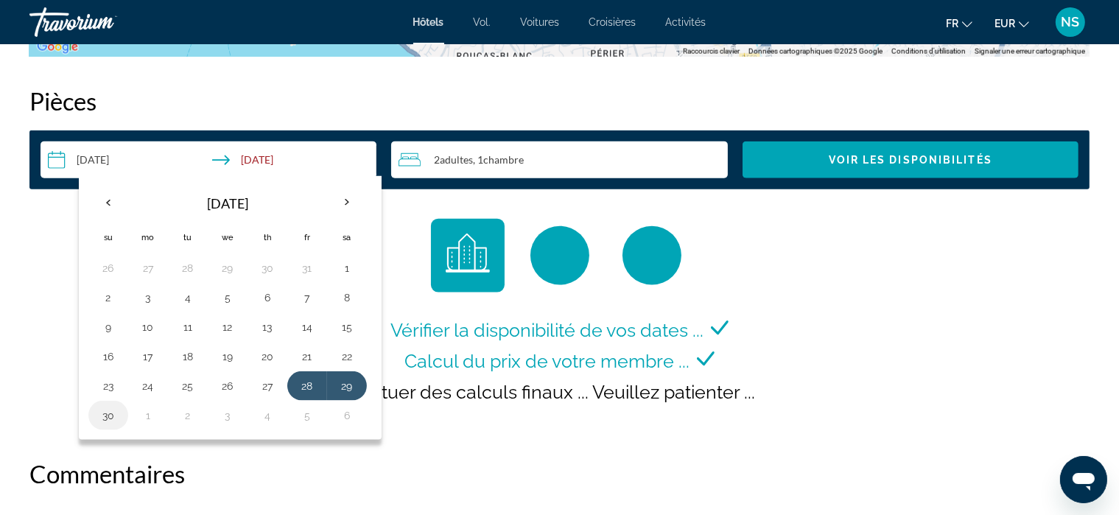
click at [108, 410] on button "30" at bounding box center [109, 415] width 24 height 21
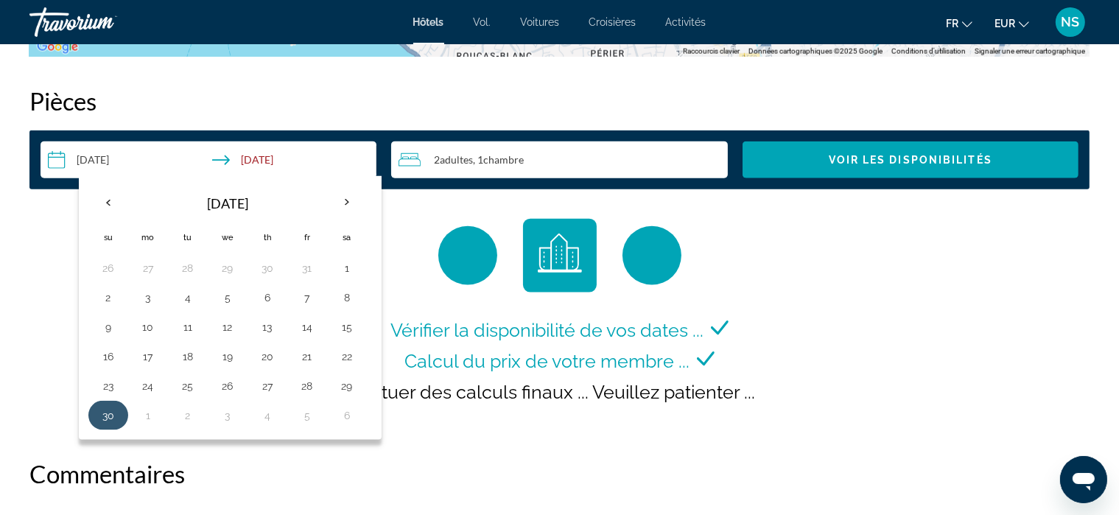
click at [121, 410] on td "30" at bounding box center [108, 415] width 40 height 29
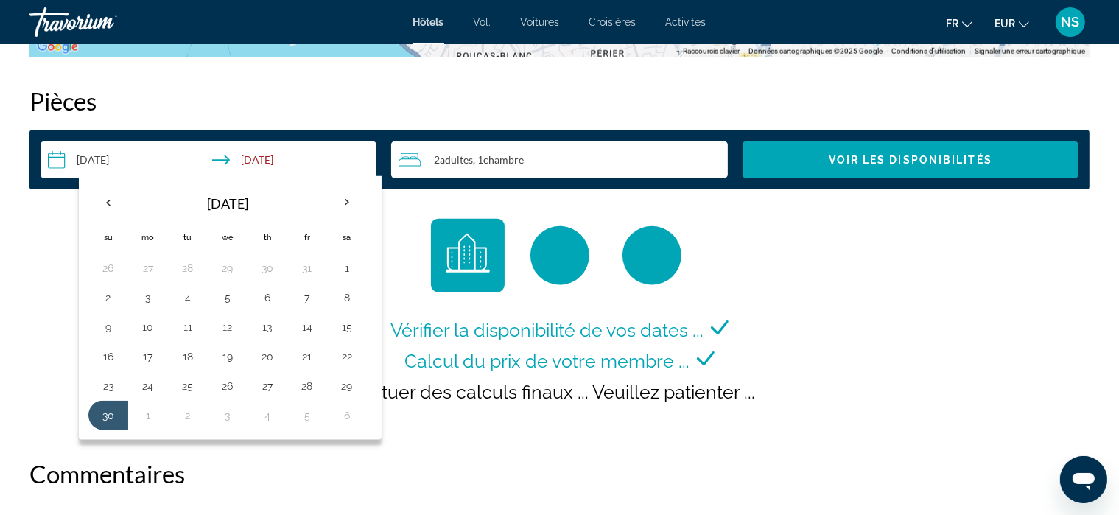
click at [119, 158] on input "**********" at bounding box center [212, 161] width 342 height 41
click at [307, 382] on button "28" at bounding box center [307, 386] width 24 height 21
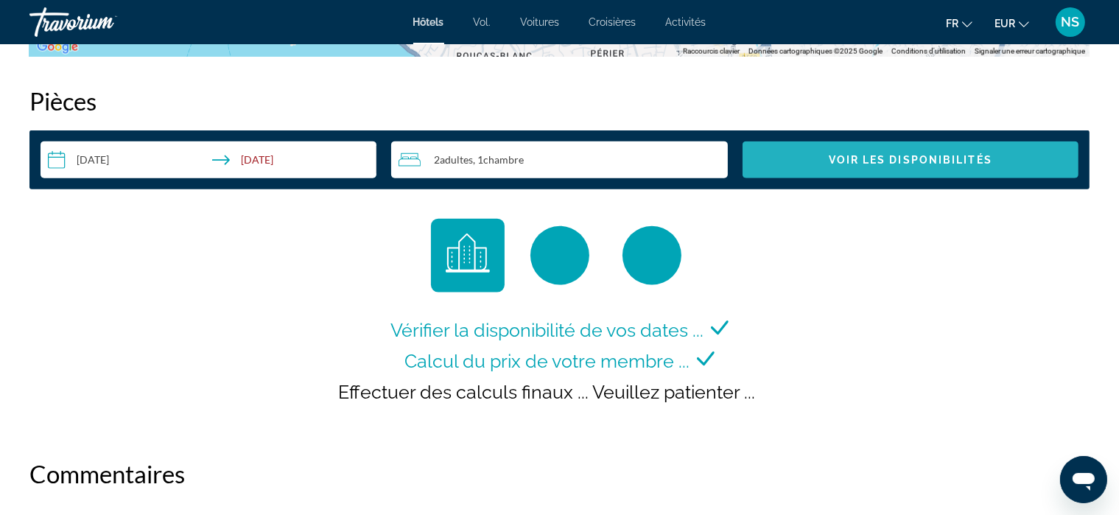
click at [952, 153] on span "Search widget" at bounding box center [911, 159] width 336 height 35
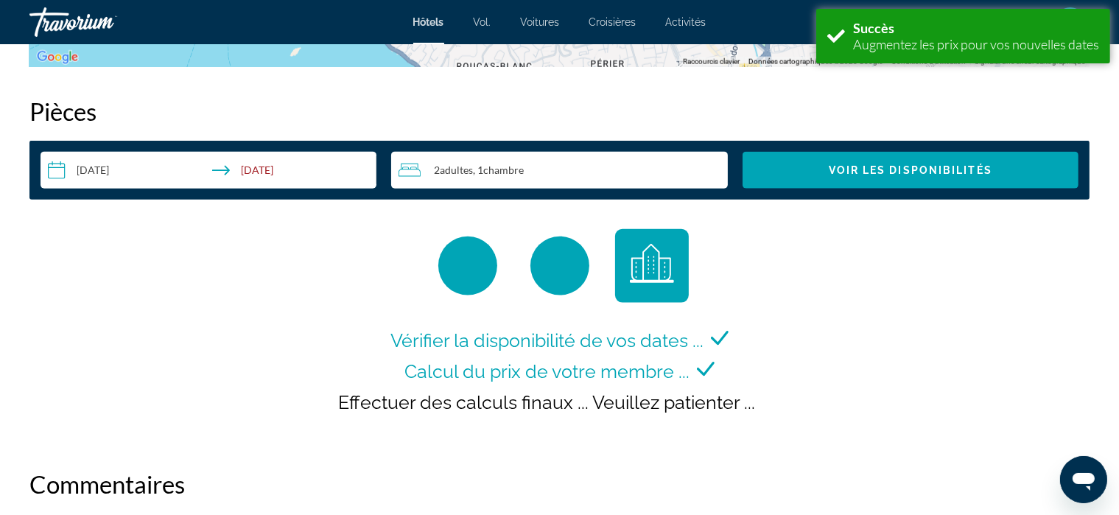
scroll to position [1865, 0]
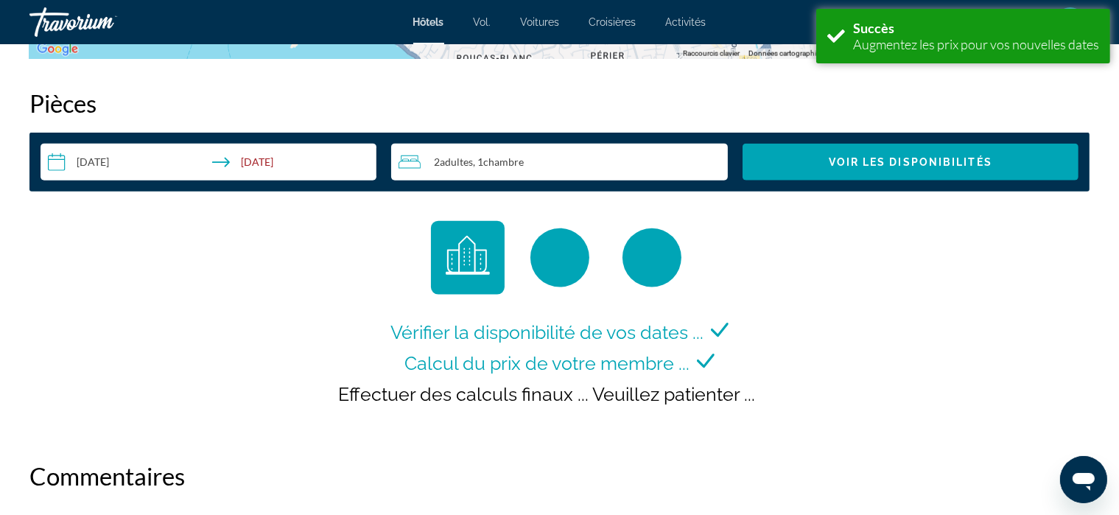
click at [94, 161] on input "**********" at bounding box center [212, 164] width 342 height 41
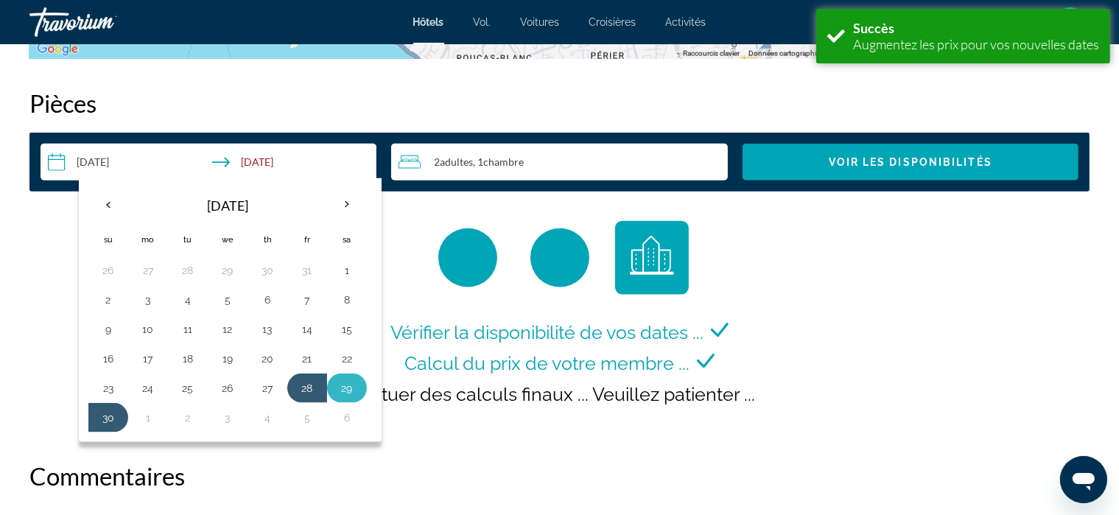
click at [343, 382] on button "29" at bounding box center [347, 388] width 24 height 21
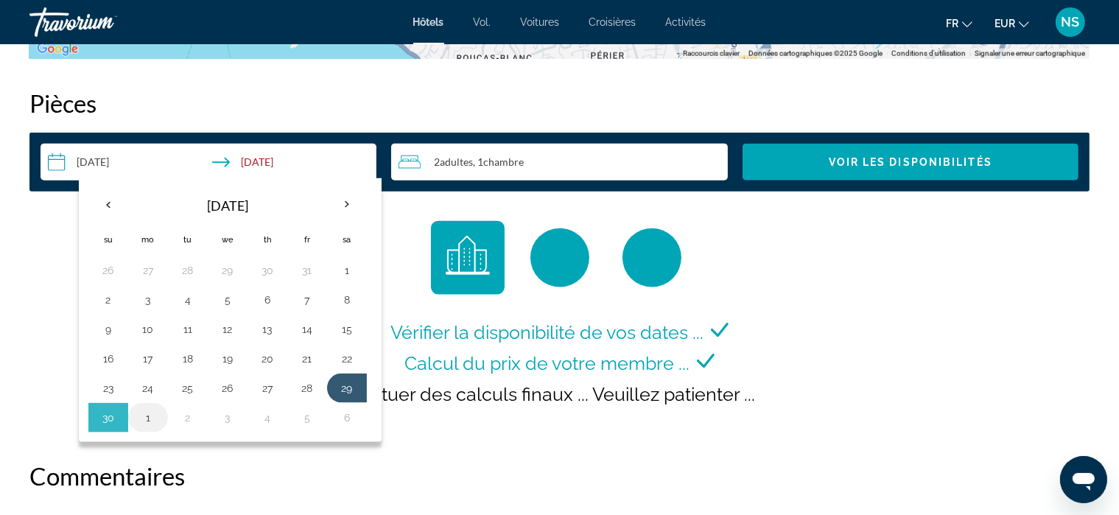
click at [152, 417] on button "1" at bounding box center [148, 417] width 24 height 21
type input "**********"
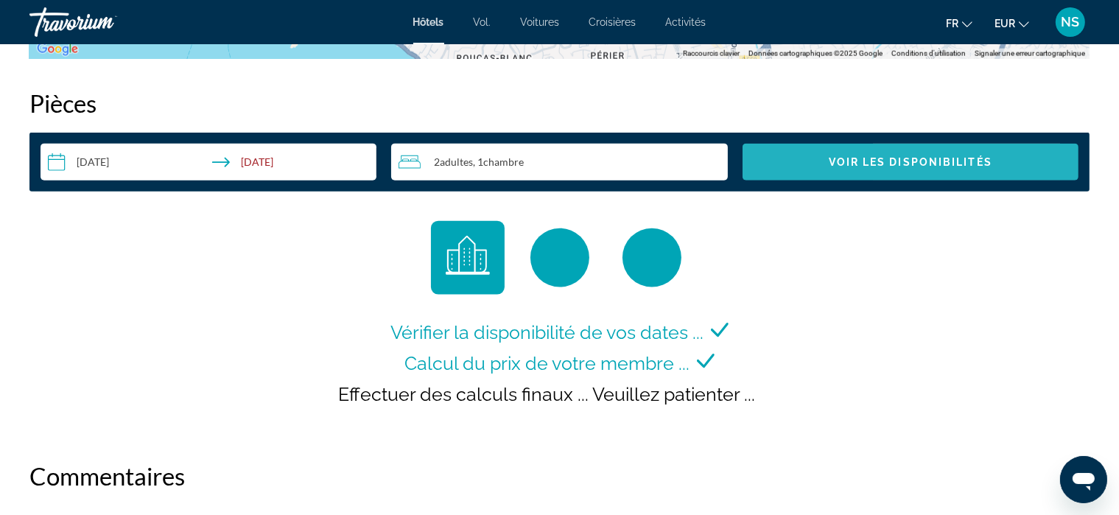
click at [883, 161] on span "Voir les disponibilités" at bounding box center [911, 162] width 164 height 12
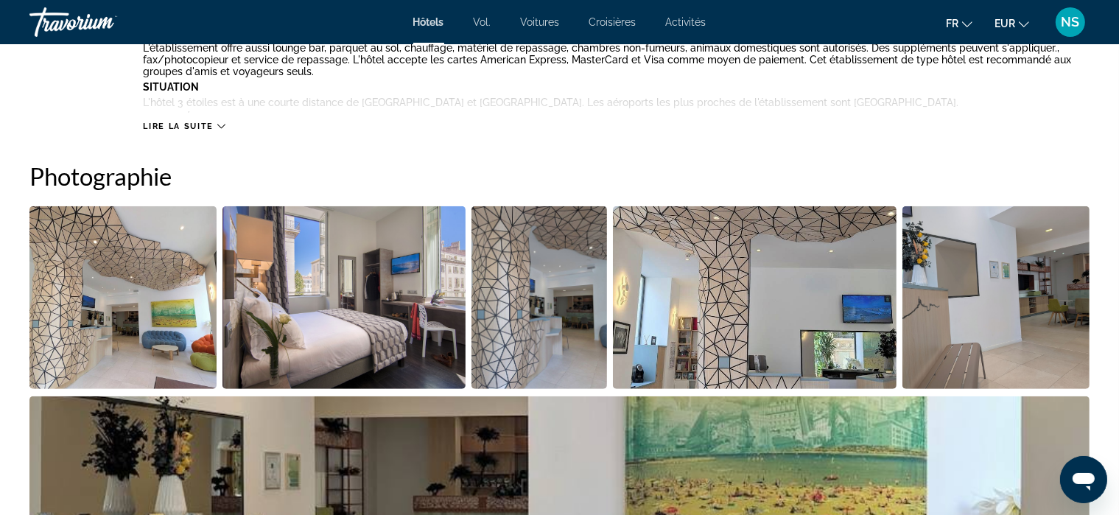
scroll to position [645, 0]
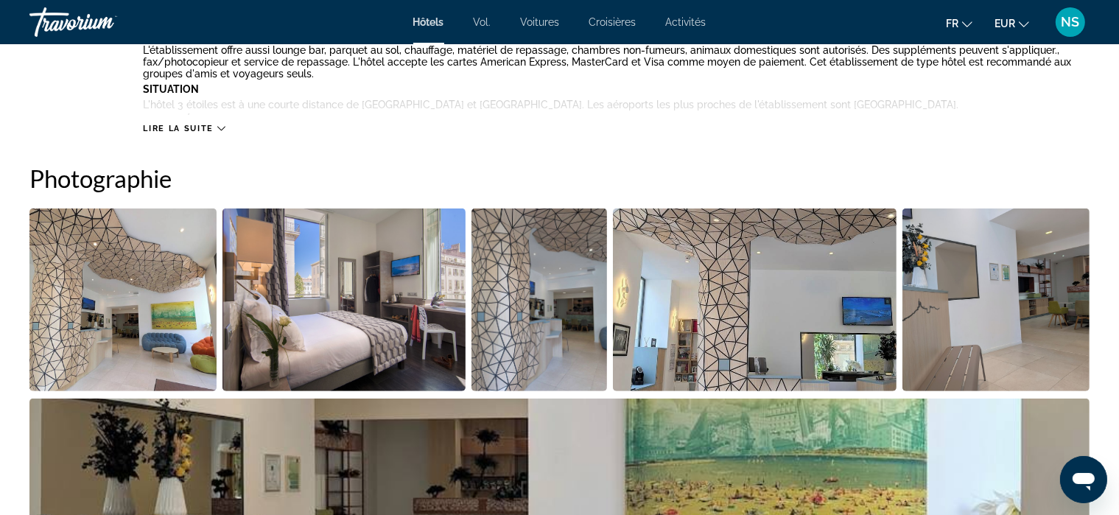
click at [698, 17] on font "Activités" at bounding box center [686, 22] width 41 height 12
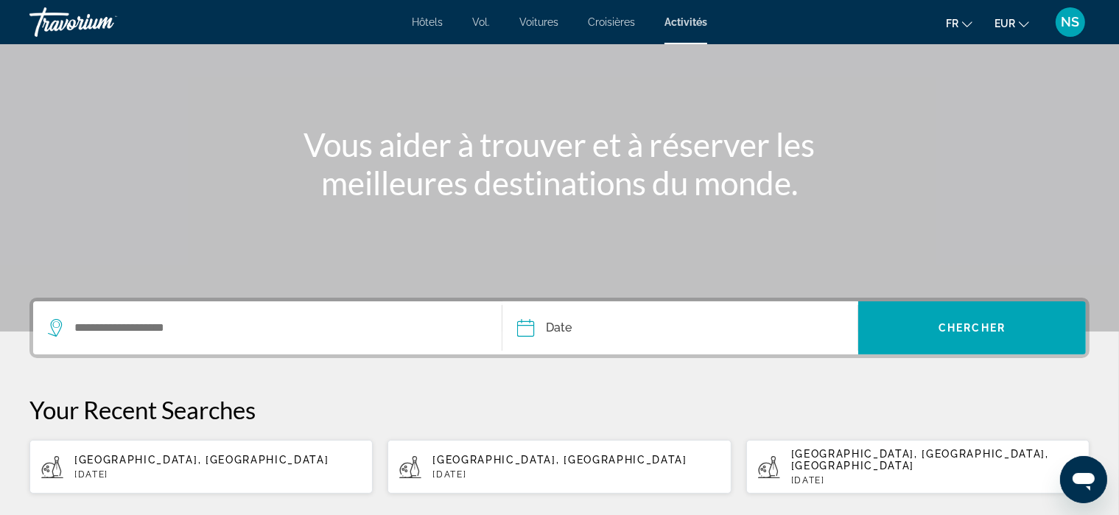
scroll to position [111, 0]
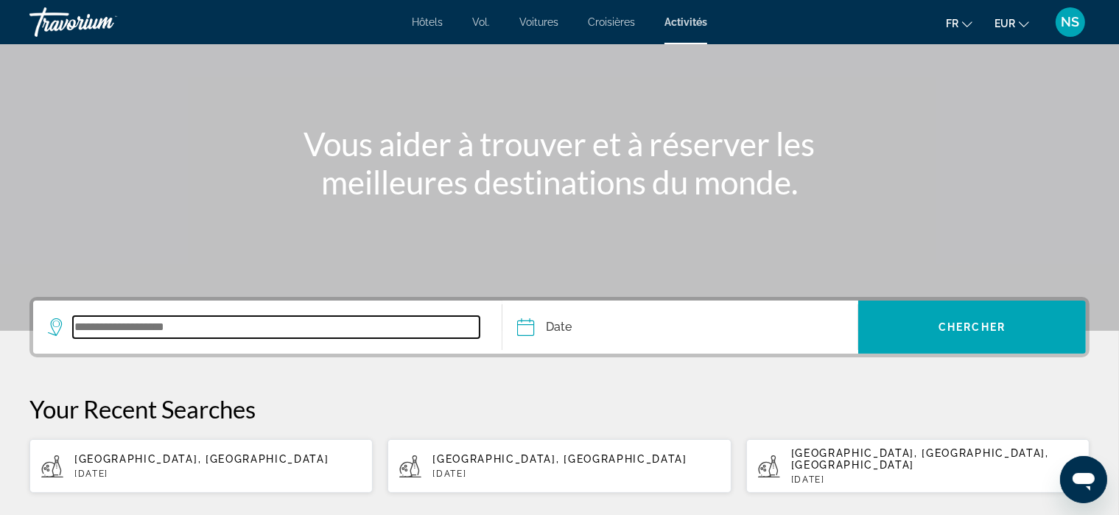
click at [197, 317] on input "Search widget" at bounding box center [276, 327] width 407 height 22
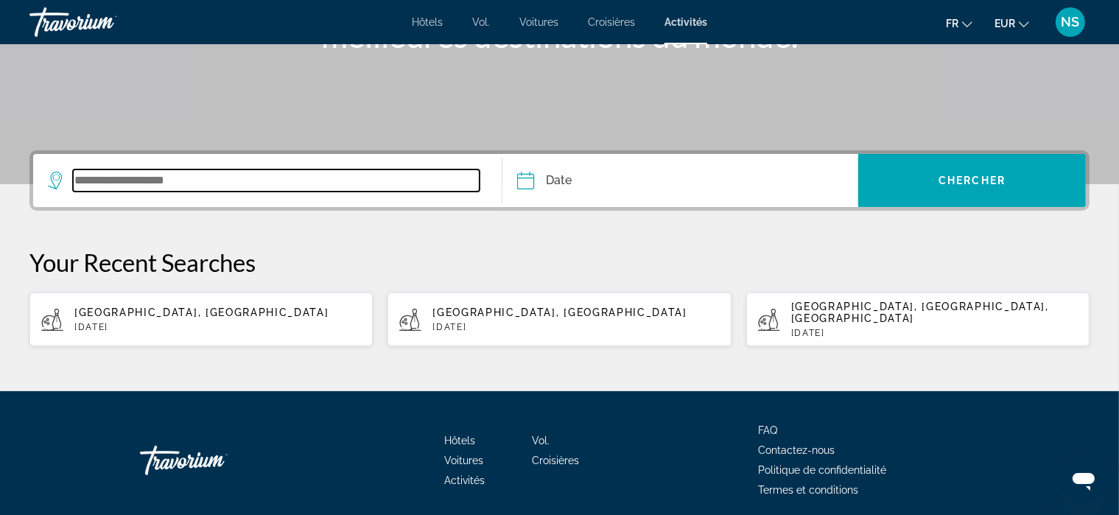
scroll to position [301, 0]
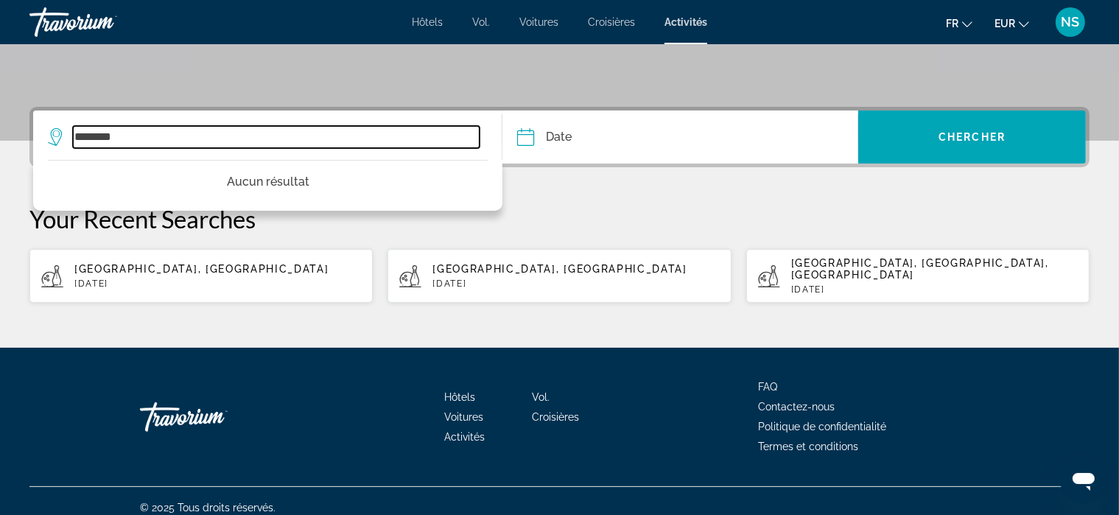
click at [133, 138] on input "********" at bounding box center [276, 137] width 407 height 22
drag, startPoint x: 133, startPoint y: 140, endPoint x: 64, endPoint y: 130, distance: 69.9
click at [64, 130] on div "********" at bounding box center [264, 137] width 432 height 22
click at [111, 133] on input "**********" at bounding box center [276, 137] width 407 height 22
type input "**********"
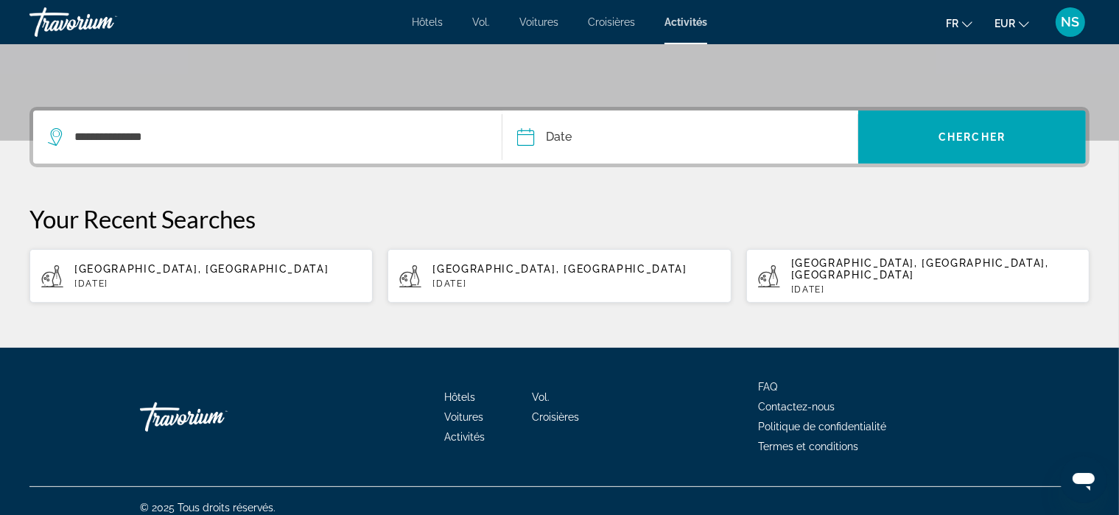
click at [560, 135] on input "Date" at bounding box center [602, 139] width 176 height 57
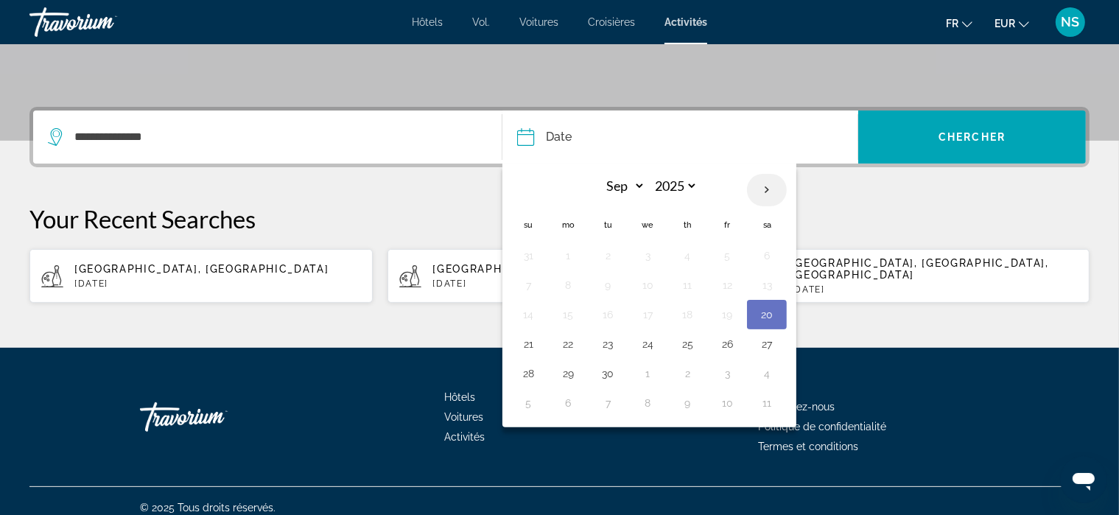
click at [766, 186] on th "Next month" at bounding box center [767, 190] width 40 height 32
select select "**"
click at [536, 399] on button "30" at bounding box center [528, 403] width 24 height 21
type input "**********"
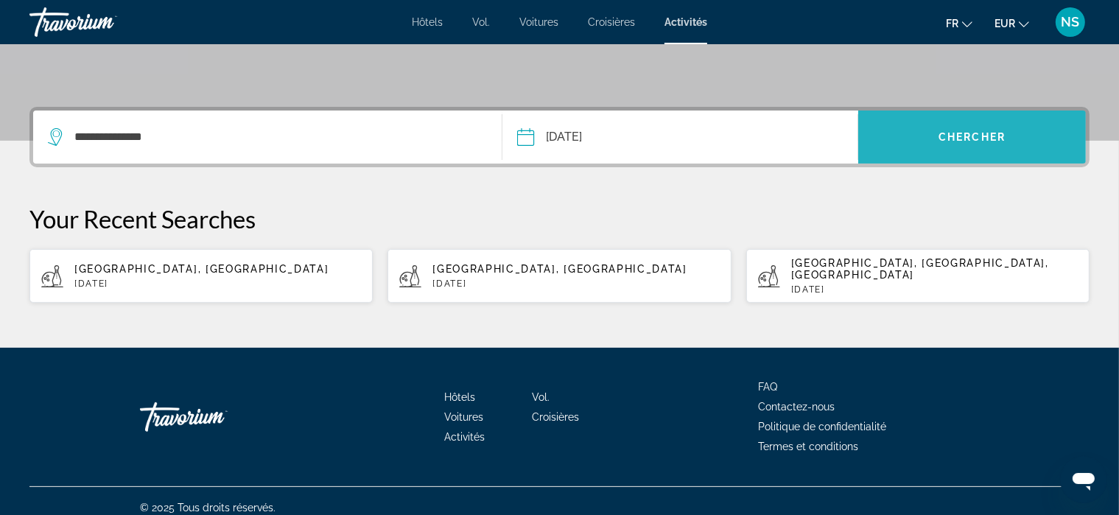
click at [983, 135] on span "Chercher" at bounding box center [972, 137] width 67 height 12
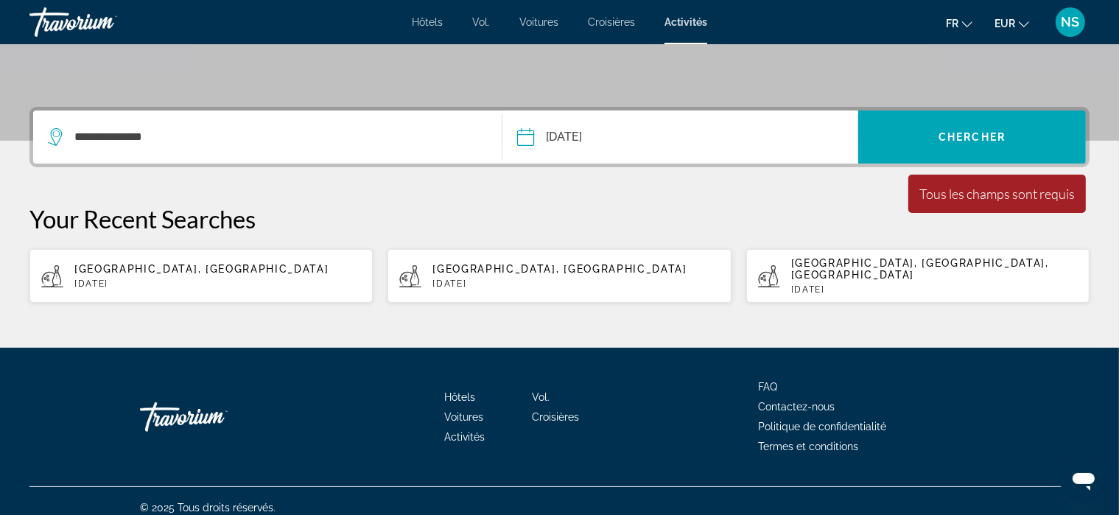
click at [603, 133] on input "**********" at bounding box center [602, 139] width 176 height 57
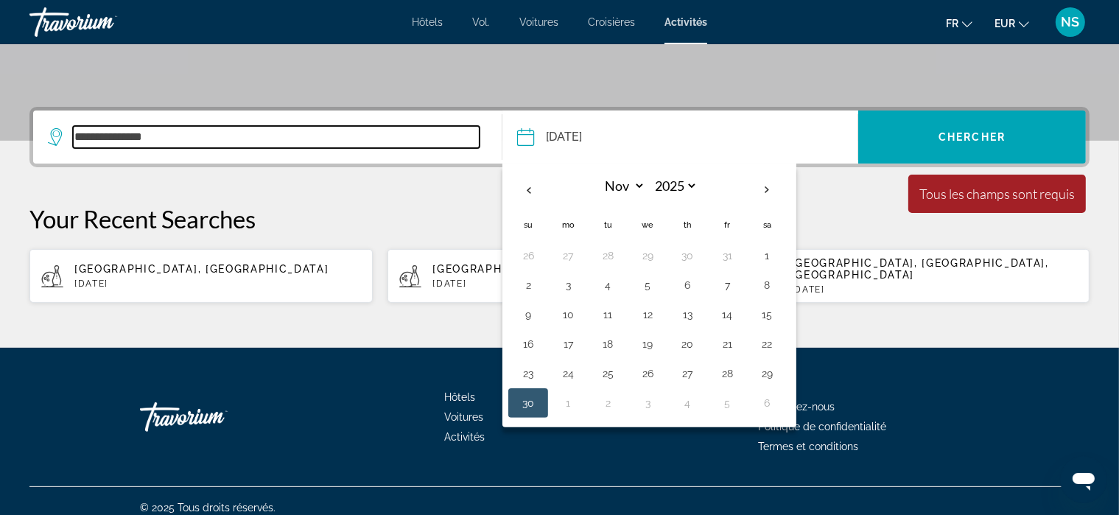
click at [144, 135] on input "**********" at bounding box center [276, 137] width 407 height 22
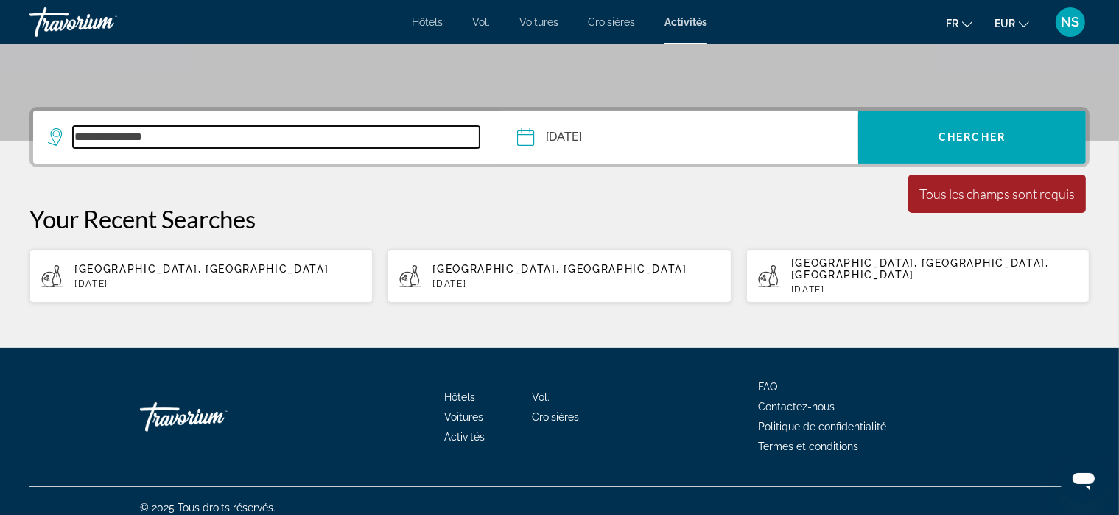
click at [200, 129] on input "**********" at bounding box center [276, 137] width 407 height 22
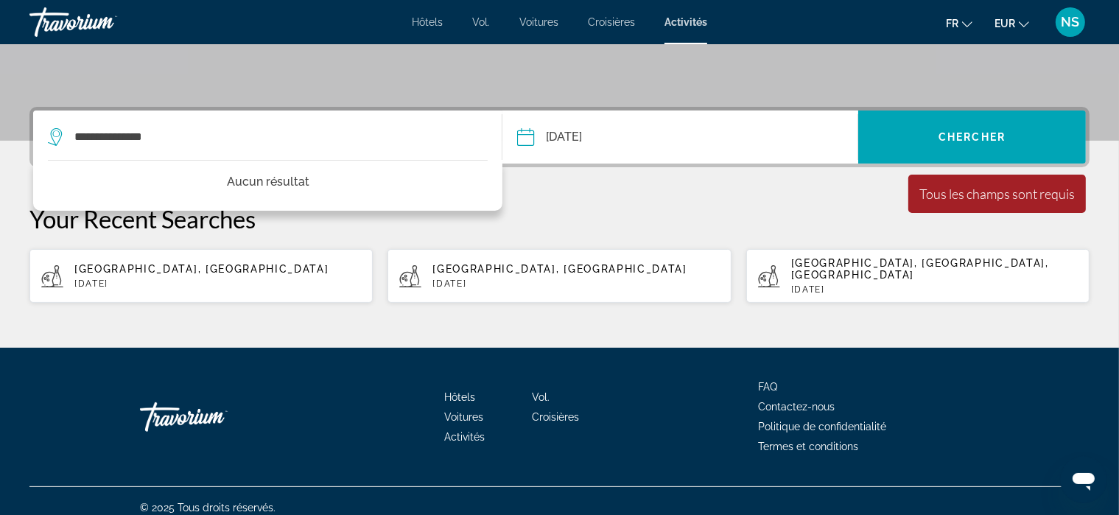
click at [688, 20] on font "Activités" at bounding box center [686, 22] width 43 height 12
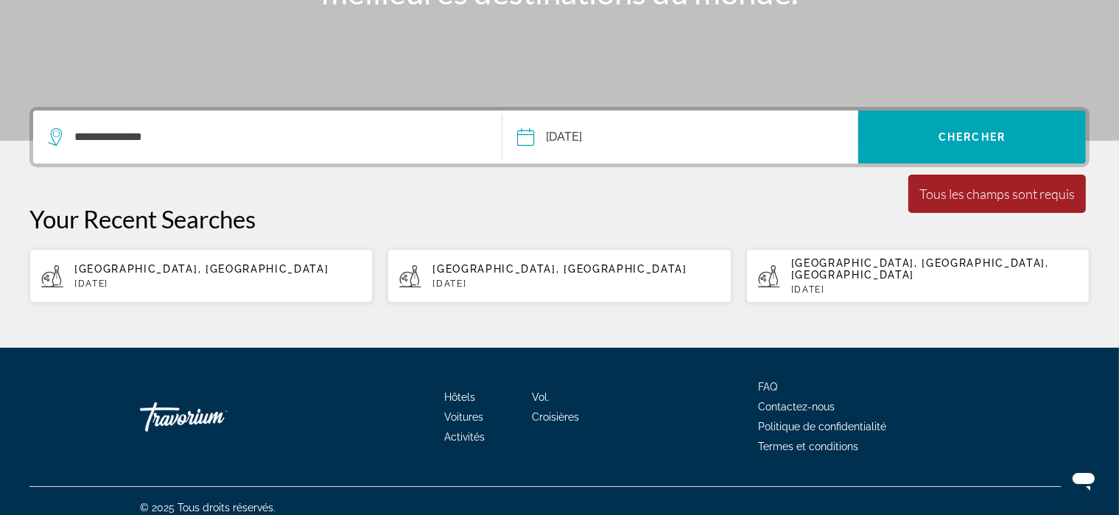
scroll to position [0, 0]
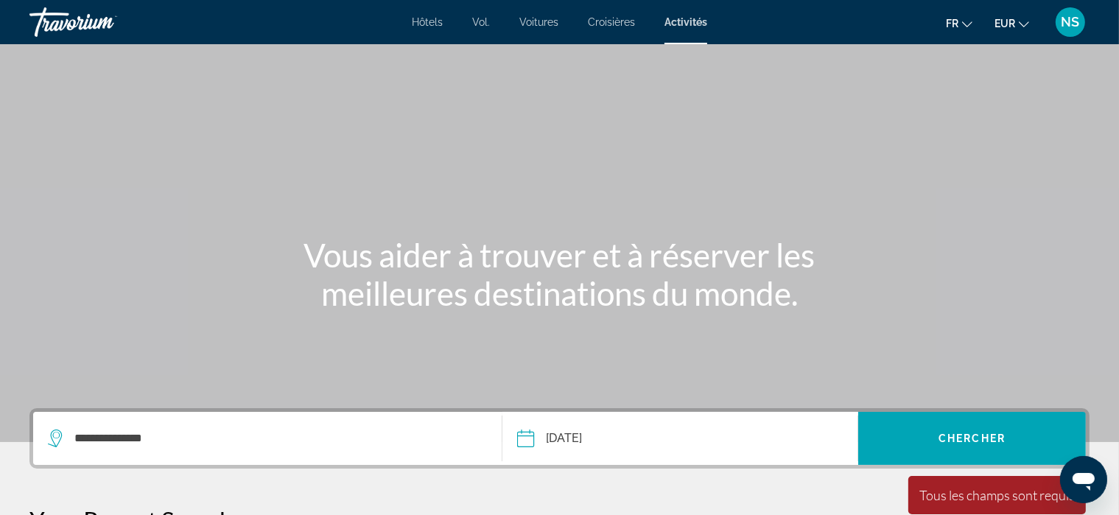
click at [688, 20] on font "Activités" at bounding box center [686, 22] width 43 height 12
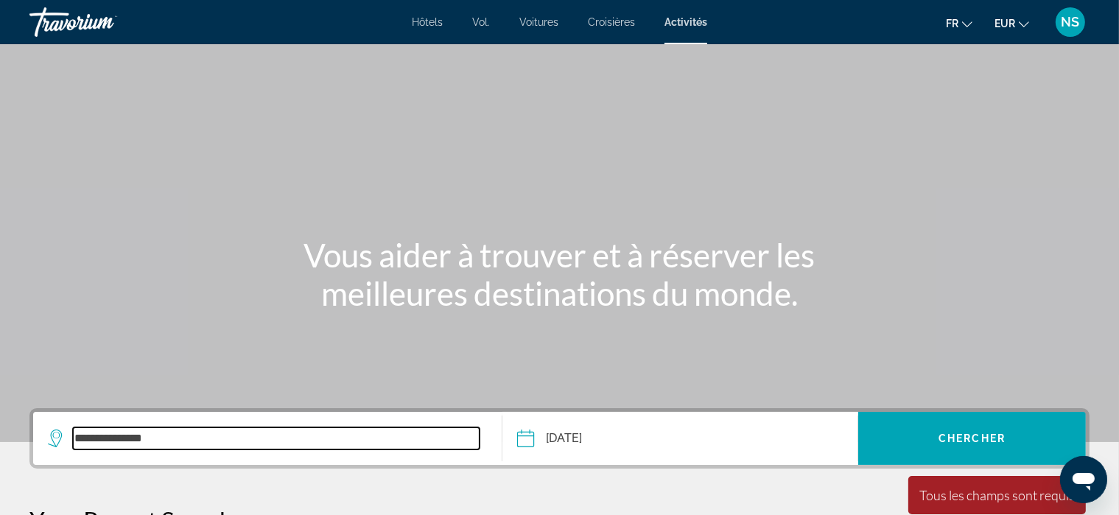
click at [202, 433] on input "**********" at bounding box center [276, 438] width 407 height 22
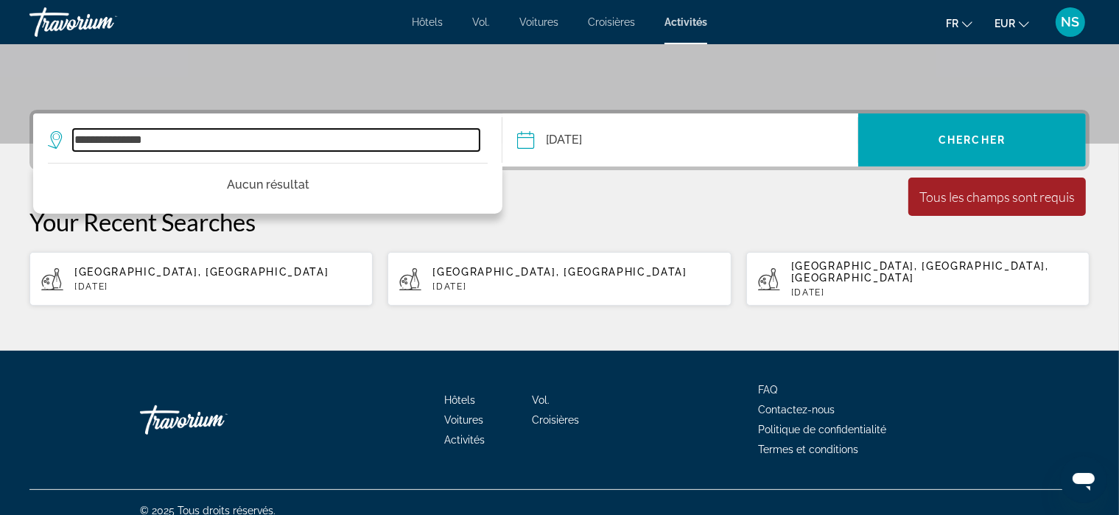
scroll to position [301, 0]
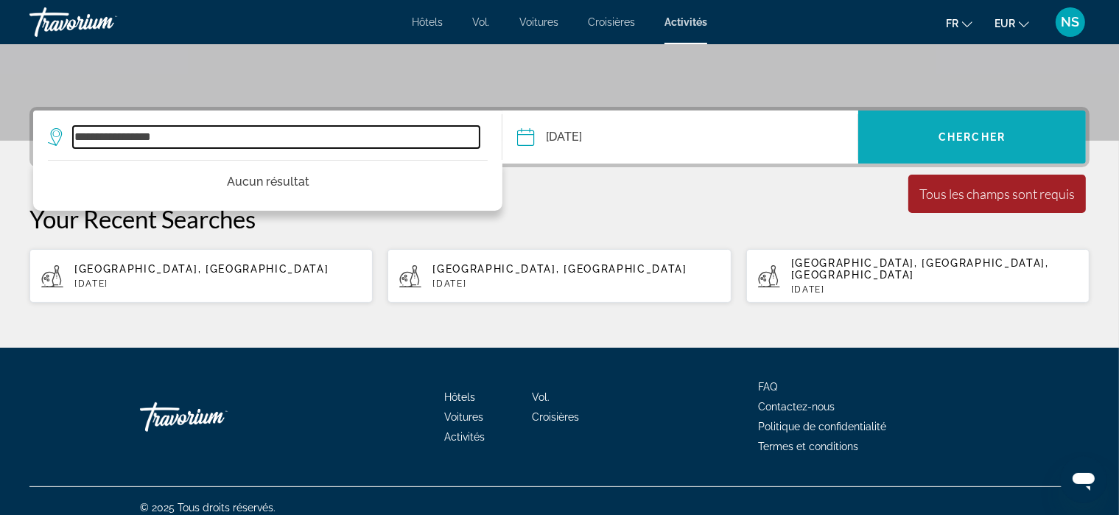
type input "**********"
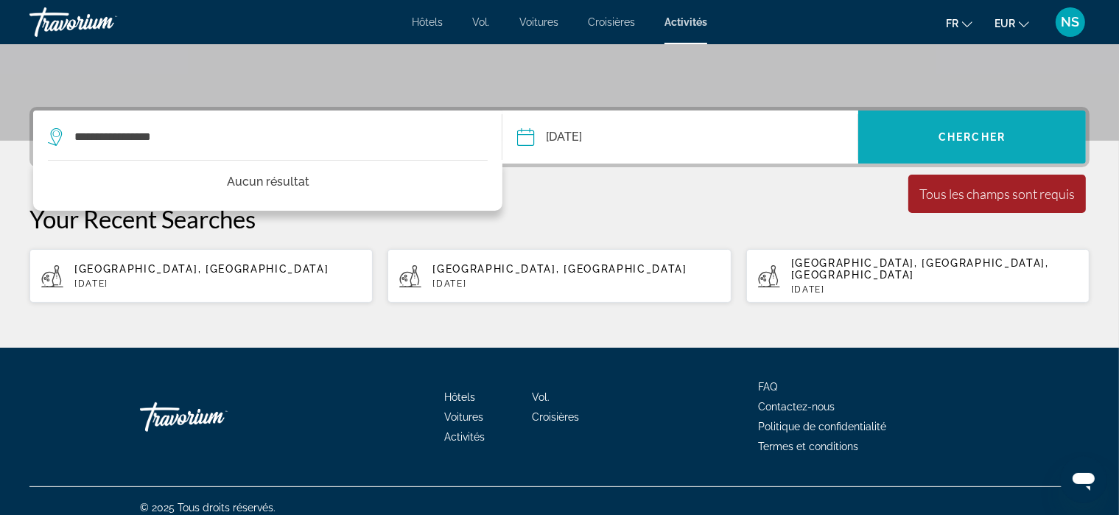
click at [952, 136] on span "Chercher" at bounding box center [972, 137] width 67 height 12
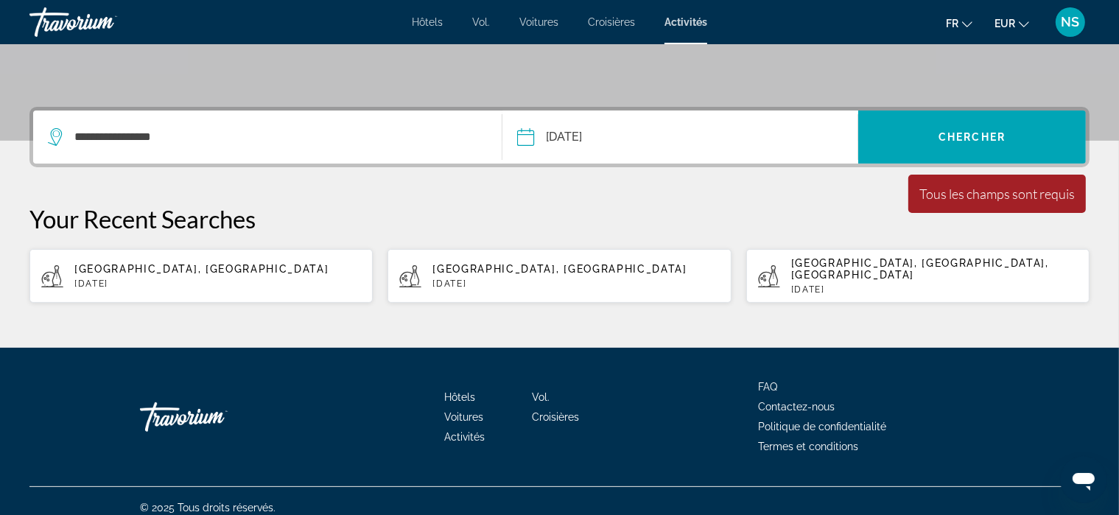
click at [442, 23] on font "Hôtels" at bounding box center [427, 22] width 31 height 12
